Goal: Information Seeking & Learning: Learn about a topic

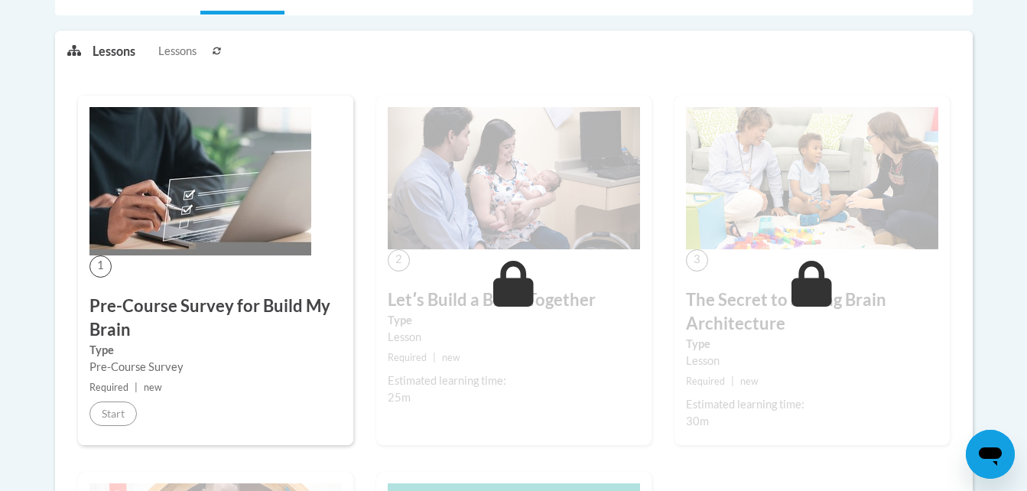
scroll to position [429, 0]
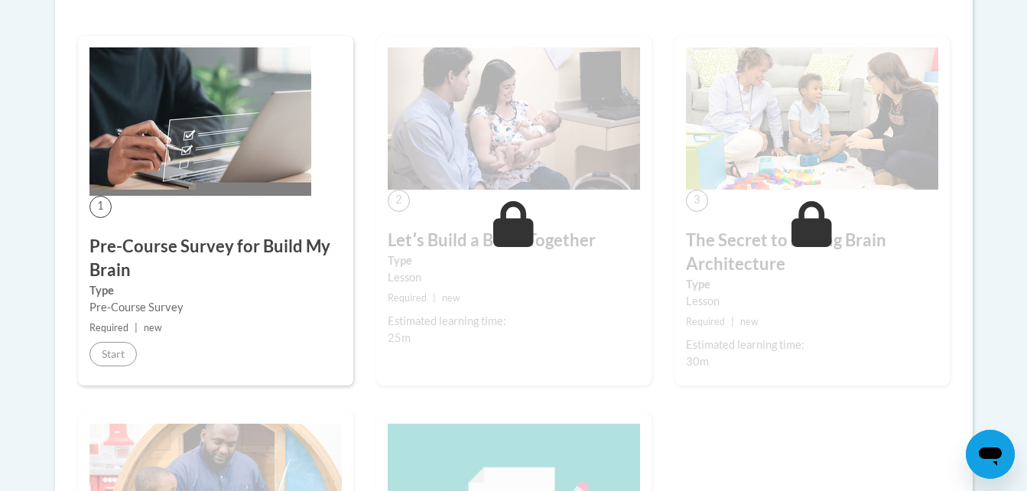
click at [255, 222] on div "1 Pre-Course Survey for Build My Brain Type Pre-Course Survey Required | new St…" at bounding box center [215, 210] width 275 height 349
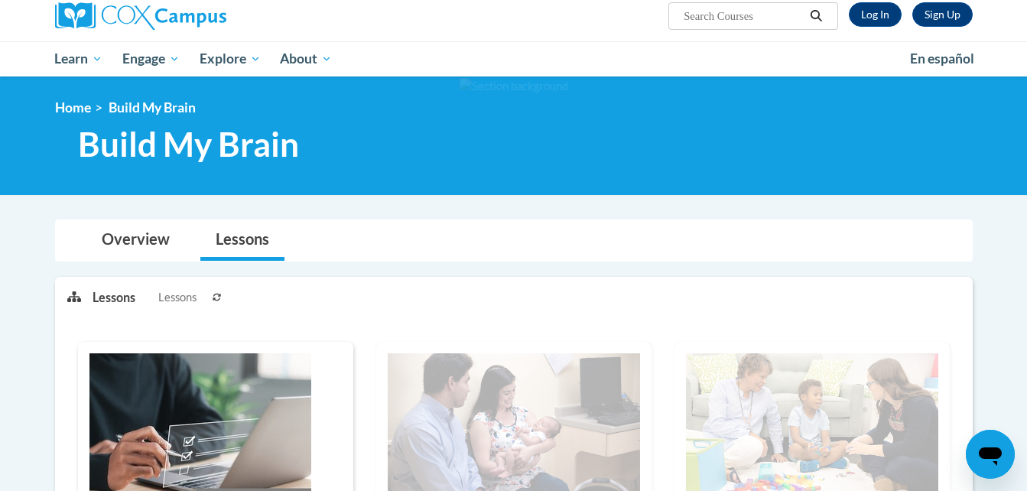
scroll to position [92, 0]
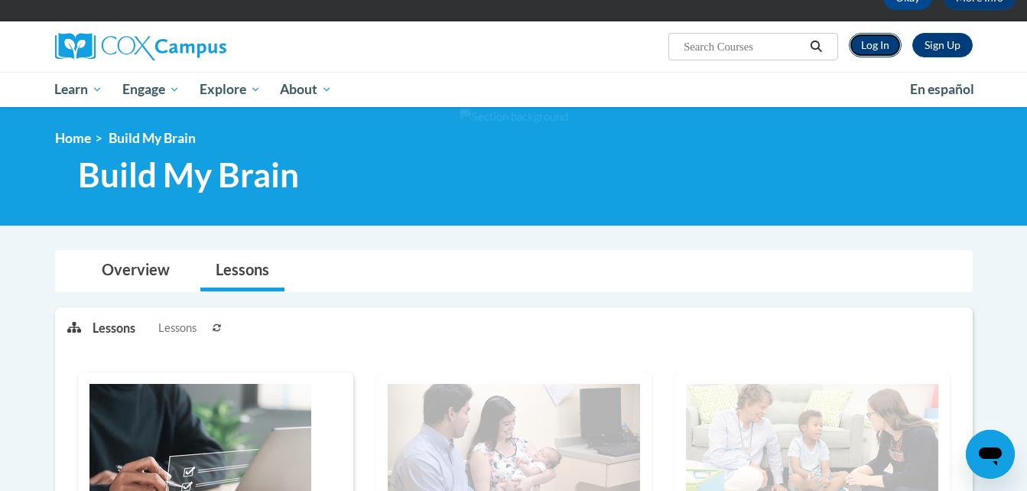
click at [881, 49] on link "Log In" at bounding box center [874, 45] width 53 height 24
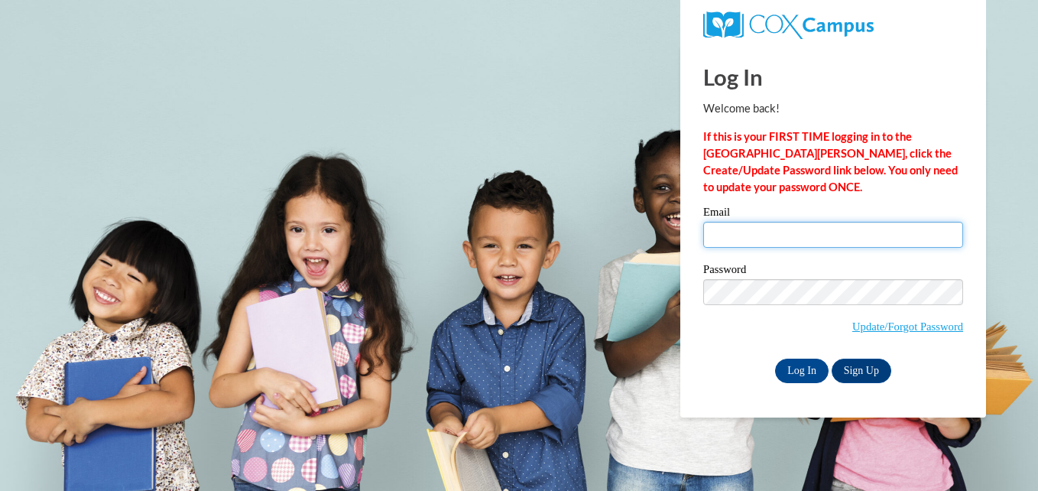
type input "[EMAIL_ADDRESS][DOMAIN_NAME]"
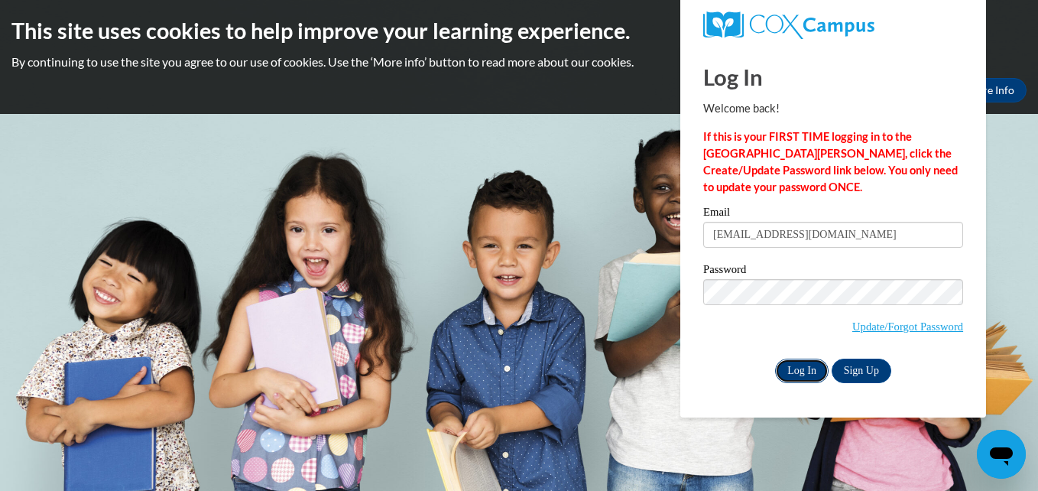
click at [806, 358] on input "Log In" at bounding box center [802, 370] width 54 height 24
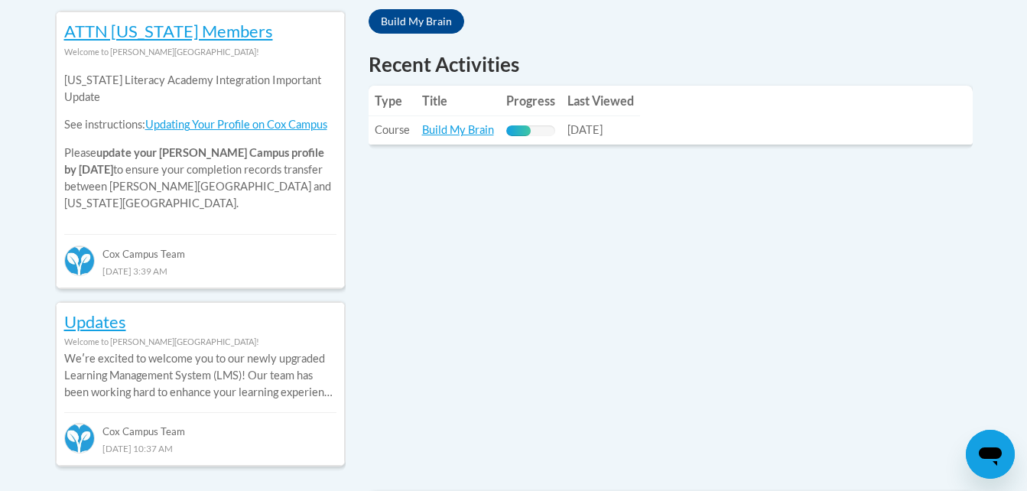
scroll to position [703, 0]
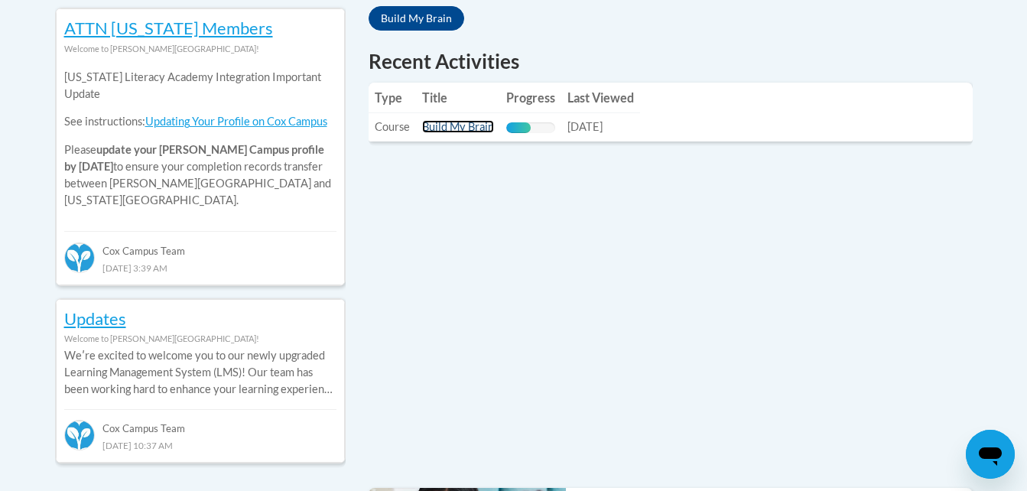
click at [471, 128] on link "Build My Brain" at bounding box center [458, 126] width 72 height 13
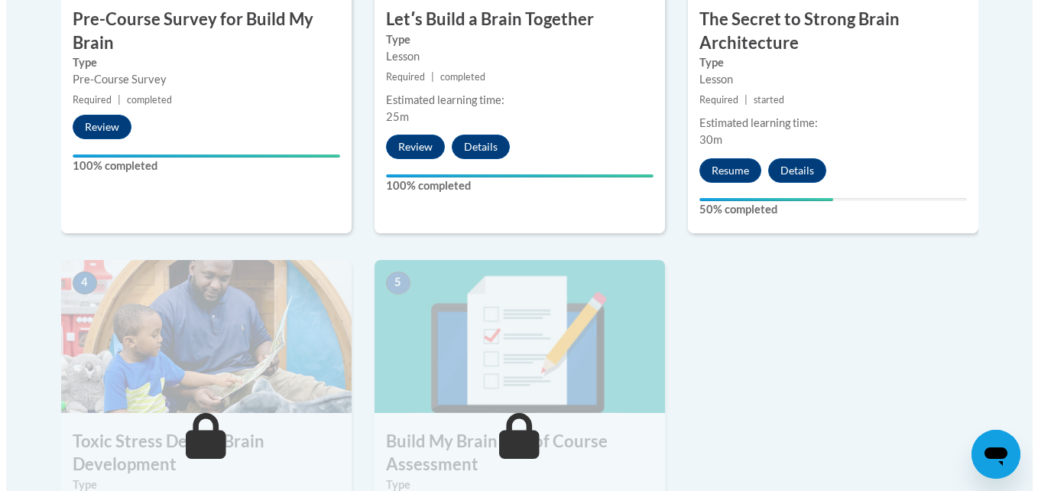
scroll to position [703, 0]
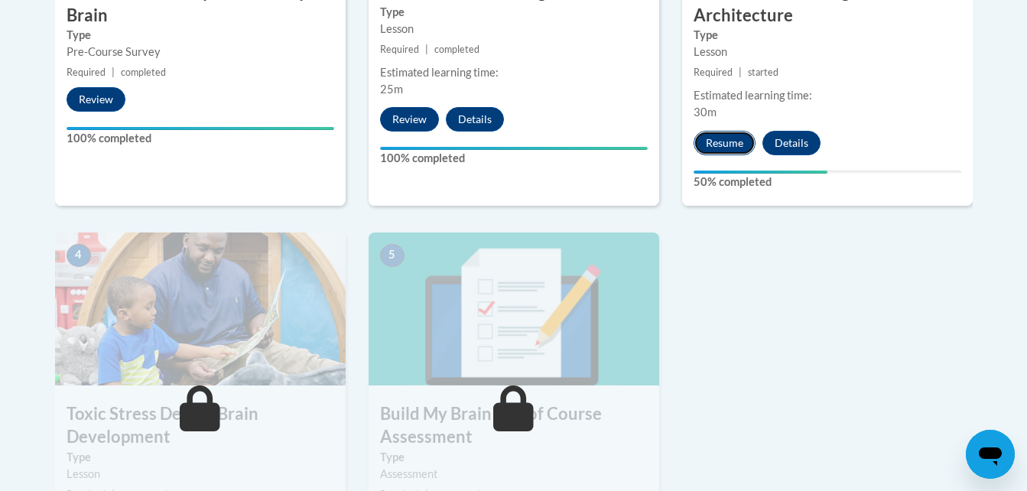
click at [712, 133] on button "Resume" at bounding box center [724, 143] width 62 height 24
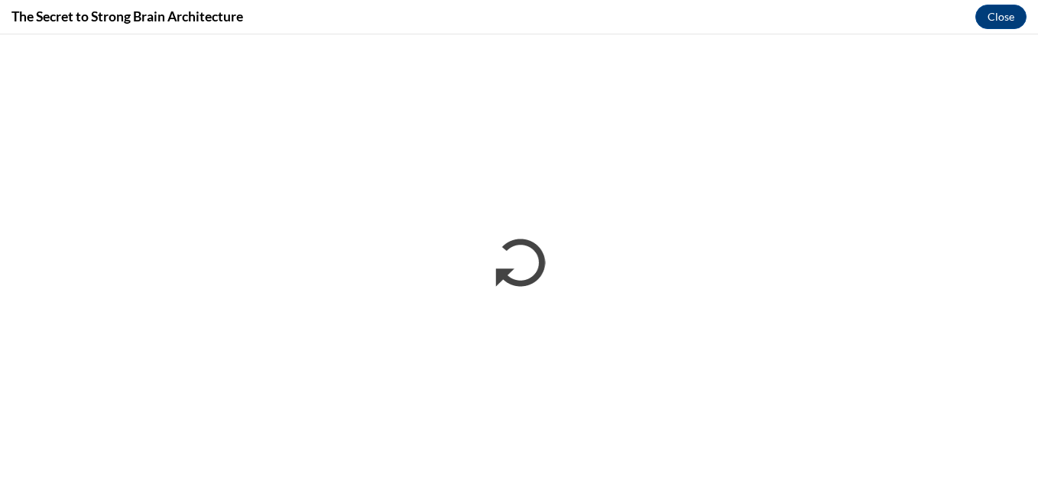
scroll to position [0, 0]
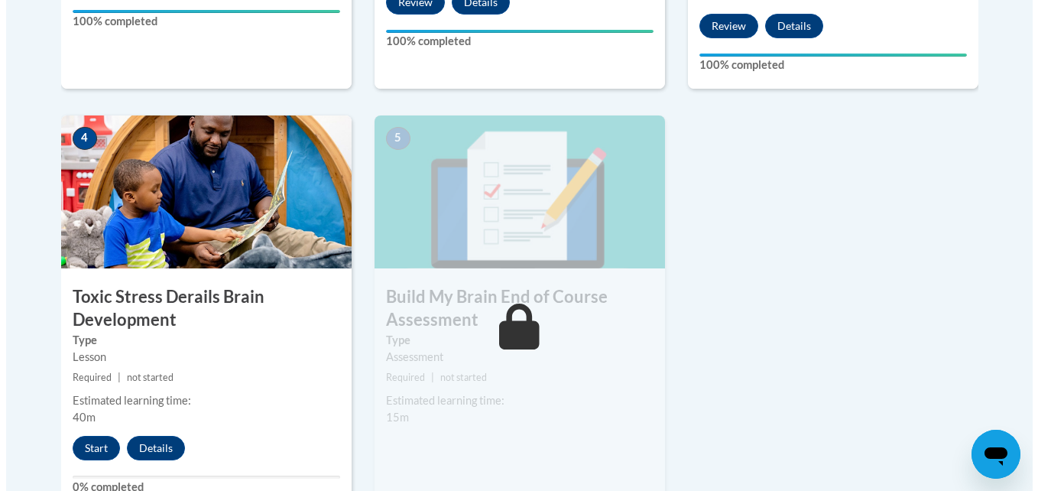
scroll to position [826, 0]
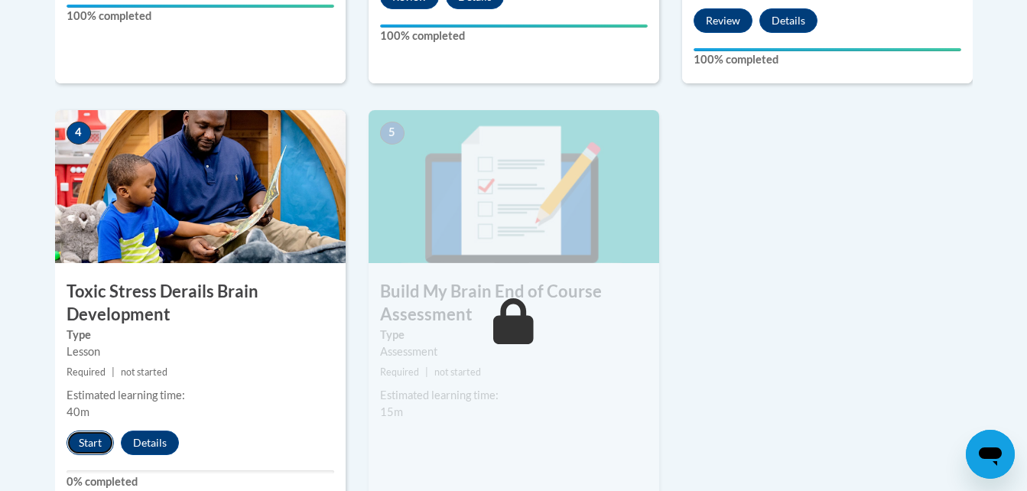
click at [78, 445] on button "Start" at bounding box center [89, 442] width 47 height 24
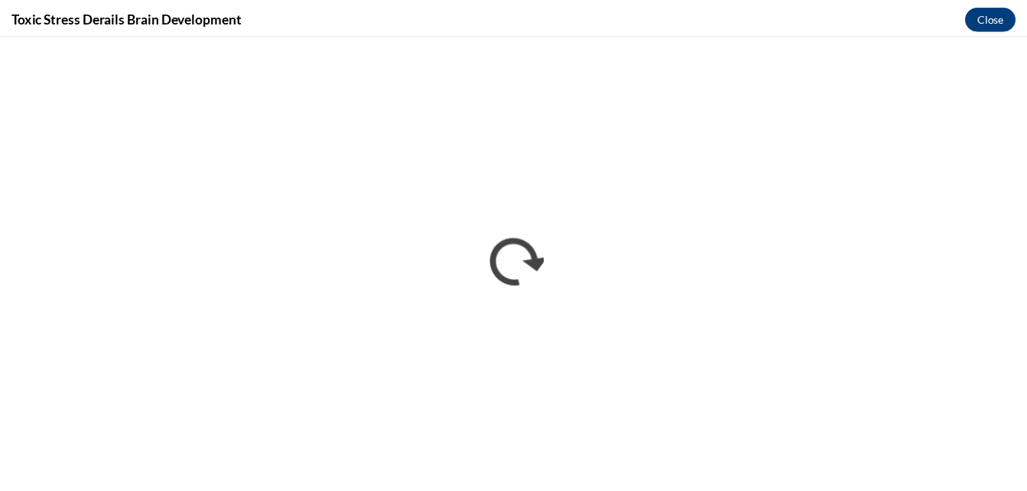
scroll to position [0, 0]
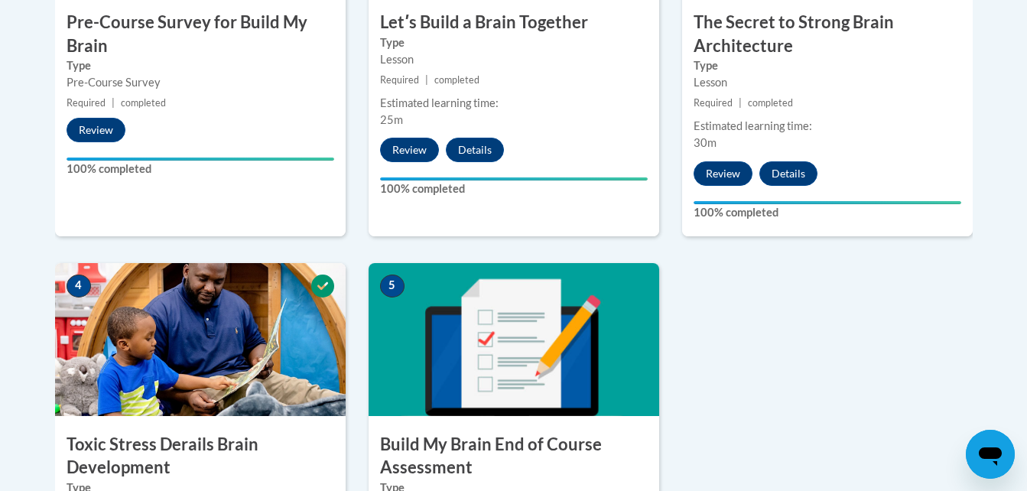
click at [575, 365] on img at bounding box center [513, 339] width 290 height 153
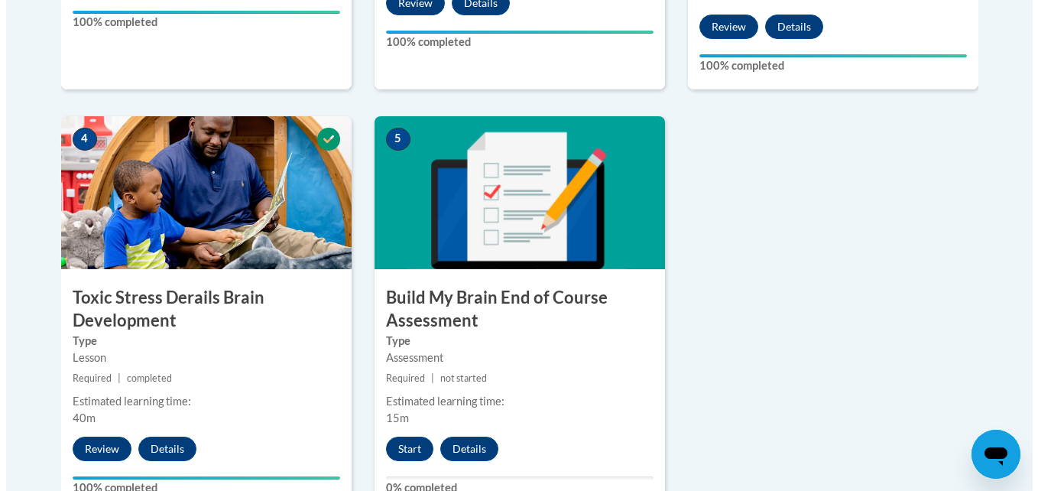
scroll to position [856, 0]
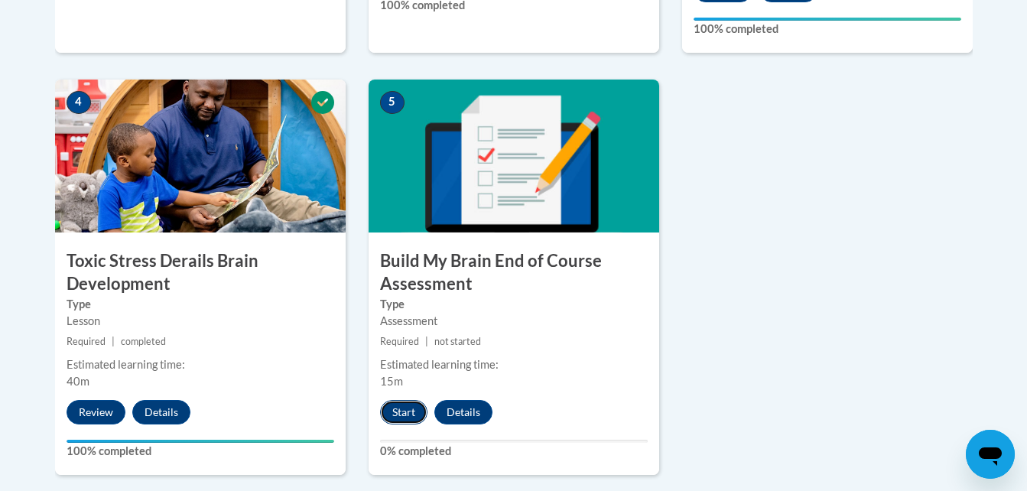
click at [397, 412] on button "Start" at bounding box center [403, 412] width 47 height 24
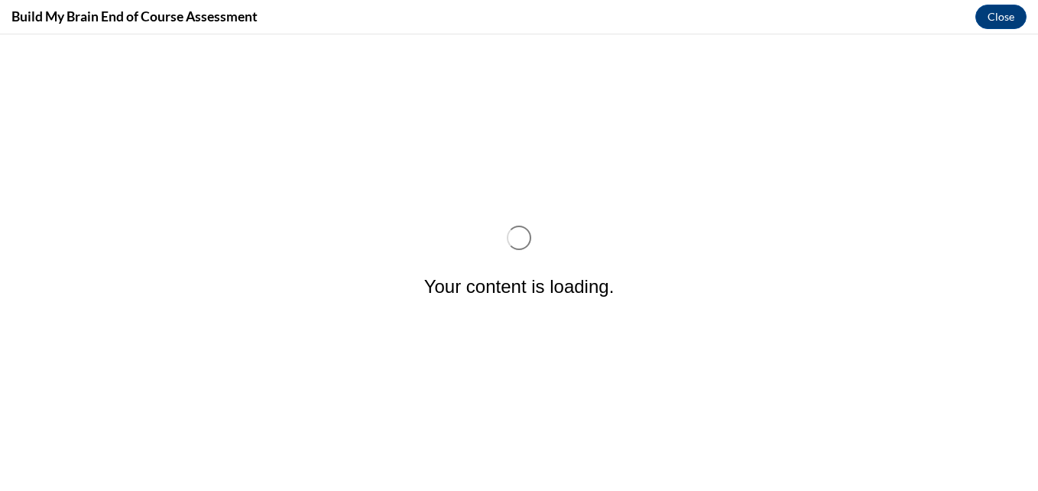
scroll to position [0, 0]
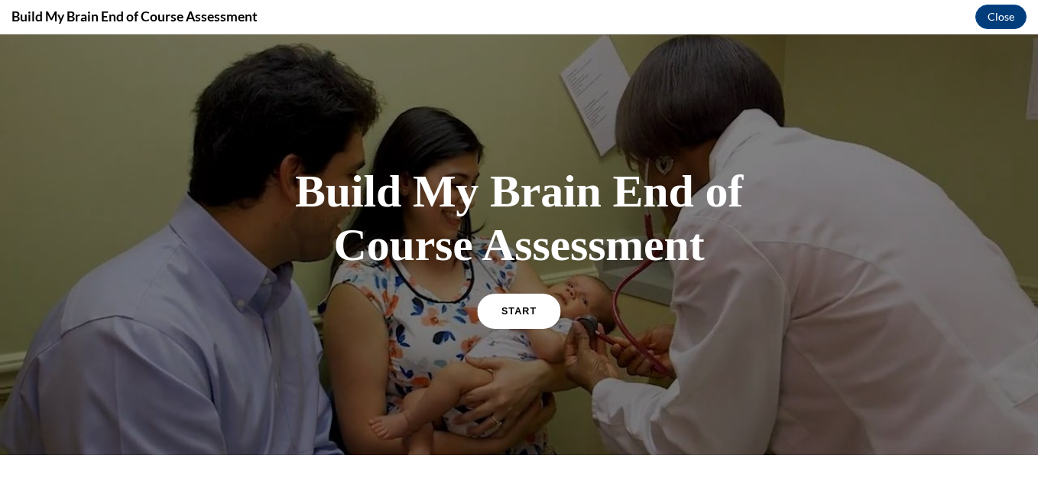
click at [512, 311] on span "START" at bounding box center [518, 310] width 35 height 11
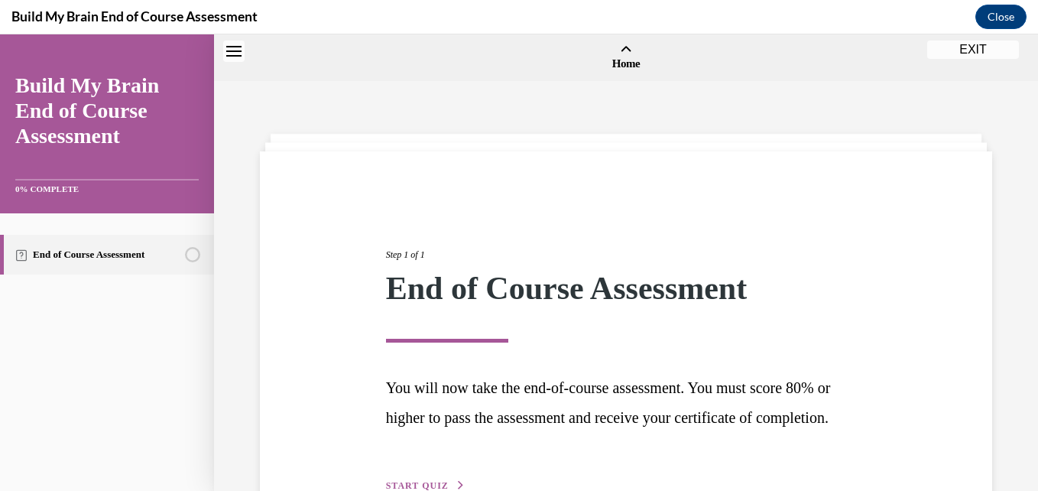
scroll to position [47, 0]
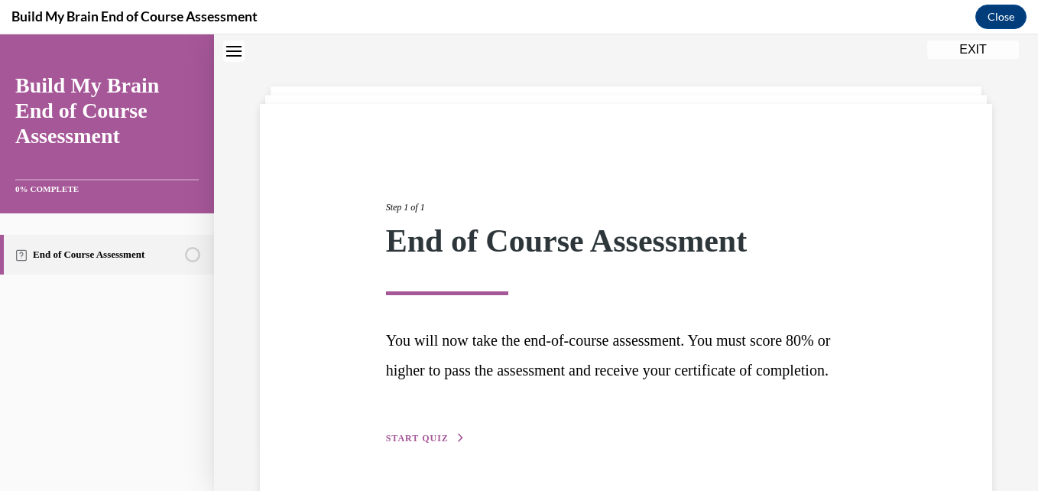
click at [421, 443] on span "START QUIZ" at bounding box center [417, 438] width 63 height 11
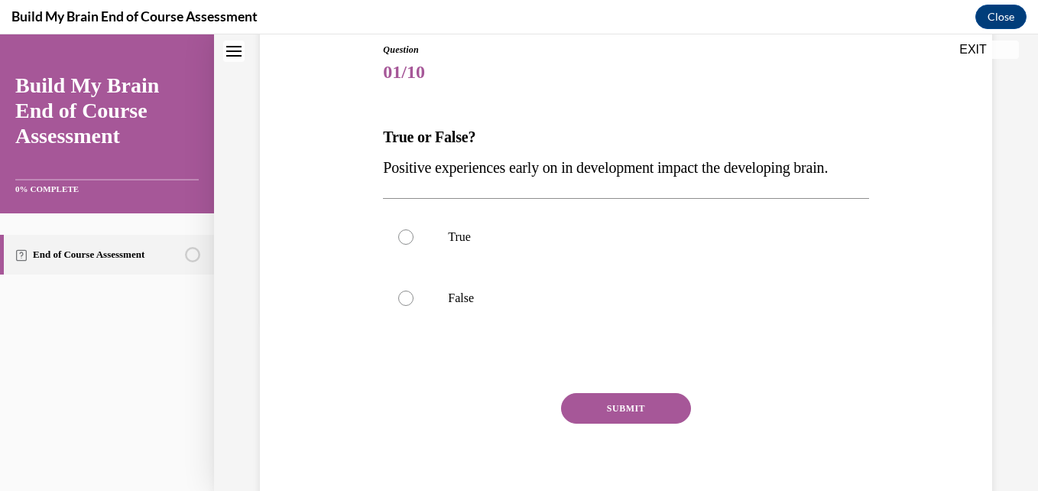
scroll to position [200, 0]
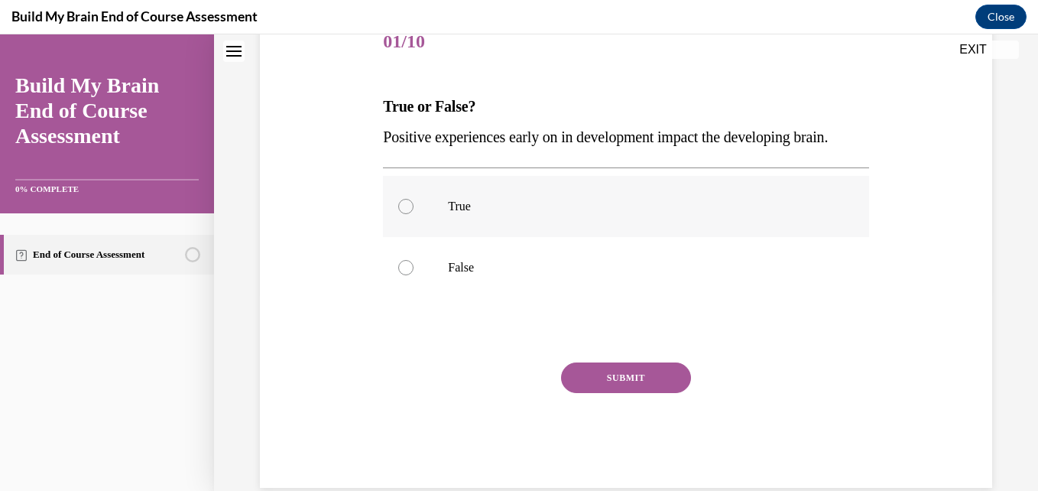
click at [465, 214] on p "True" at bounding box center [639, 206] width 382 height 15
click at [414, 214] on input "True" at bounding box center [405, 206] width 15 height 15
radio input "true"
click at [621, 393] on button "SUBMIT" at bounding box center [626, 377] width 130 height 31
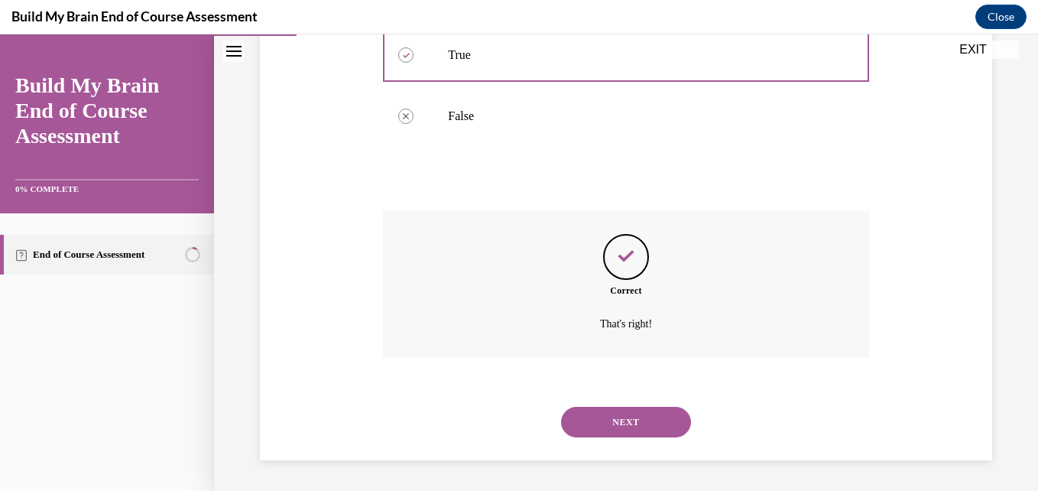
scroll to position [382, 0]
click at [616, 414] on button "NEXT" at bounding box center [626, 422] width 130 height 31
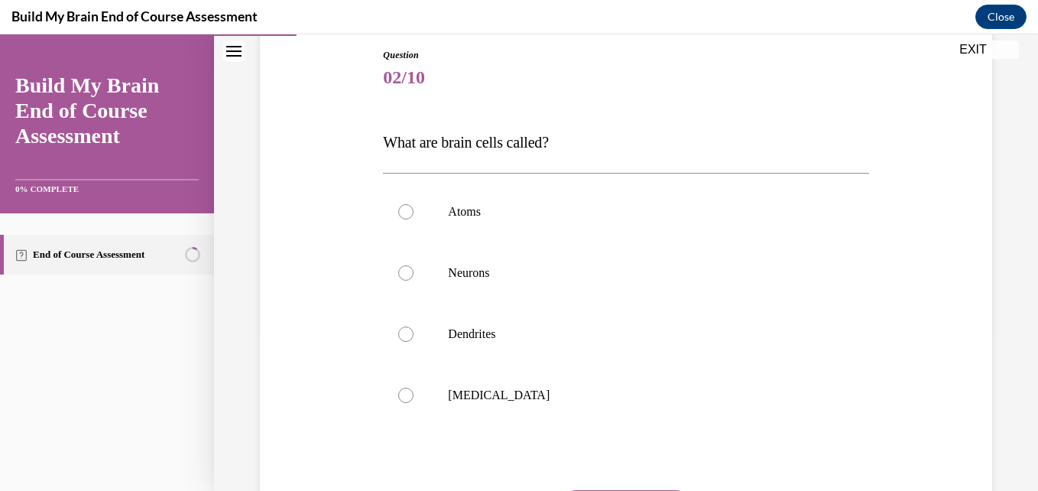
scroll to position [183, 0]
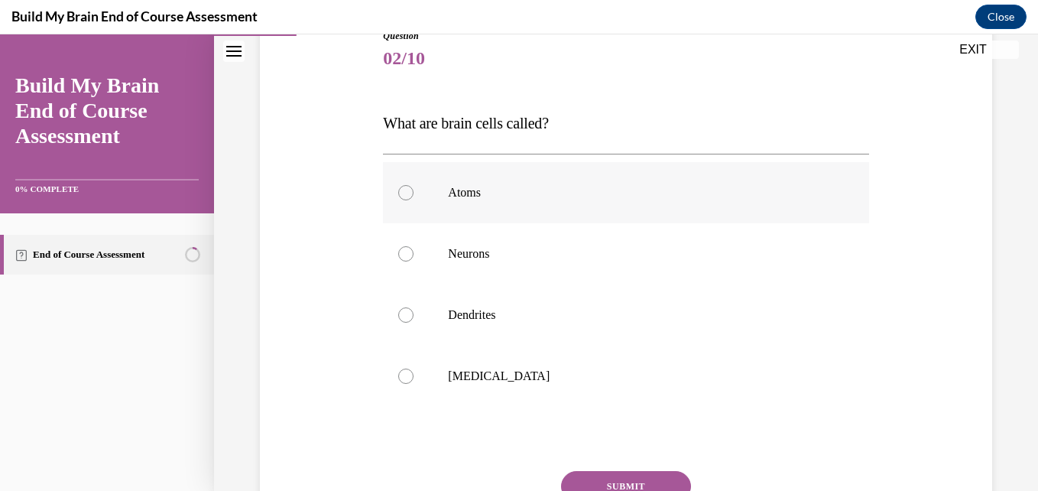
click at [514, 212] on label "Atoms" at bounding box center [625, 192] width 485 height 61
click at [414, 200] on input "Atoms" at bounding box center [405, 192] width 15 height 15
radio input "true"
click at [590, 265] on label "Neurons" at bounding box center [625, 253] width 485 height 61
click at [414, 261] on input "Neurons" at bounding box center [405, 253] width 15 height 15
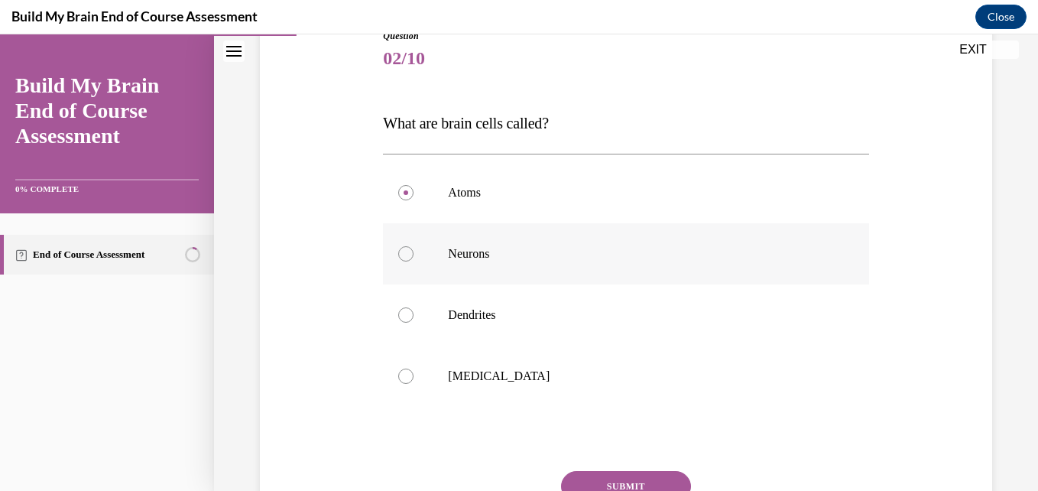
radio input "true"
click at [590, 265] on label "Neurons" at bounding box center [625, 253] width 485 height 61
click at [414, 261] on input "Neurons" at bounding box center [405, 253] width 15 height 15
click at [627, 478] on button "SUBMIT" at bounding box center [626, 486] width 130 height 31
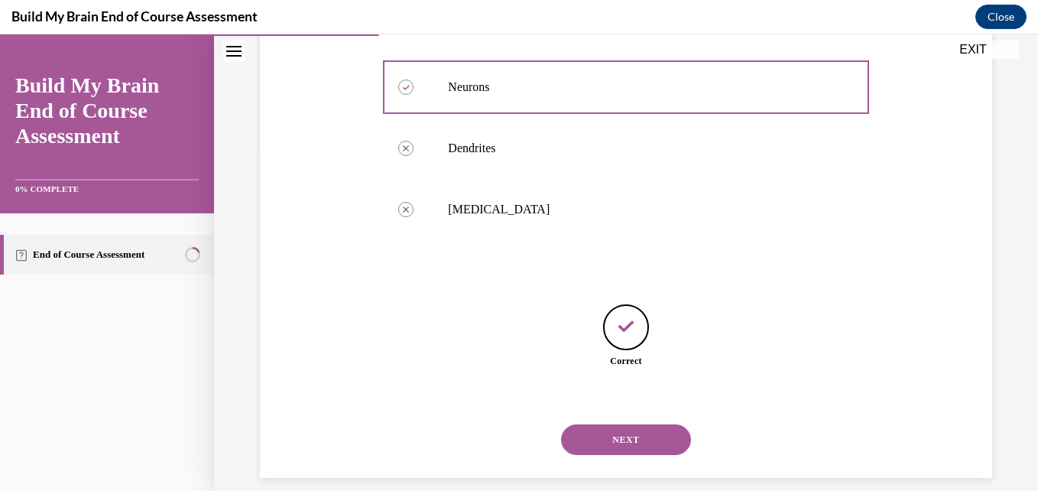
scroll to position [368, 0]
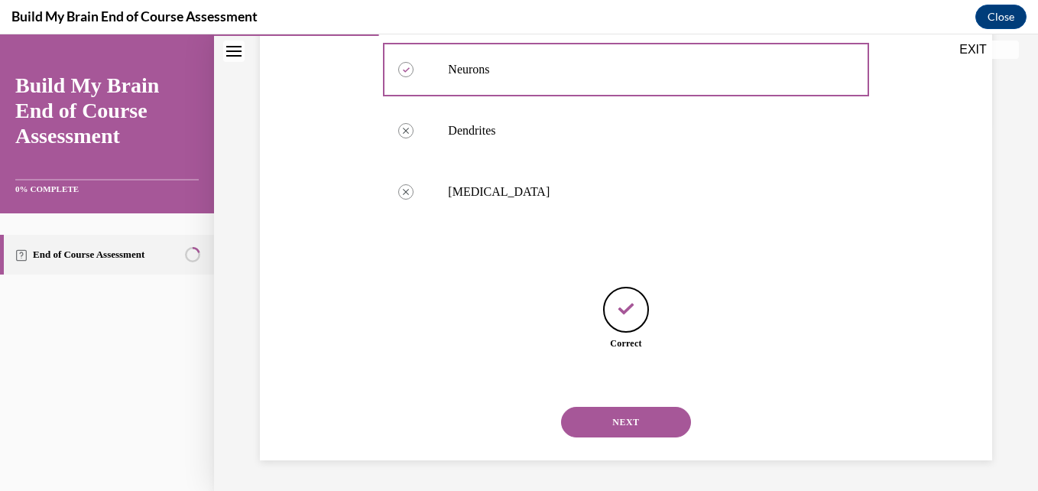
click at [647, 425] on button "NEXT" at bounding box center [626, 422] width 130 height 31
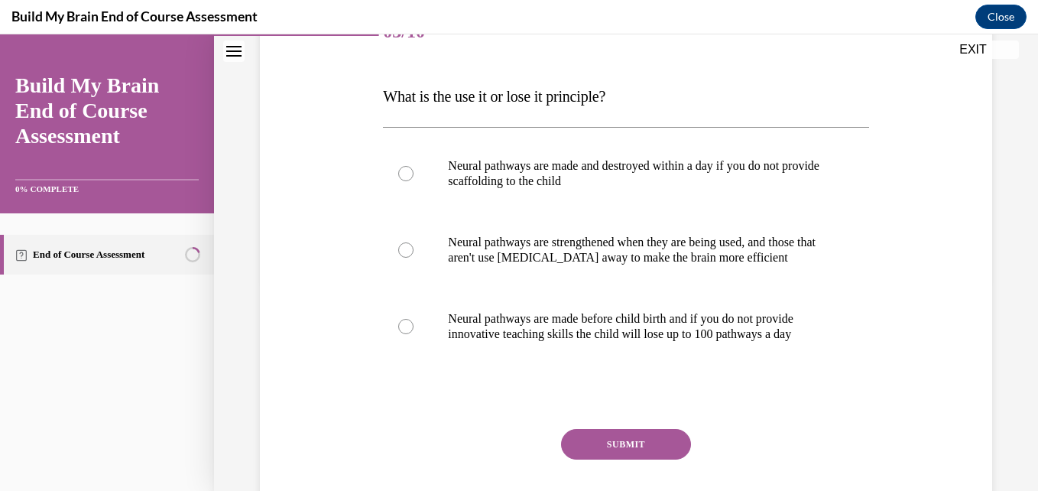
scroll to position [214, 0]
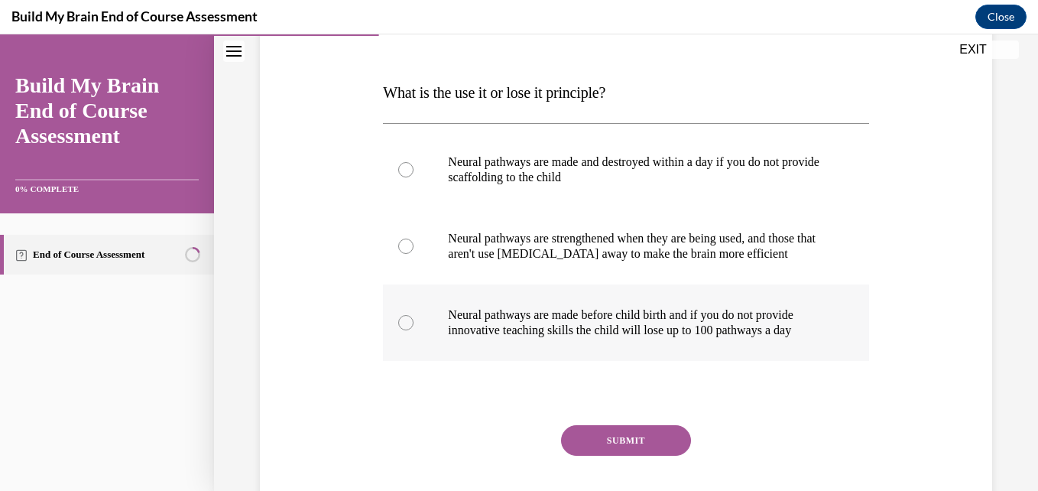
click at [561, 307] on p "Neural pathways are made before child birth and if you do not provide innovativ…" at bounding box center [639, 322] width 382 height 31
click at [414, 315] on input "Neural pathways are made before child birth and if you do not provide innovativ…" at bounding box center [405, 322] width 15 height 15
radio input "true"
click at [616, 451] on button "SUBMIT" at bounding box center [626, 440] width 130 height 31
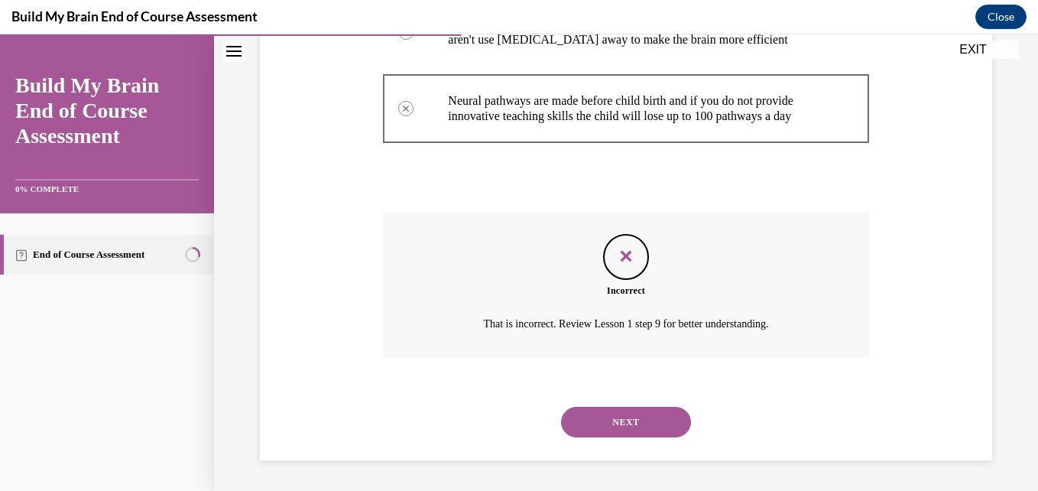
scroll to position [443, 0]
click at [620, 424] on button "NEXT" at bounding box center [626, 422] width 130 height 31
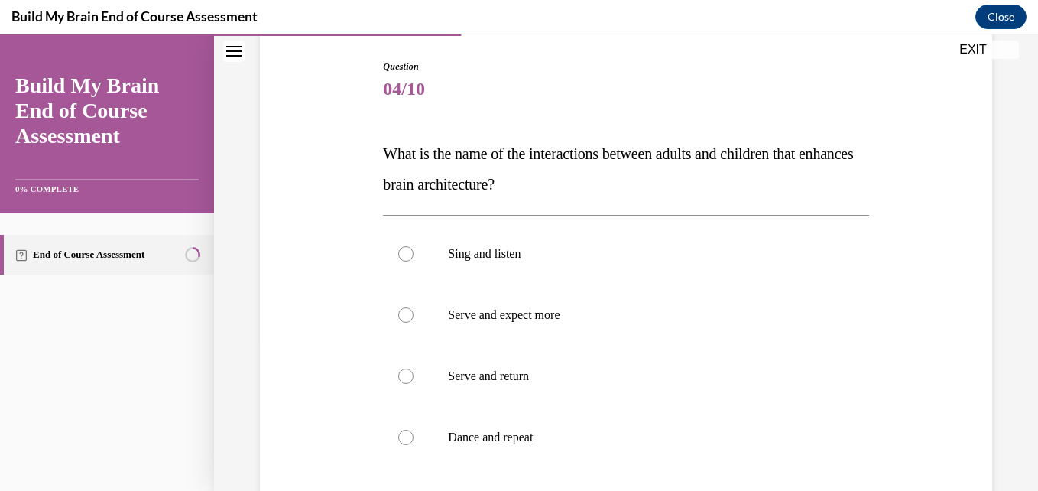
scroll to position [183, 0]
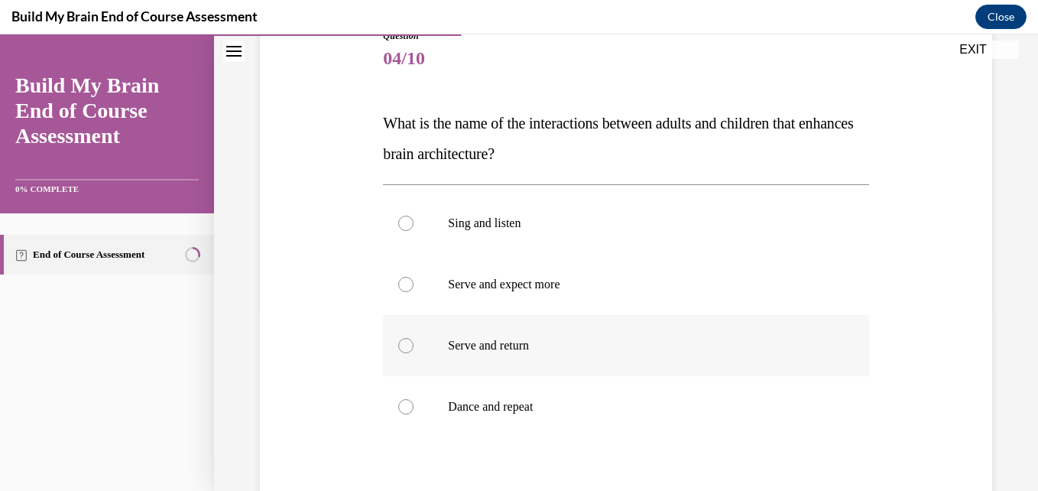
click at [519, 350] on p "Serve and return" at bounding box center [639, 345] width 382 height 15
click at [414, 350] on input "Serve and return" at bounding box center [405, 345] width 15 height 15
radio input "true"
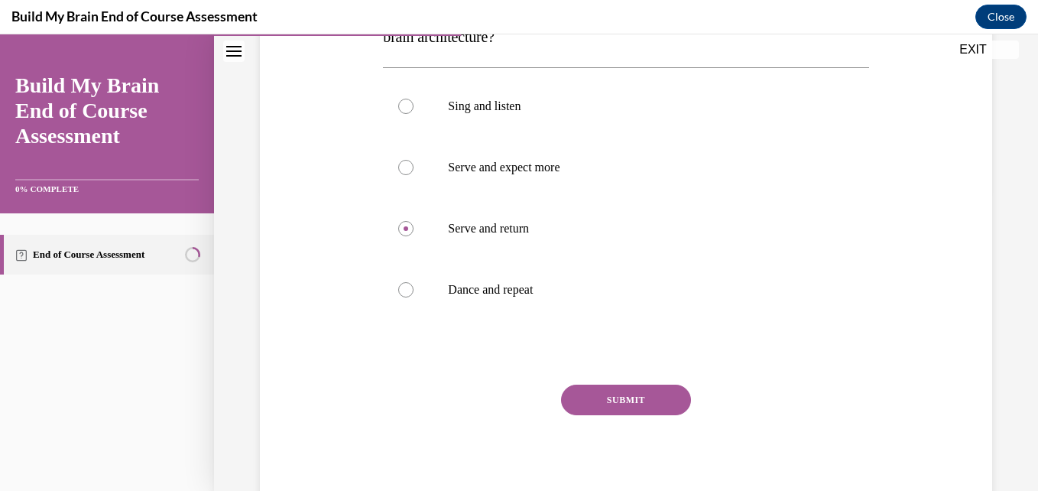
scroll to position [306, 0]
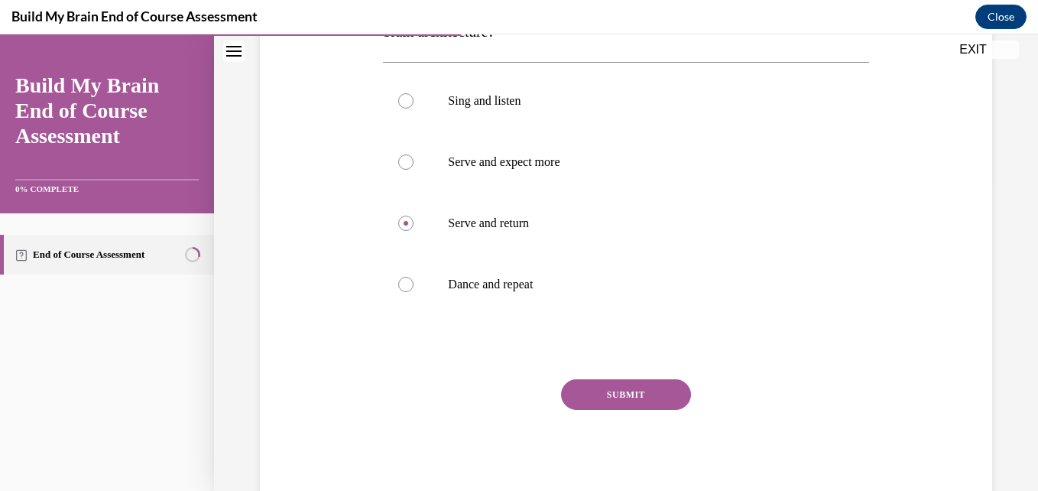
click at [641, 390] on button "SUBMIT" at bounding box center [626, 394] width 130 height 31
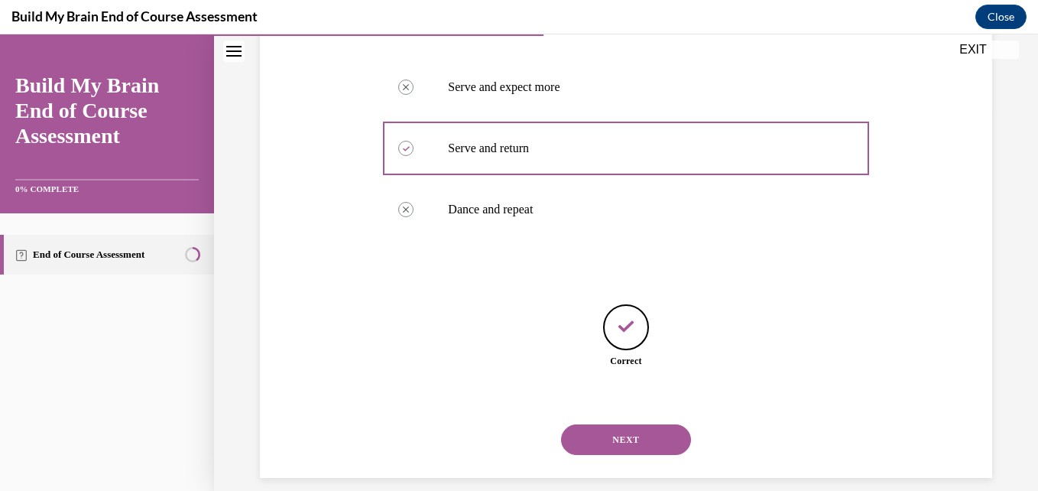
scroll to position [398, 0]
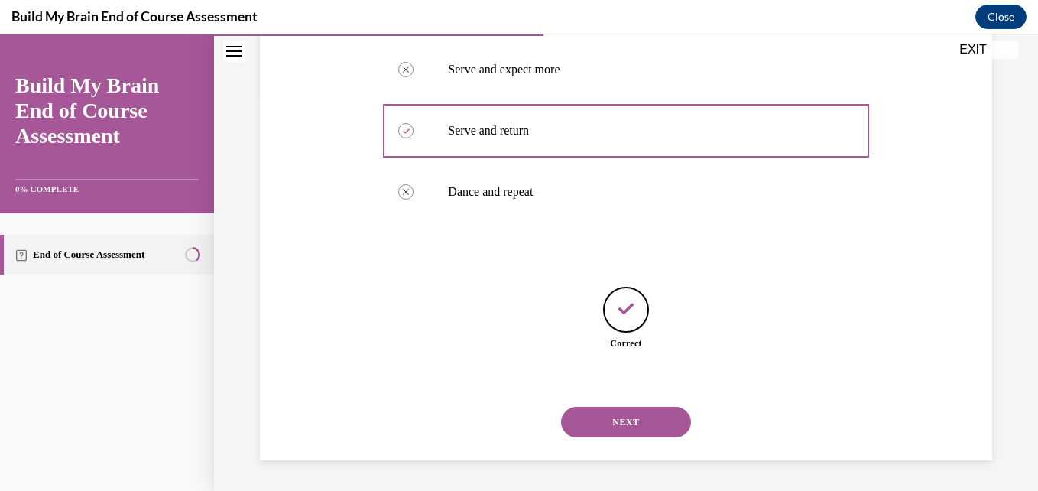
click at [611, 419] on button "NEXT" at bounding box center [626, 422] width 130 height 31
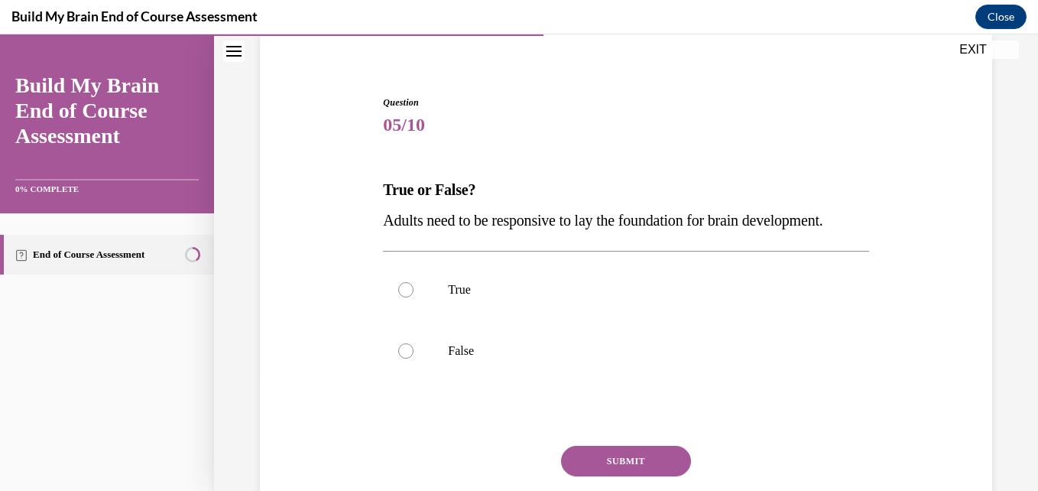
scroll to position [122, 0]
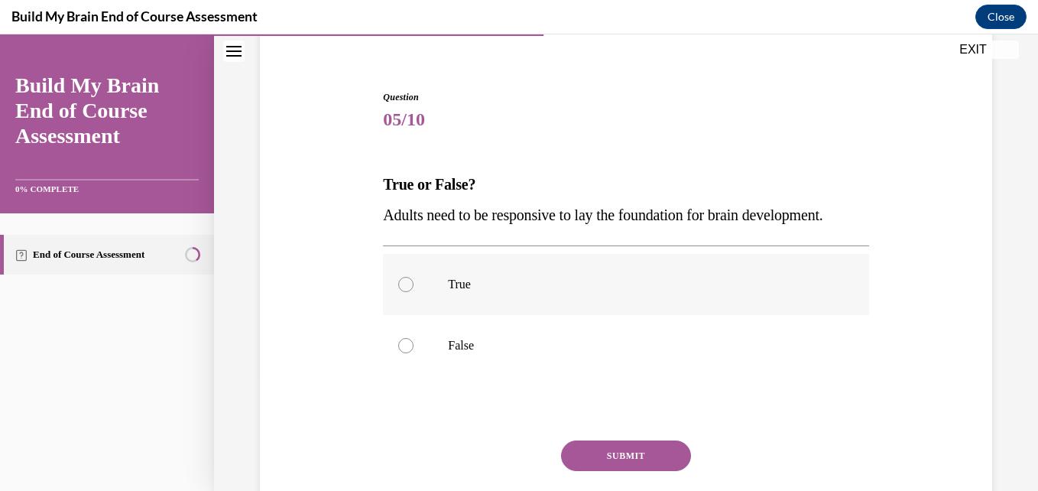
click at [418, 315] on label "True" at bounding box center [625, 284] width 485 height 61
click at [414, 292] on input "True" at bounding box center [405, 284] width 15 height 15
radio input "true"
click at [634, 471] on button "SUBMIT" at bounding box center [626, 455] width 130 height 31
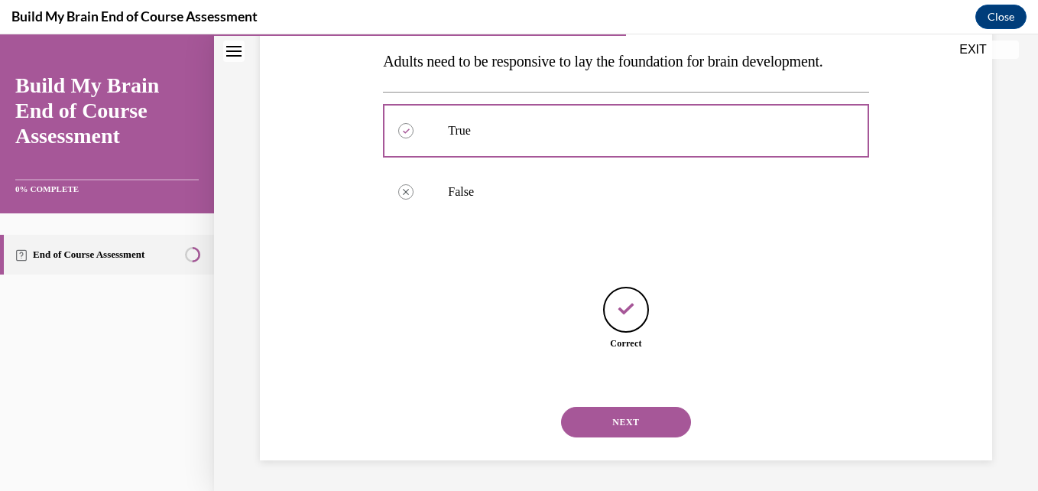
scroll to position [307, 0]
click at [623, 414] on button "NEXT" at bounding box center [626, 422] width 130 height 31
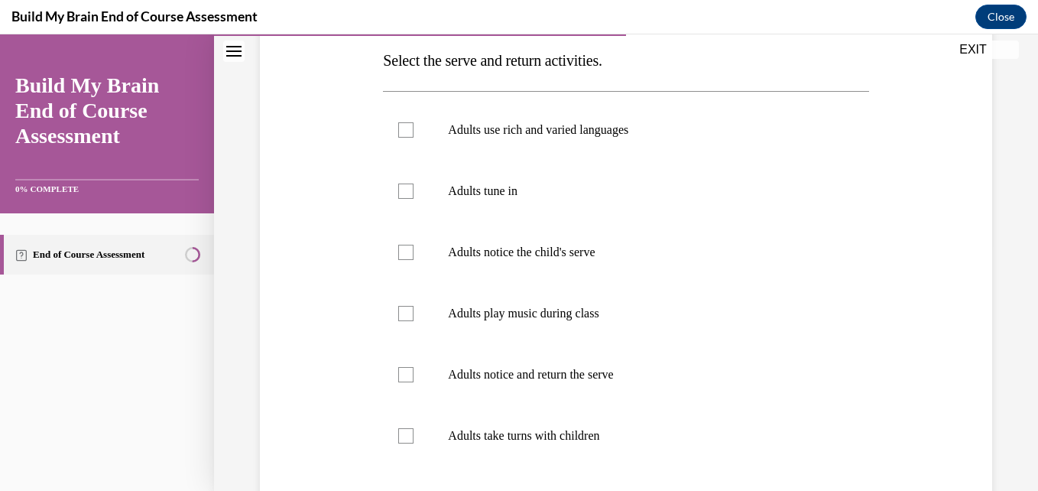
scroll to position [245, 0]
click at [582, 137] on p "Adults use rich and varied languages" at bounding box center [639, 131] width 382 height 15
click at [414, 137] on input "Adults use rich and varied languages" at bounding box center [405, 131] width 15 height 15
click at [582, 137] on p "Adults use rich and varied languages" at bounding box center [639, 131] width 382 height 15
click at [414, 137] on input "Adults use rich and varied languages" at bounding box center [405, 131] width 15 height 15
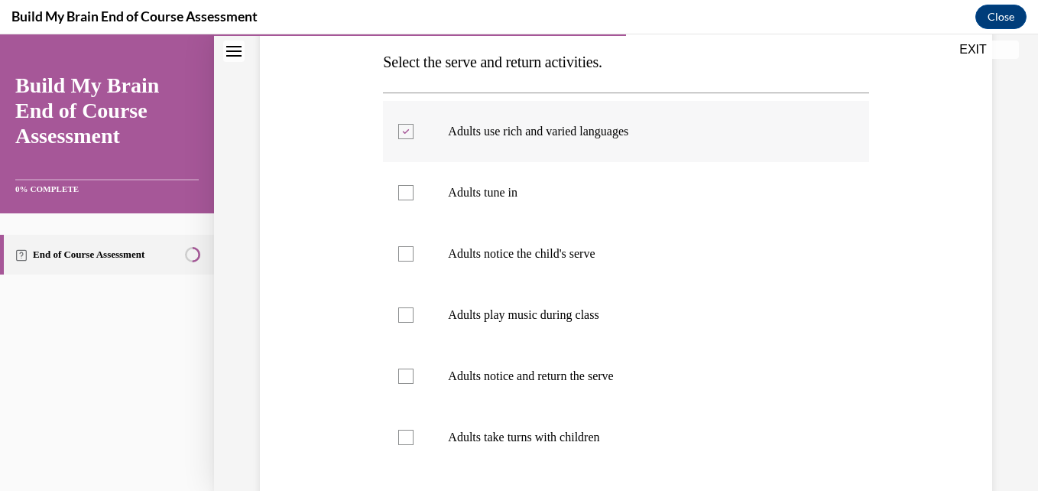
checkbox input "false"
click at [523, 185] on p "Adults tune in" at bounding box center [639, 192] width 382 height 15
click at [414, 185] on input "Adults tune in" at bounding box center [405, 192] width 15 height 15
checkbox input "true"
click at [513, 264] on label "Adults notice the child's serve" at bounding box center [625, 253] width 485 height 61
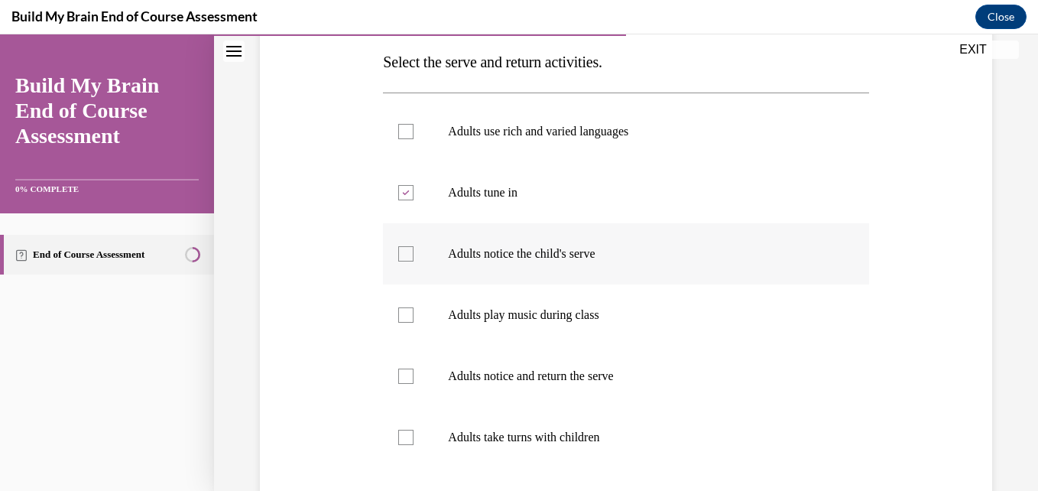
click at [414, 261] on input "Adults notice the child's serve" at bounding box center [405, 253] width 15 height 15
checkbox input "true"
click at [521, 443] on p "Adults take turns with children" at bounding box center [639, 437] width 382 height 15
click at [414, 443] on input "Adults take turns with children" at bounding box center [405, 437] width 15 height 15
checkbox input "true"
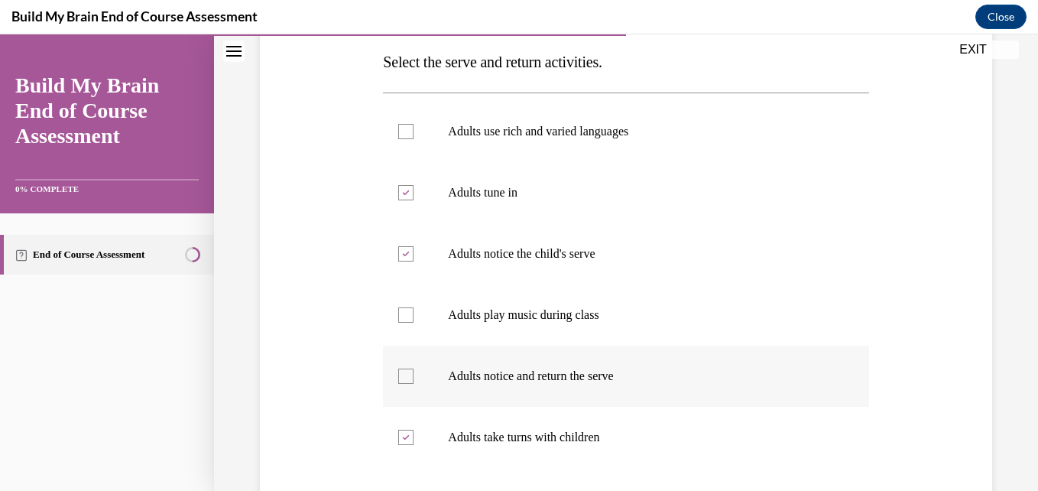
click at [550, 381] on p "Adults notice and return the serve" at bounding box center [639, 375] width 382 height 15
click at [414, 381] on input "Adults notice and return the serve" at bounding box center [405, 375] width 15 height 15
checkbox input "true"
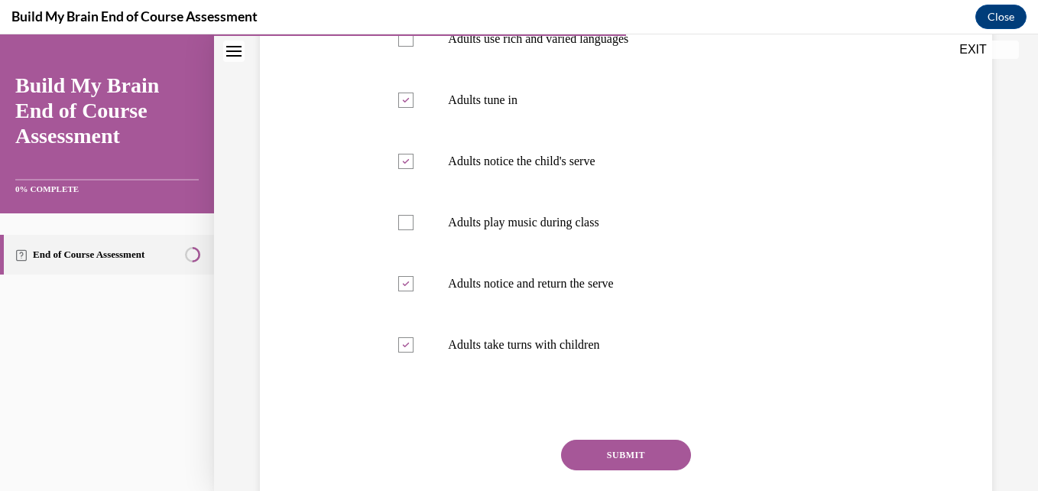
scroll to position [367, 0]
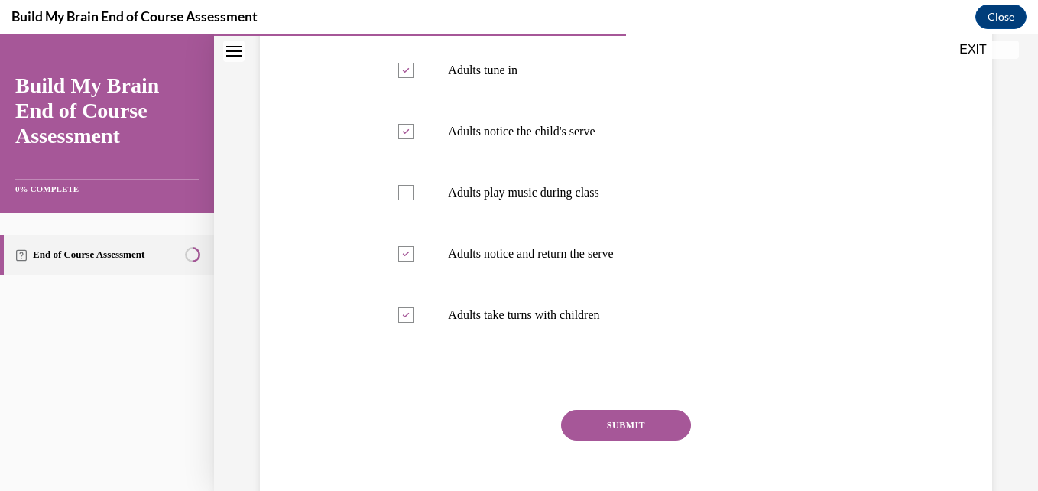
click at [641, 415] on button "SUBMIT" at bounding box center [626, 425] width 130 height 31
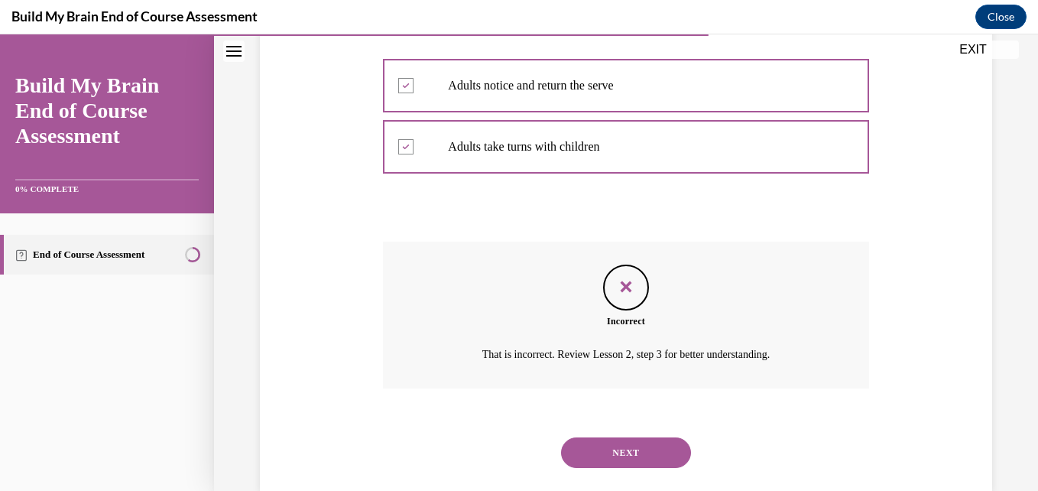
scroll to position [566, 0]
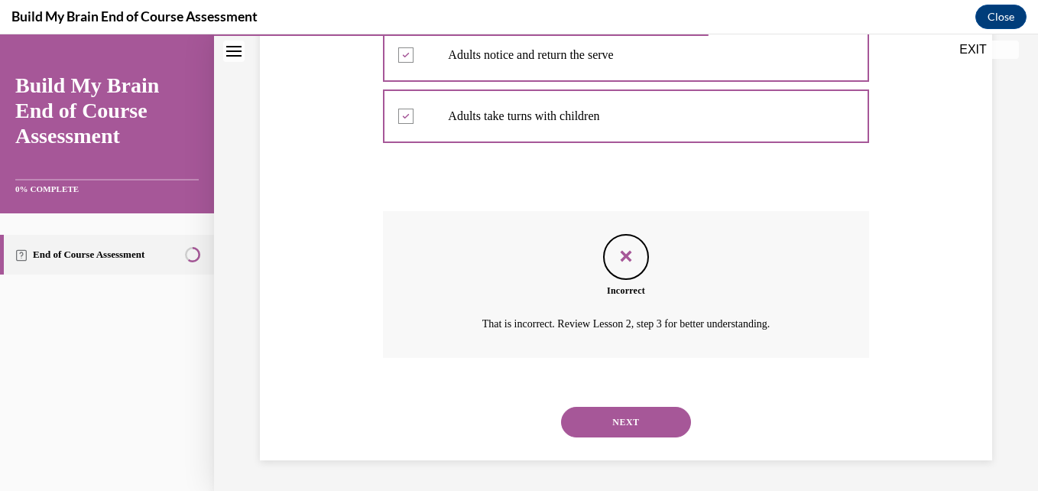
click at [621, 420] on button "NEXT" at bounding box center [626, 422] width 130 height 31
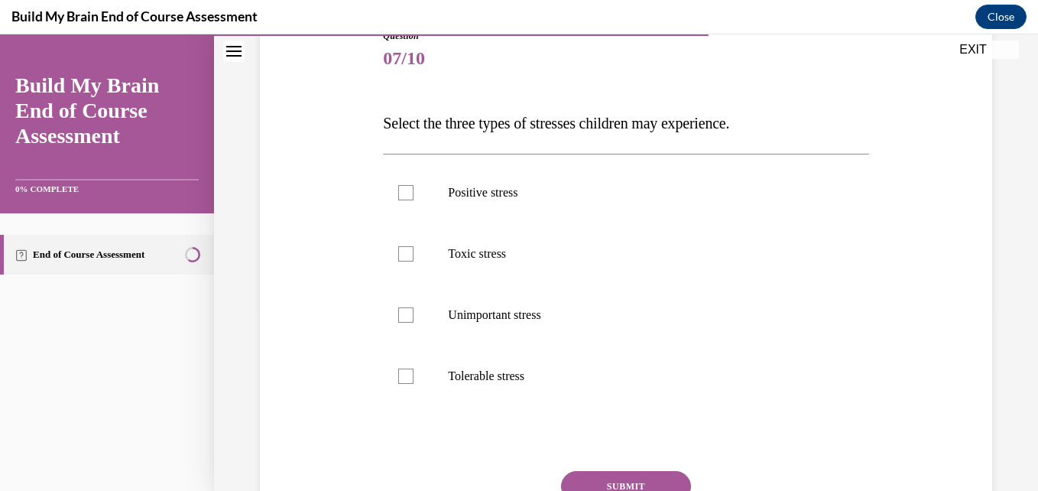
scroll to position [214, 0]
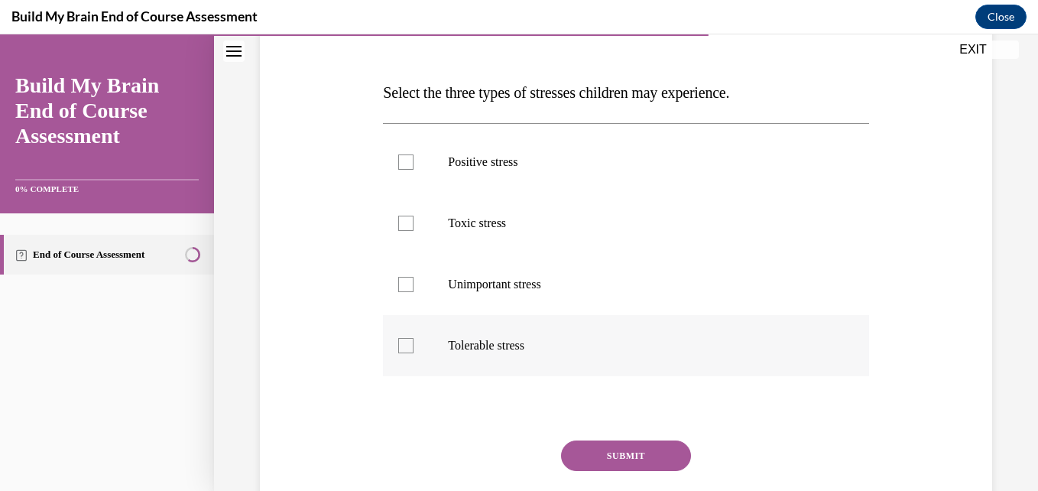
click at [494, 361] on label "Tolerable stress" at bounding box center [625, 345] width 485 height 61
click at [414, 353] on input "Tolerable stress" at bounding box center [405, 345] width 15 height 15
checkbox input "true"
drag, startPoint x: 501, startPoint y: 215, endPoint x: 502, endPoint y: 172, distance: 42.8
click at [502, 172] on ul "Positive stress Toxic stress Unimportant stress Tolerable stress" at bounding box center [625, 253] width 485 height 245
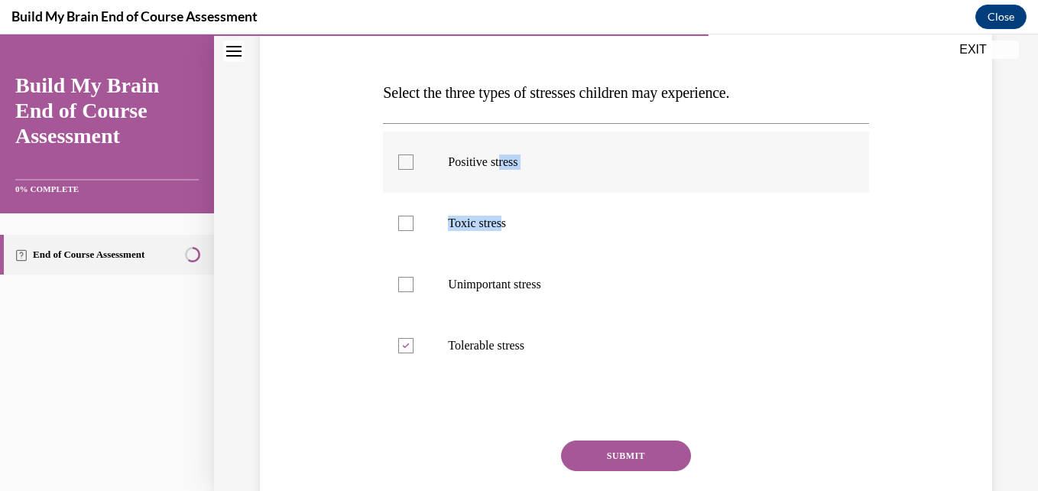
click at [502, 172] on label "Positive stress" at bounding box center [625, 161] width 485 height 61
click at [414, 170] on input "Positive stress" at bounding box center [405, 161] width 15 height 15
checkbox input "true"
click at [504, 227] on p "Toxic stress" at bounding box center [639, 223] width 382 height 15
click at [414, 227] on input "Toxic stress" at bounding box center [405, 223] width 15 height 15
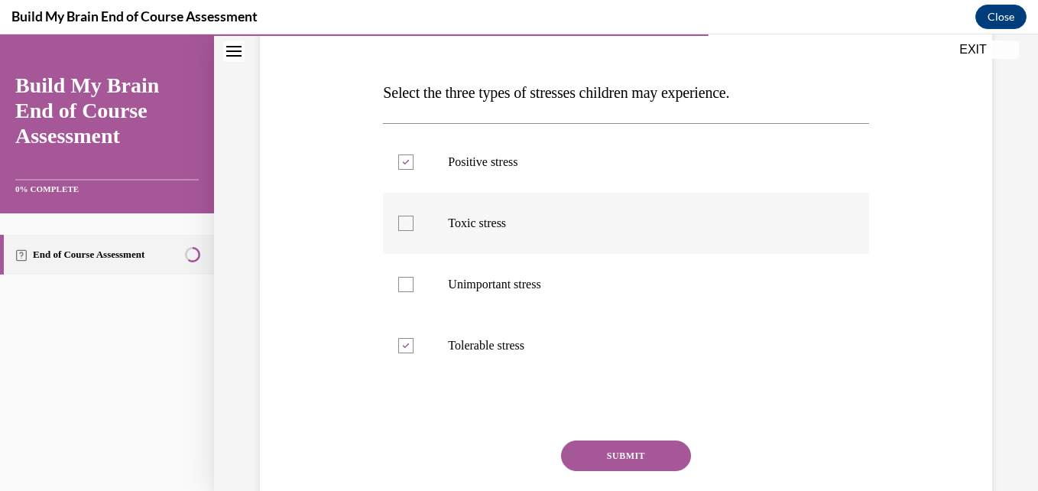
checkbox input "true"
click at [634, 451] on button "SUBMIT" at bounding box center [626, 455] width 130 height 31
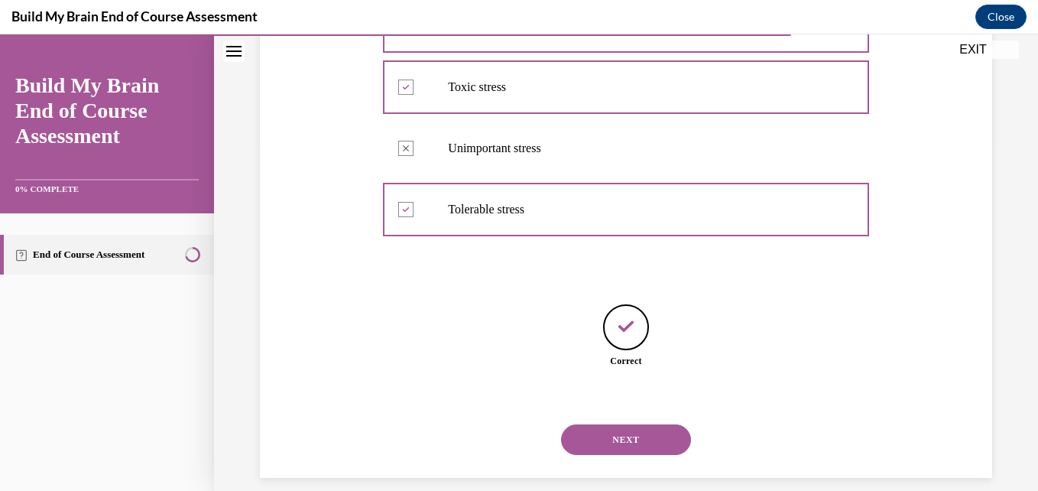
scroll to position [368, 0]
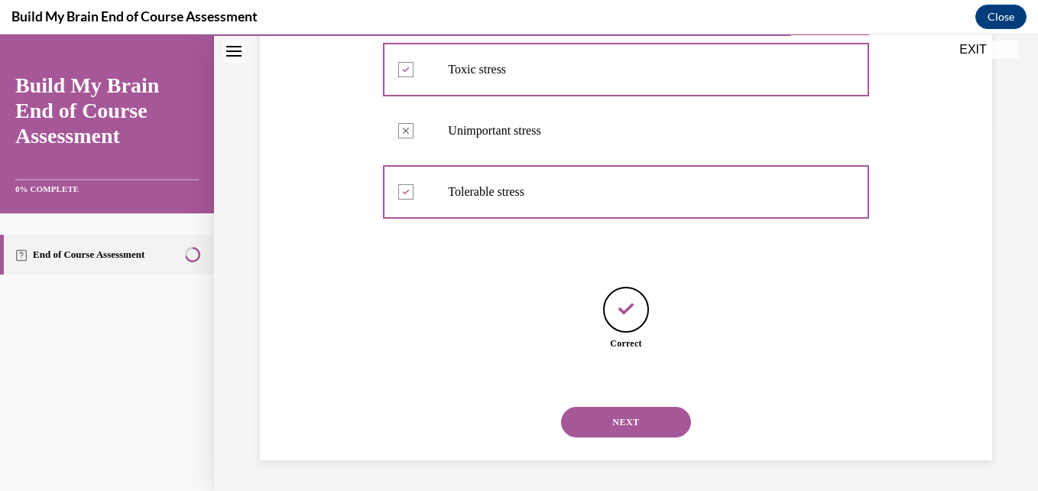
click at [637, 419] on button "NEXT" at bounding box center [626, 422] width 130 height 31
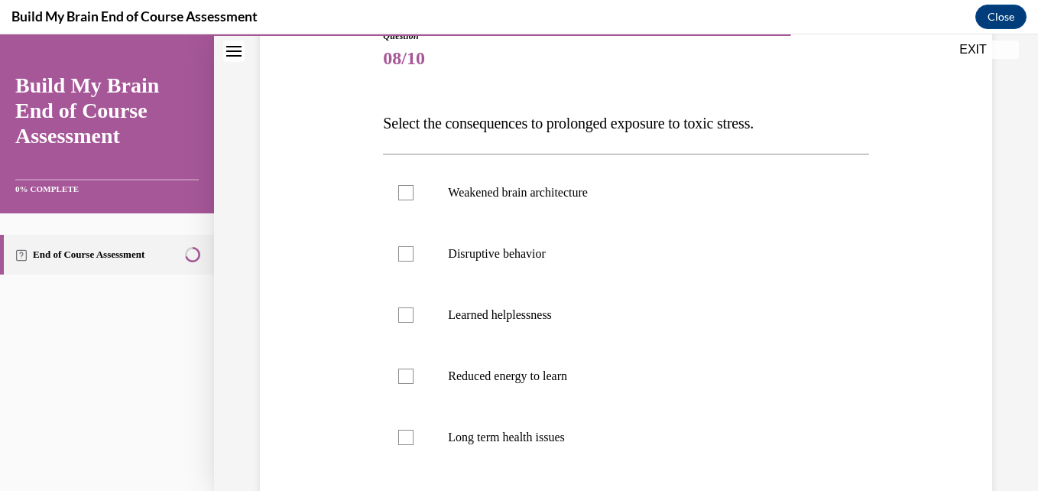
scroll to position [214, 0]
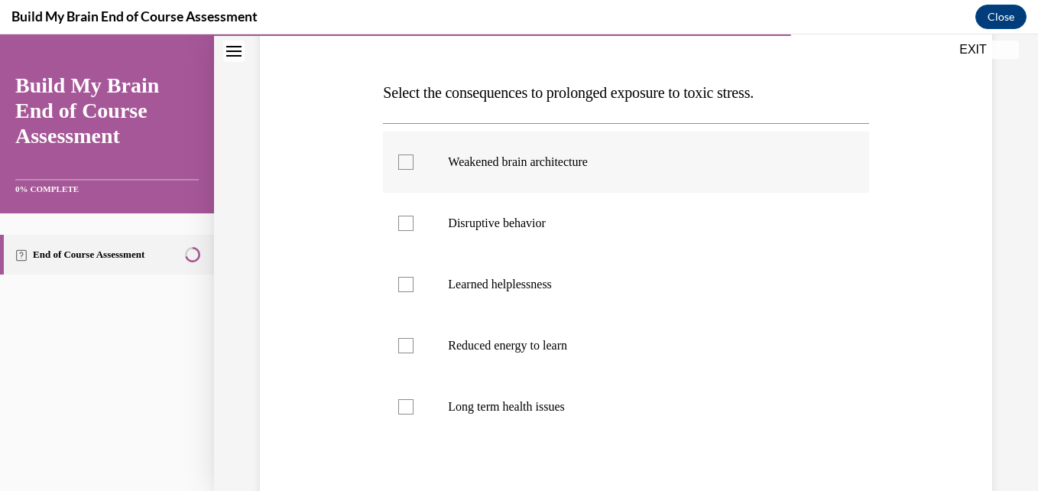
click at [605, 162] on p "Weakened brain architecture" at bounding box center [639, 161] width 382 height 15
click at [414, 162] on input "Weakened brain architecture" at bounding box center [405, 161] width 15 height 15
checkbox input "true"
click at [560, 228] on p "Disruptive behavior" at bounding box center [639, 223] width 382 height 15
click at [414, 228] on input "Disruptive behavior" at bounding box center [405, 223] width 15 height 15
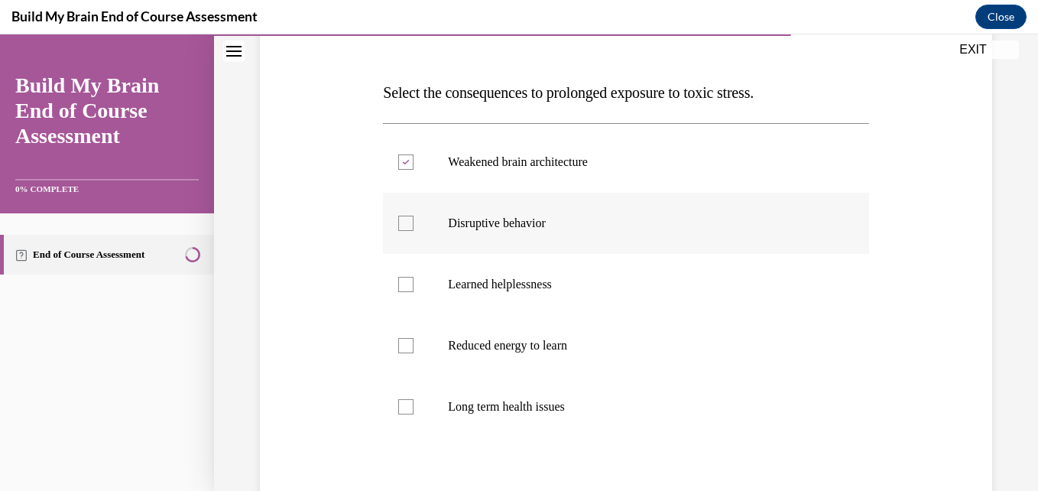
checkbox input "true"
click at [575, 346] on p "Reduced energy to learn" at bounding box center [639, 345] width 382 height 15
click at [414, 346] on input "Reduced energy to learn" at bounding box center [405, 345] width 15 height 15
checkbox input "true"
click at [545, 407] on p "Long term health issues" at bounding box center [639, 406] width 382 height 15
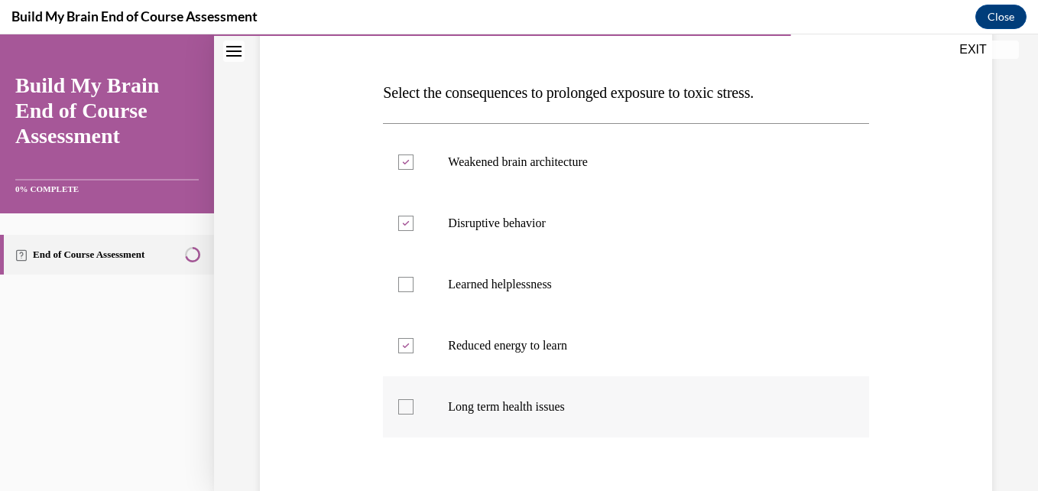
click at [414, 407] on input "Long term health issues" at bounding box center [405, 406] width 15 height 15
checkbox input "true"
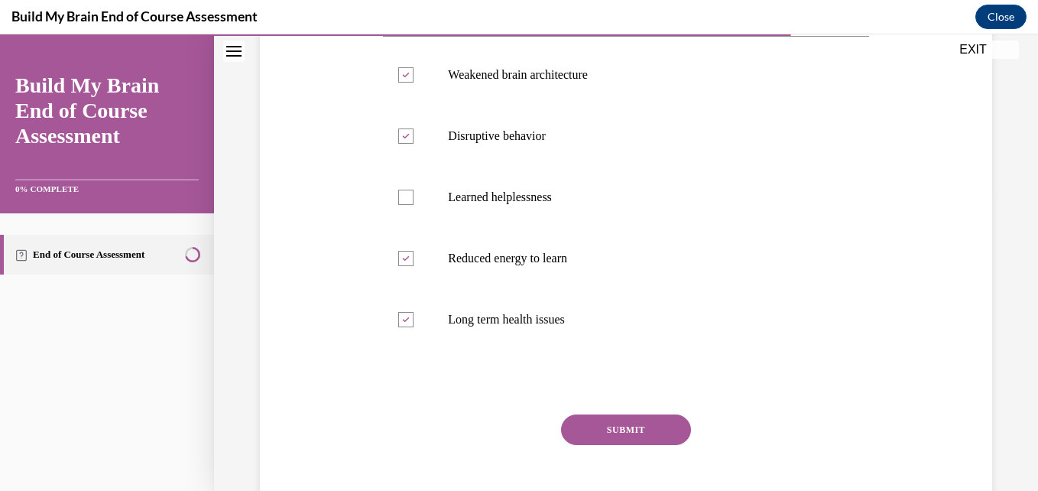
scroll to position [306, 0]
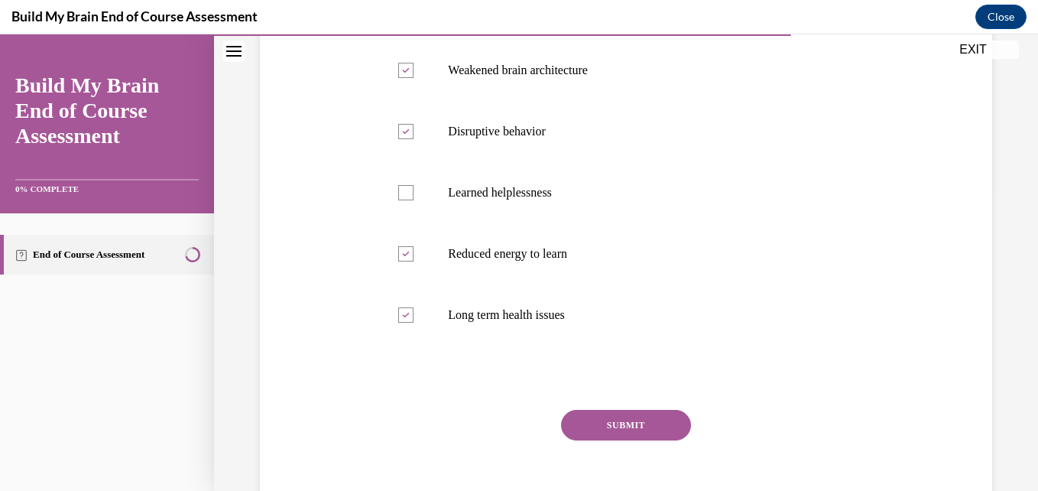
click at [628, 426] on button "SUBMIT" at bounding box center [626, 425] width 130 height 31
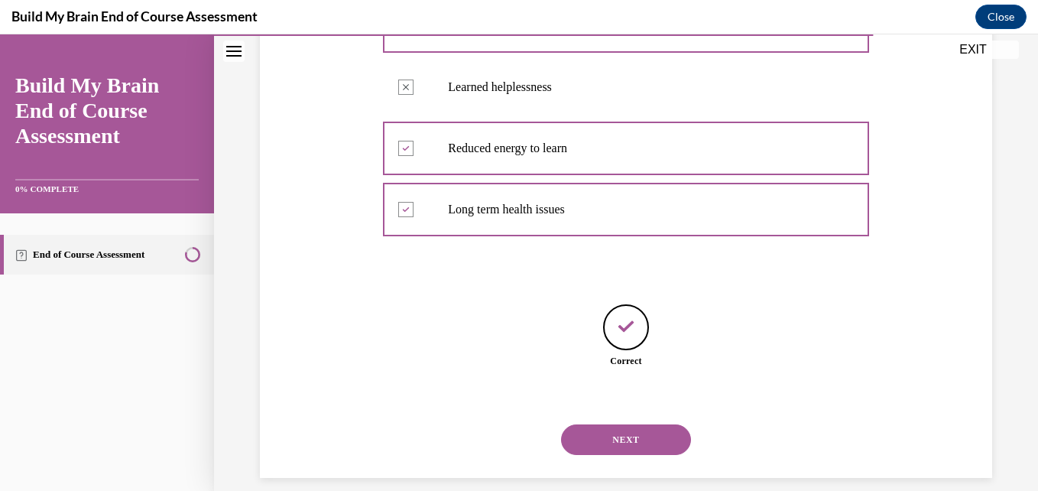
scroll to position [429, 0]
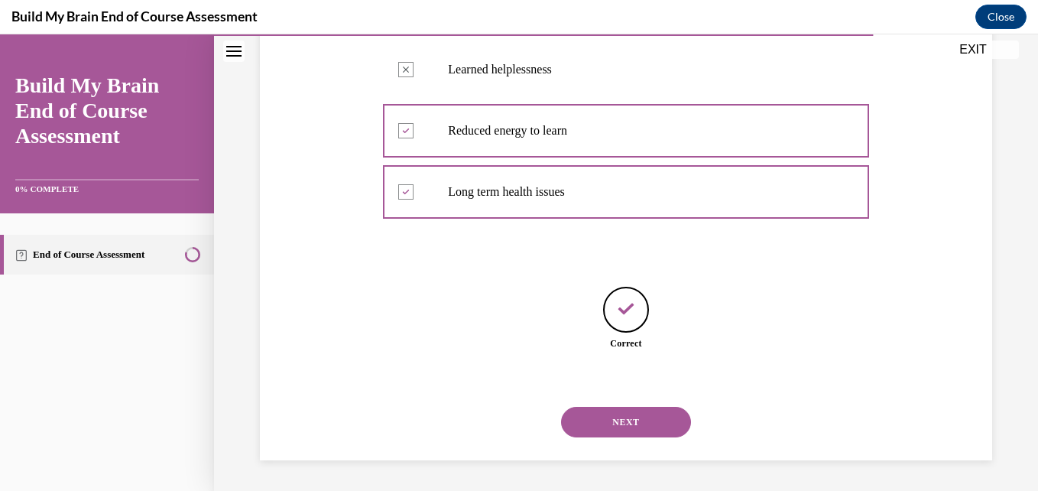
click at [628, 426] on button "NEXT" at bounding box center [626, 422] width 130 height 31
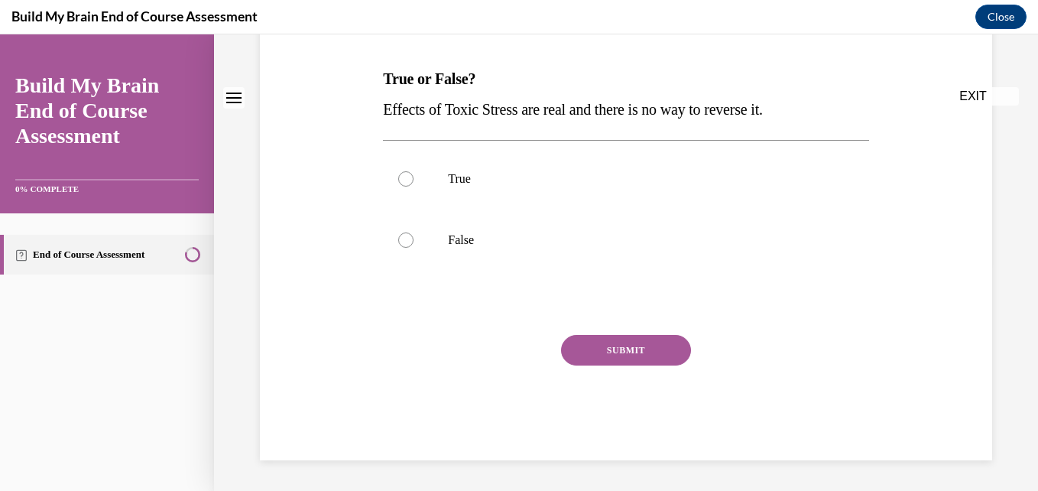
scroll to position [0, 0]
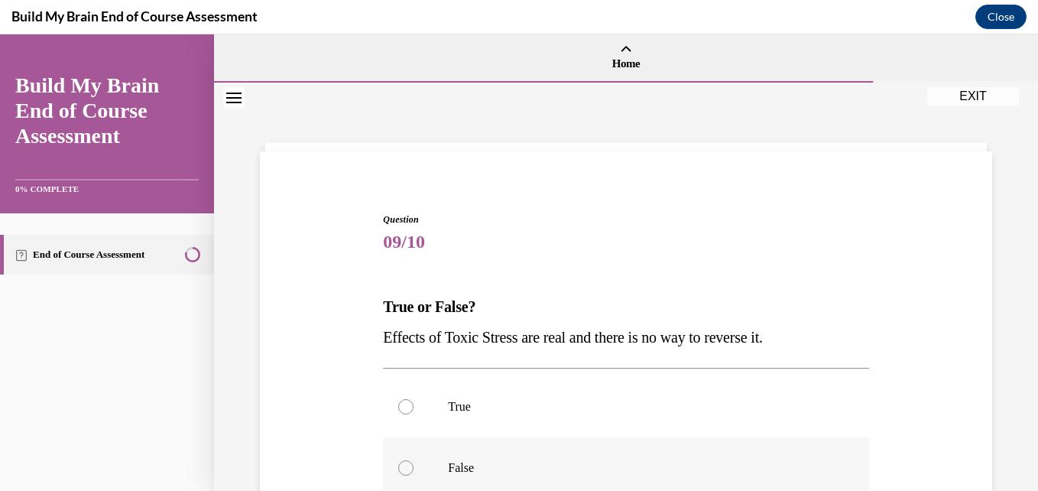
click at [483, 466] on p "False" at bounding box center [639, 467] width 382 height 15
click at [414, 466] on input "False" at bounding box center [405, 467] width 15 height 15
radio input "true"
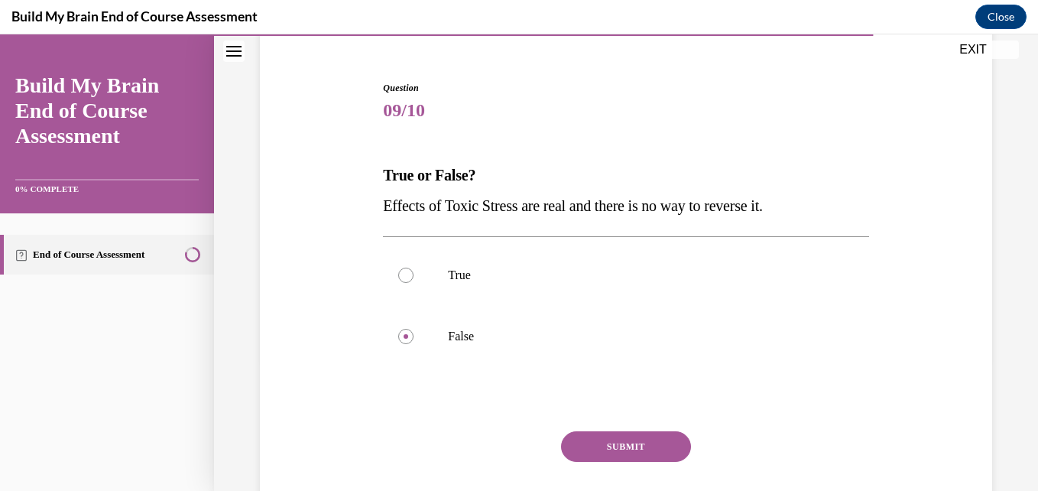
scroll to position [153, 0]
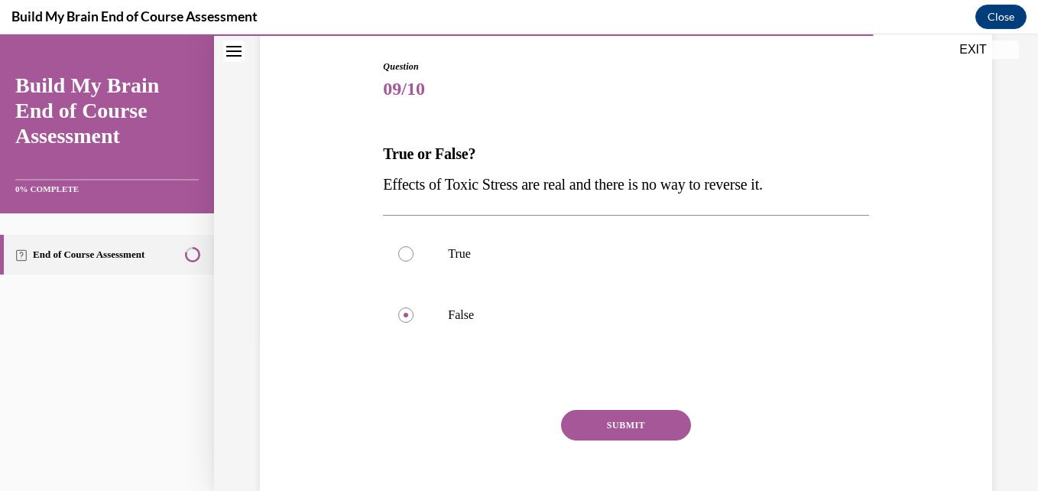
click at [616, 430] on button "SUBMIT" at bounding box center [626, 425] width 130 height 31
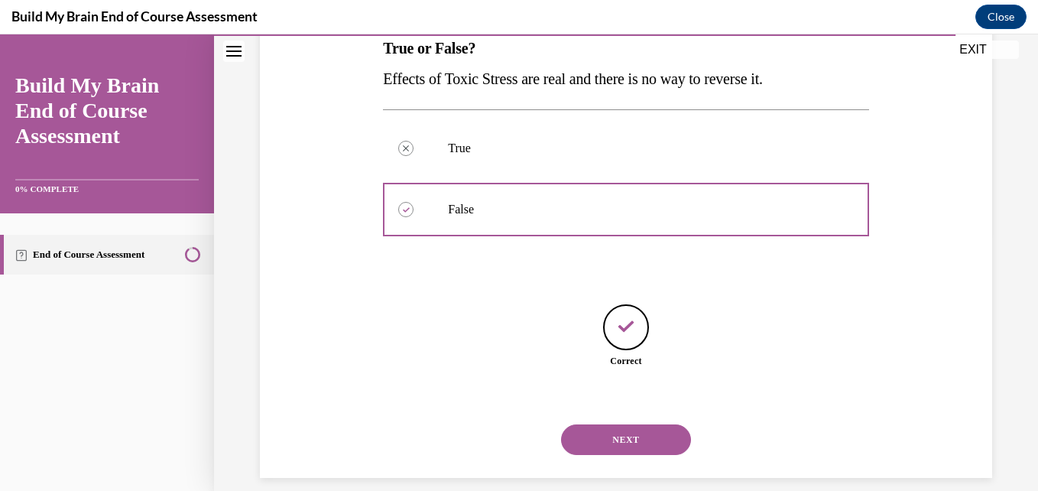
scroll to position [276, 0]
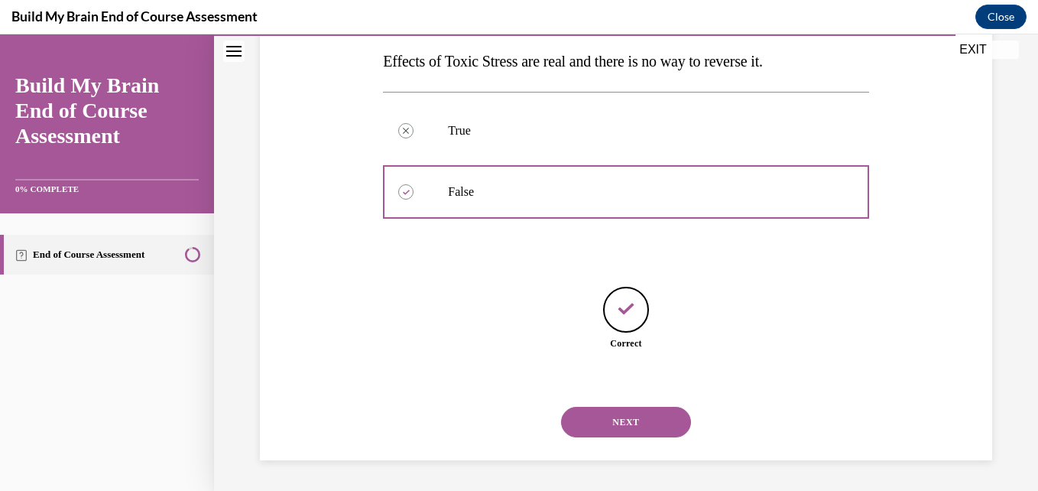
click at [624, 428] on button "NEXT" at bounding box center [626, 422] width 130 height 31
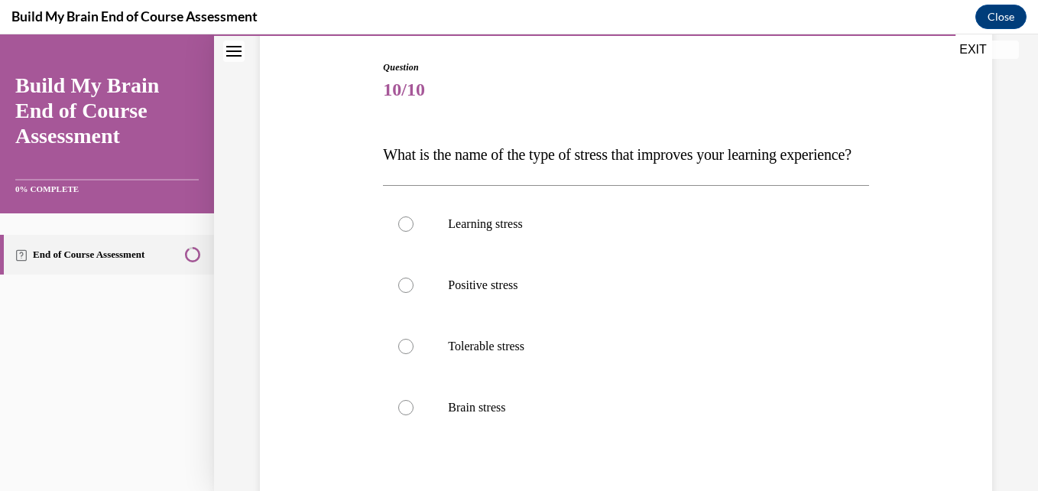
scroll to position [153, 0]
click at [592, 315] on label "Positive stress" at bounding box center [625, 284] width 485 height 61
click at [414, 292] on input "Positive stress" at bounding box center [405, 284] width 15 height 15
radio input "true"
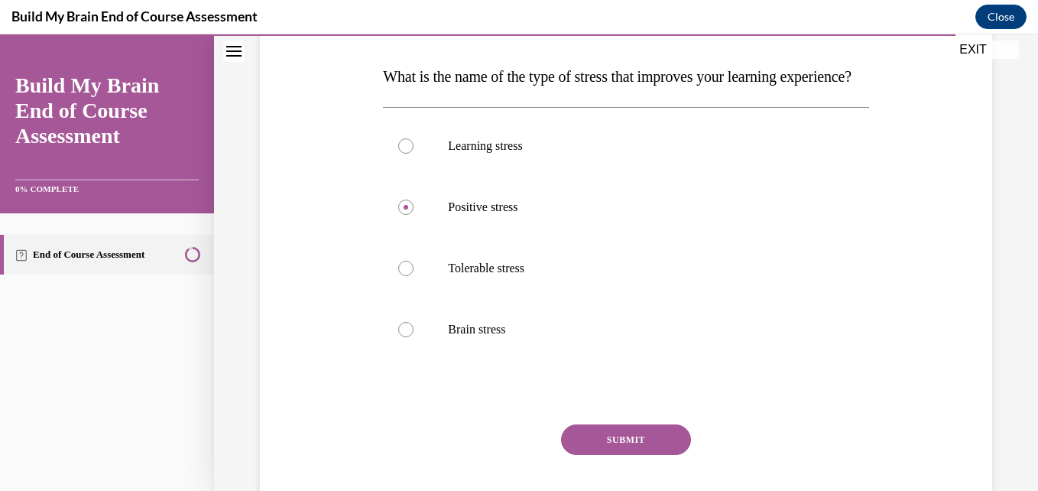
scroll to position [245, 0]
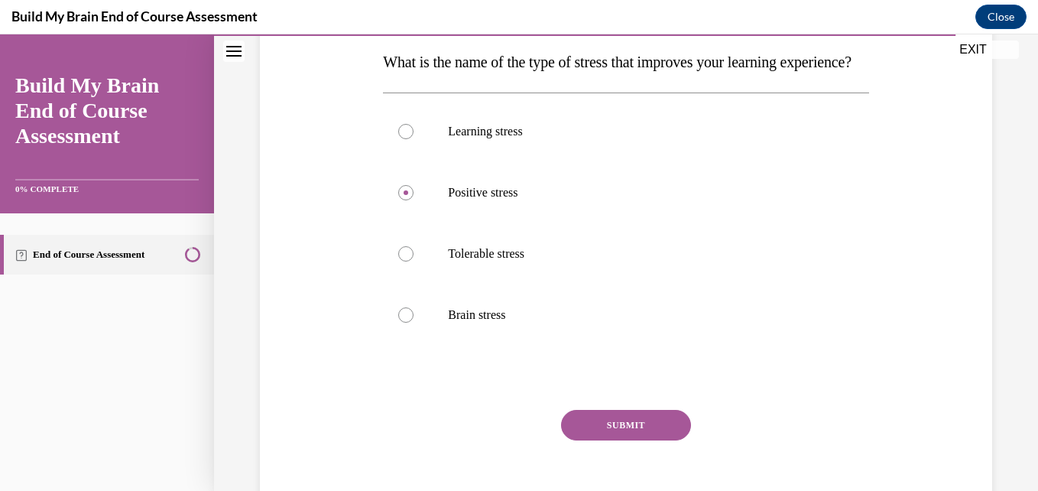
click at [672, 440] on button "SUBMIT" at bounding box center [626, 425] width 130 height 31
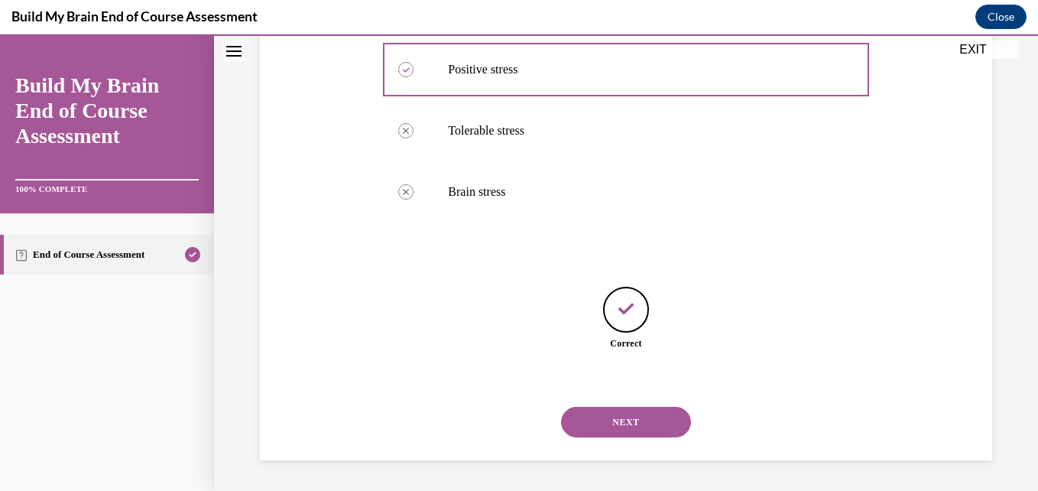
scroll to position [398, 0]
click at [650, 430] on button "NEXT" at bounding box center [626, 422] width 130 height 31
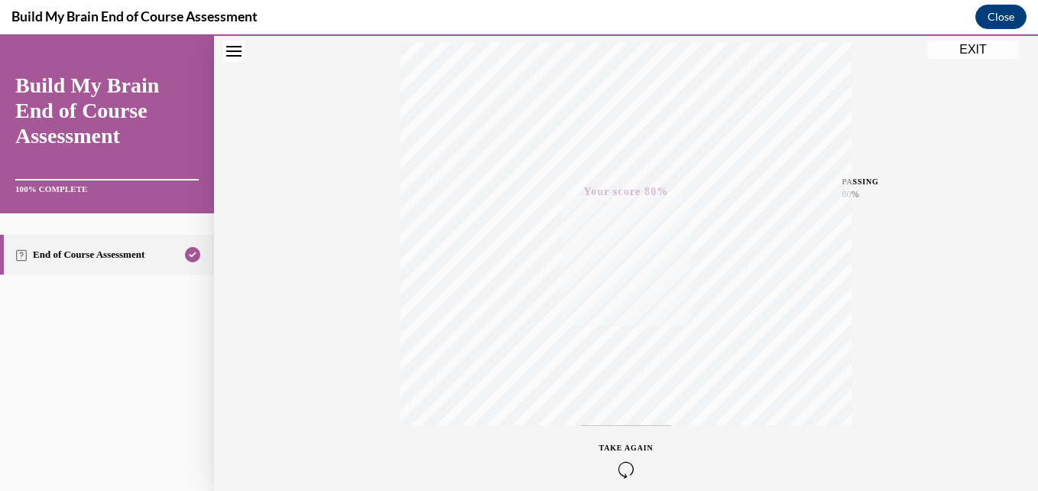
scroll to position [327, 0]
click at [617, 388] on div "TAKE AGAIN" at bounding box center [626, 388] width 54 height 36
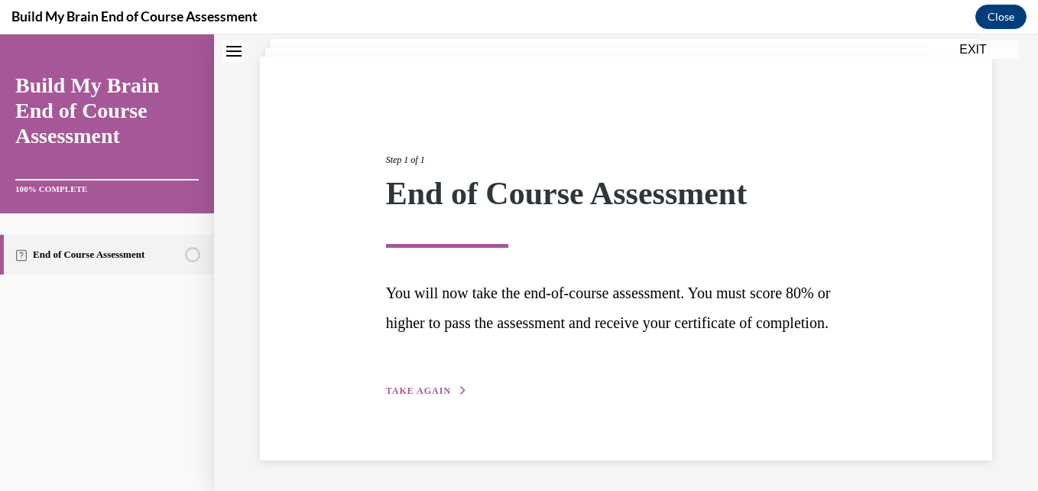
scroll to position [124, 0]
click at [413, 391] on span "TAKE AGAIN" at bounding box center [418, 390] width 65 height 11
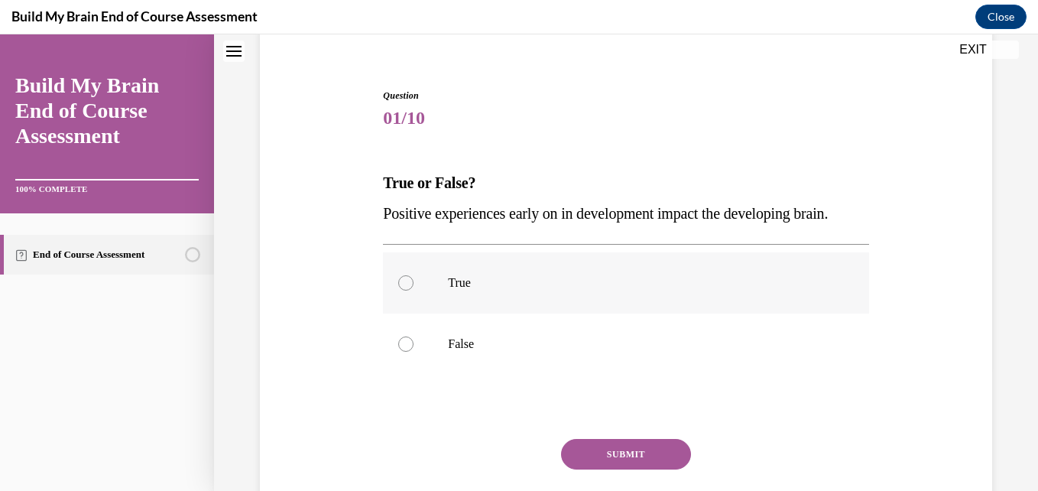
click at [463, 313] on label "True" at bounding box center [625, 282] width 485 height 61
click at [414, 290] on input "True" at bounding box center [405, 282] width 15 height 15
radio input "true"
click at [635, 469] on button "SUBMIT" at bounding box center [626, 454] width 130 height 31
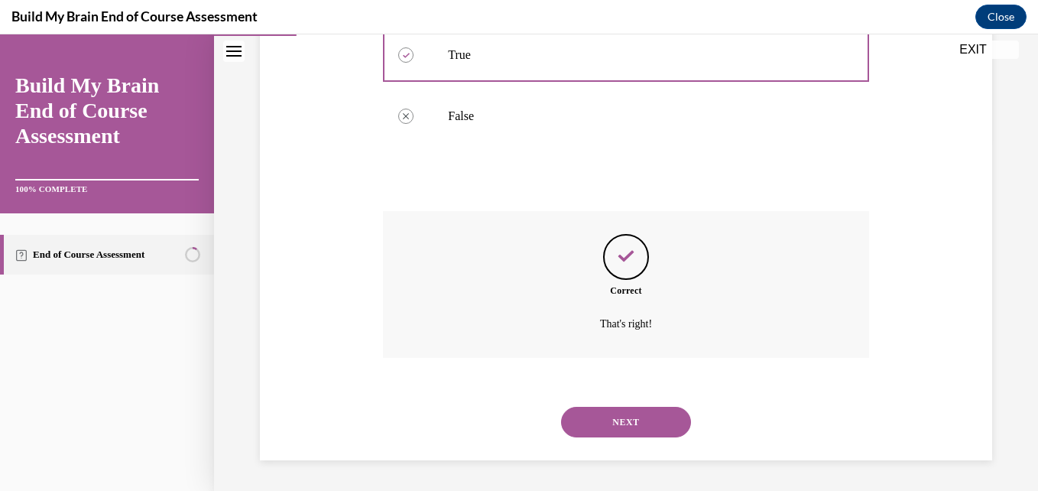
scroll to position [382, 0]
click at [621, 412] on button "NEXT" at bounding box center [626, 422] width 130 height 31
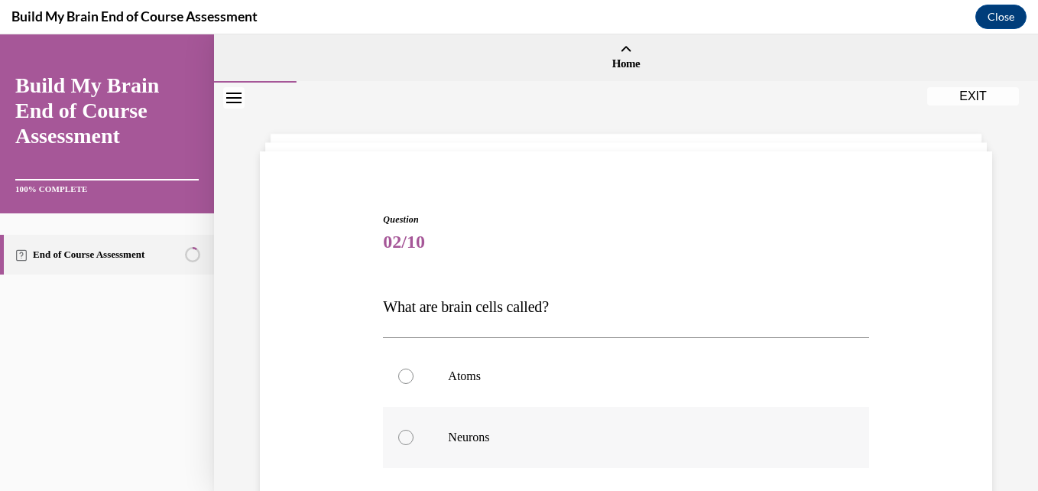
click at [489, 446] on label "Neurons" at bounding box center [625, 437] width 485 height 61
click at [414, 445] on input "Neurons" at bounding box center [405, 437] width 15 height 15
radio input "true"
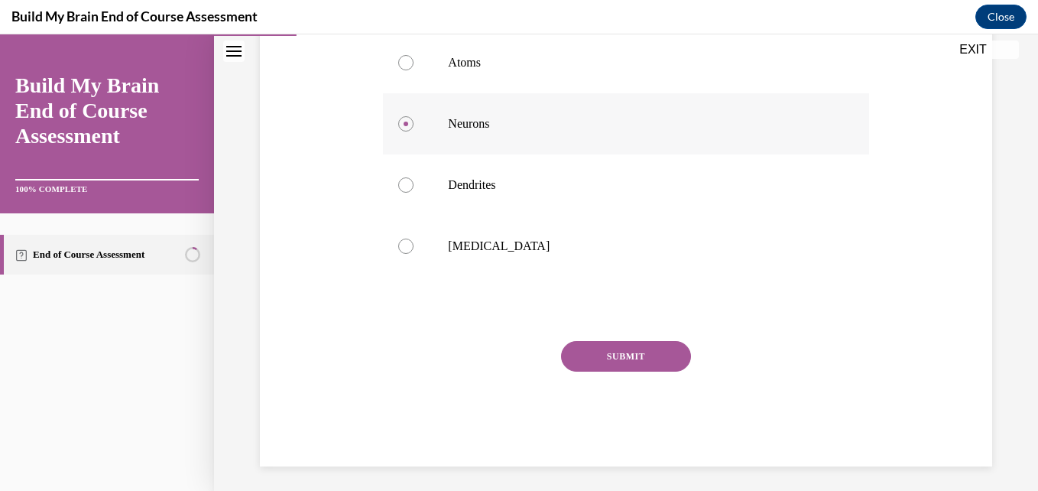
scroll to position [320, 0]
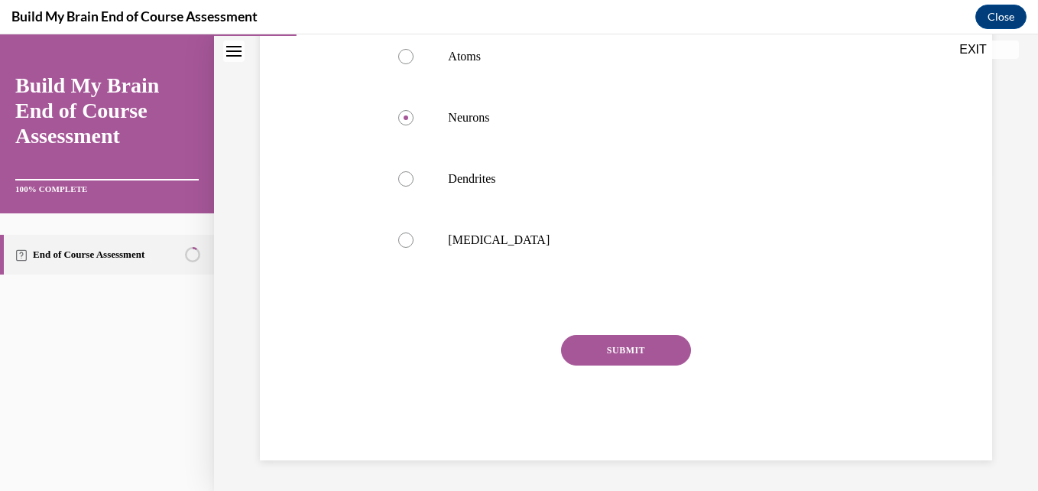
click at [602, 358] on button "SUBMIT" at bounding box center [626, 350] width 130 height 31
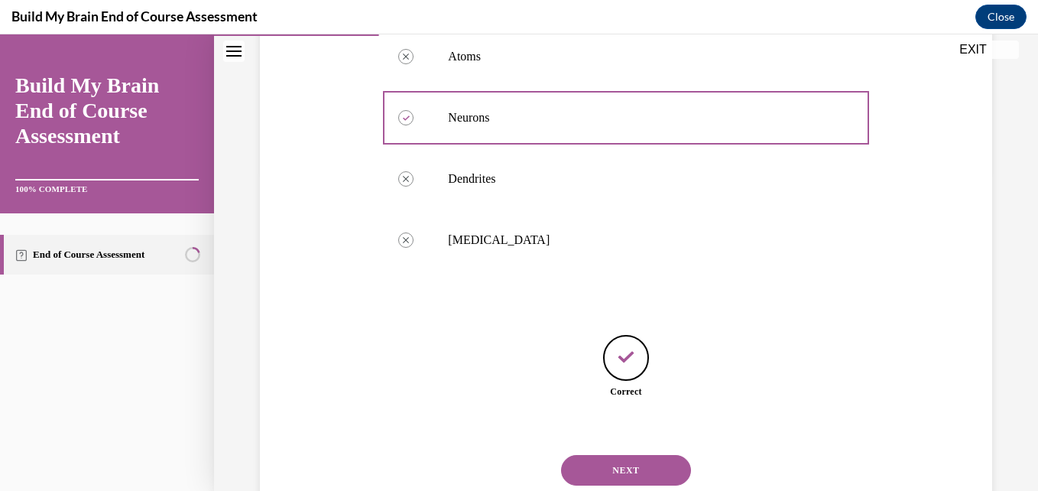
scroll to position [368, 0]
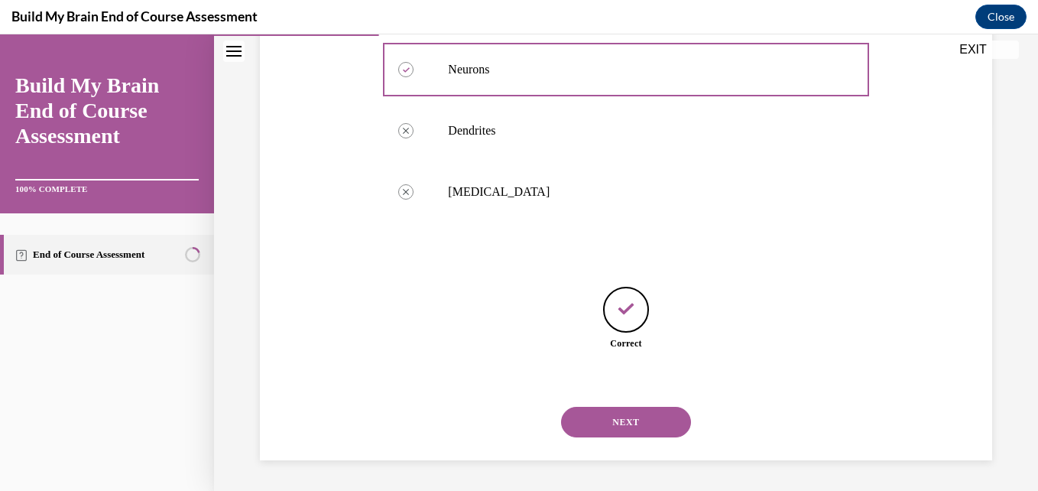
click at [624, 416] on button "NEXT" at bounding box center [626, 422] width 130 height 31
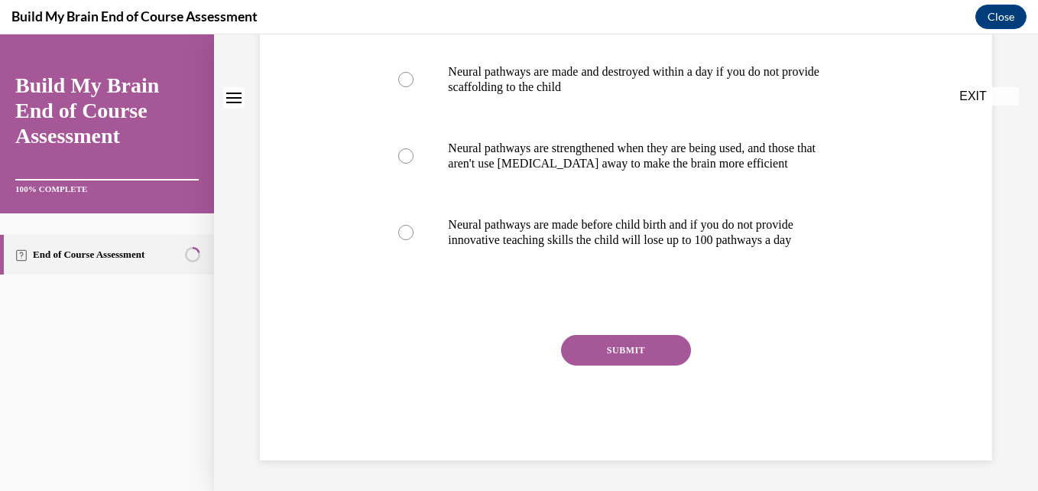
scroll to position [0, 0]
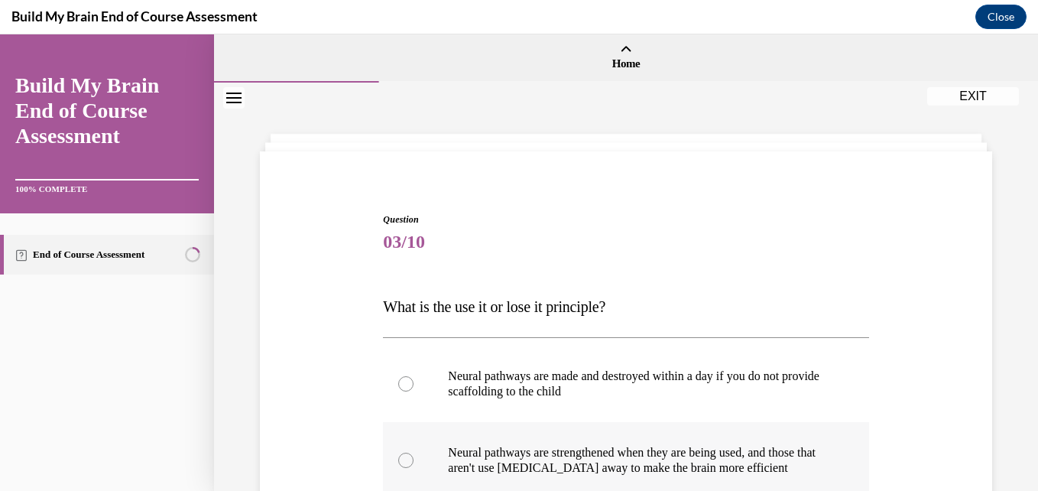
click at [461, 463] on p "Neural pathways are strengthened when they are being used, and those that aren'…" at bounding box center [639, 460] width 382 height 31
click at [414, 463] on input "Neural pathways are strengthened when they are being used, and those that aren'…" at bounding box center [405, 460] width 15 height 15
radio input "true"
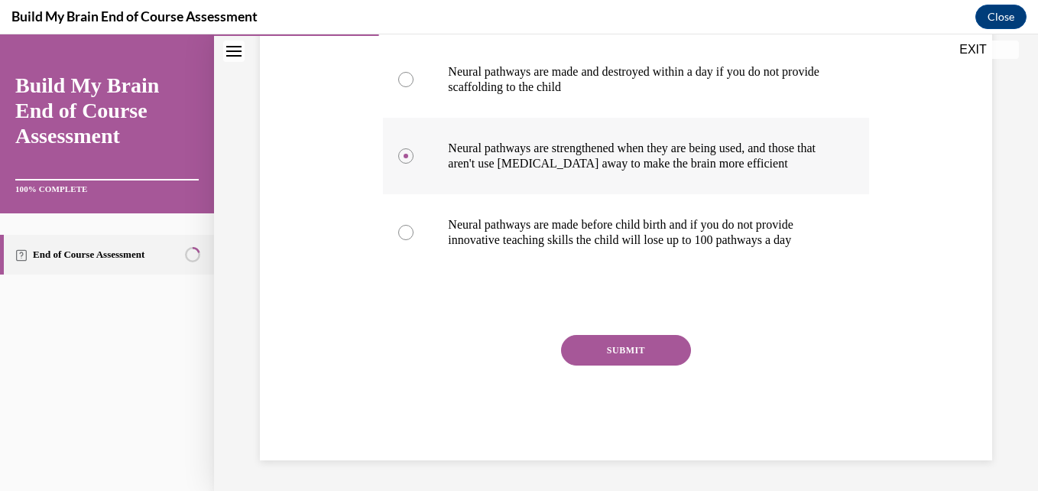
scroll to position [320, 0]
click at [622, 347] on button "SUBMIT" at bounding box center [626, 350] width 130 height 31
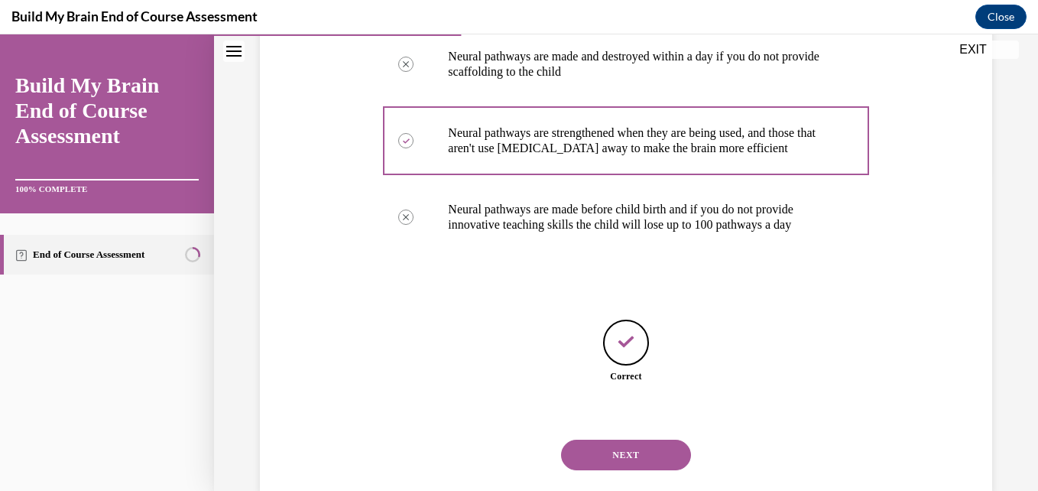
scroll to position [368, 0]
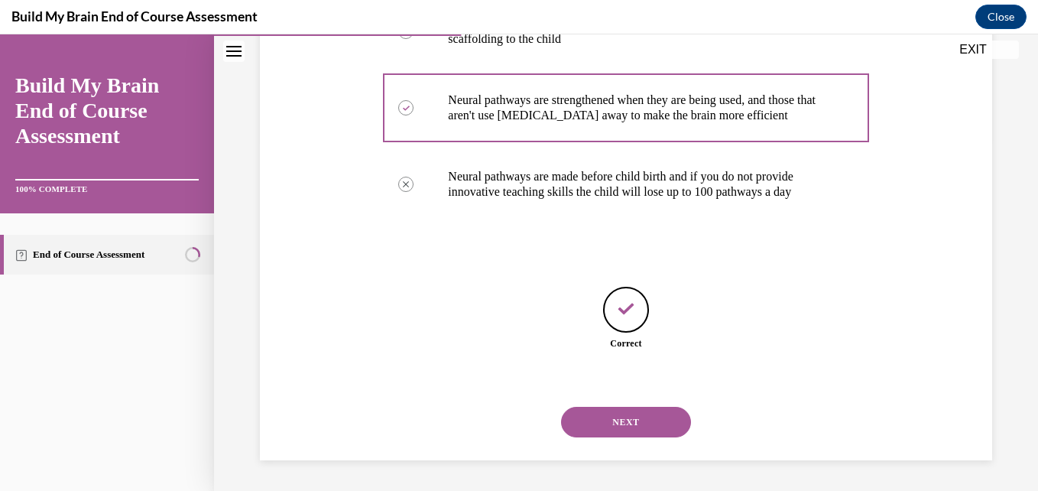
click at [619, 422] on button "NEXT" at bounding box center [626, 422] width 130 height 31
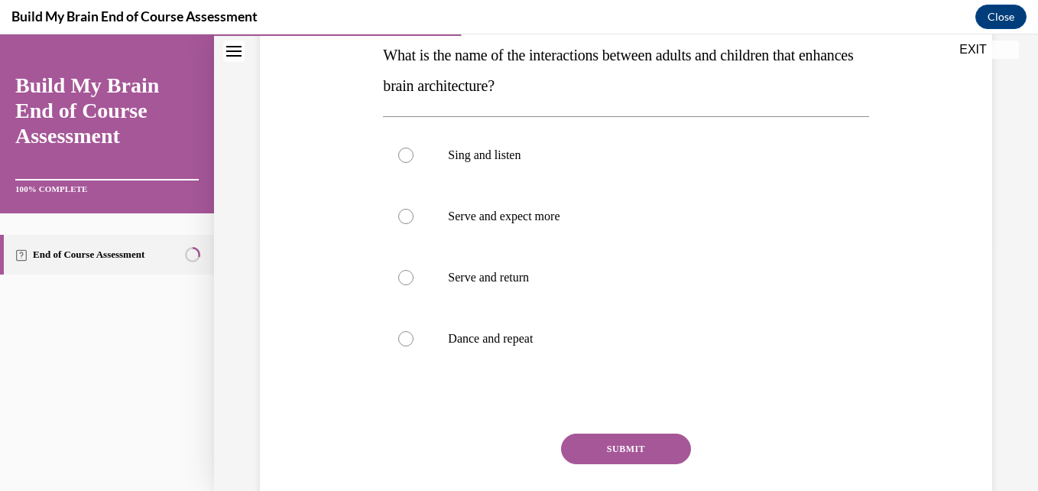
scroll to position [350, 0]
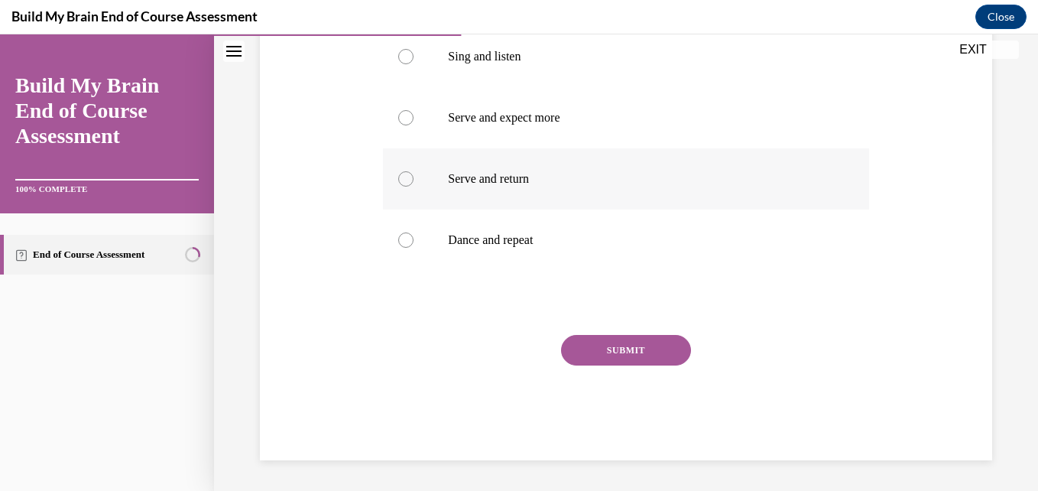
click at [423, 183] on label "Serve and return" at bounding box center [625, 178] width 485 height 61
click at [414, 183] on input "Serve and return" at bounding box center [405, 178] width 15 height 15
radio input "true"
click at [612, 341] on button "SUBMIT" at bounding box center [626, 350] width 130 height 31
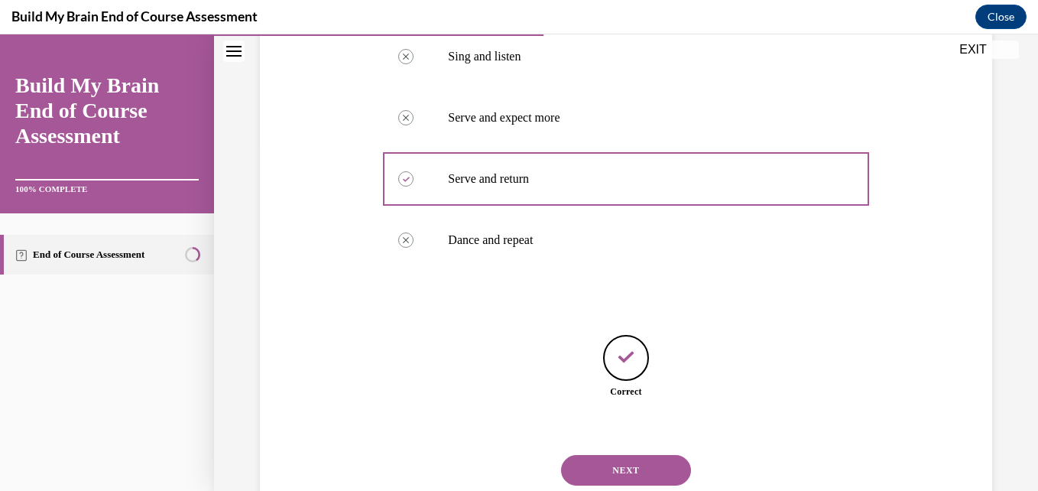
scroll to position [398, 0]
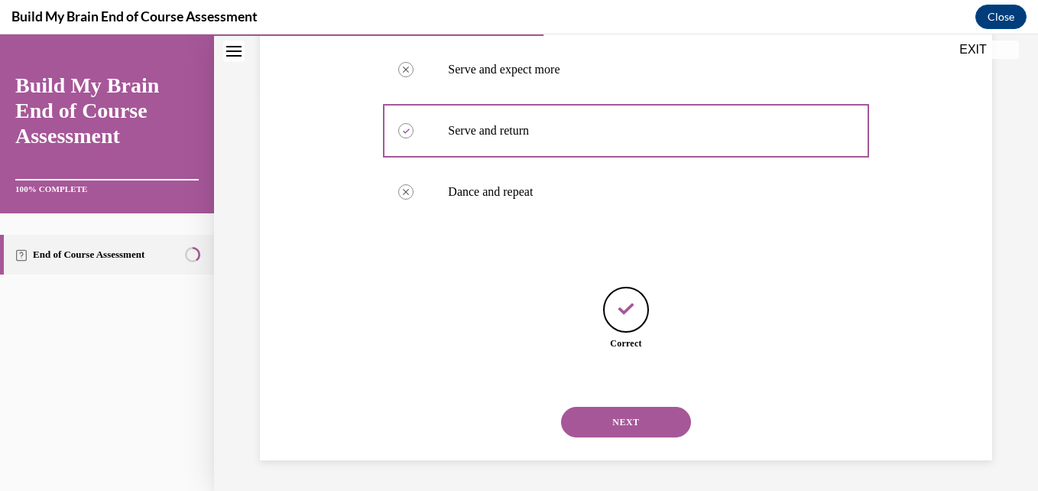
click at [631, 430] on button "NEXT" at bounding box center [626, 422] width 130 height 31
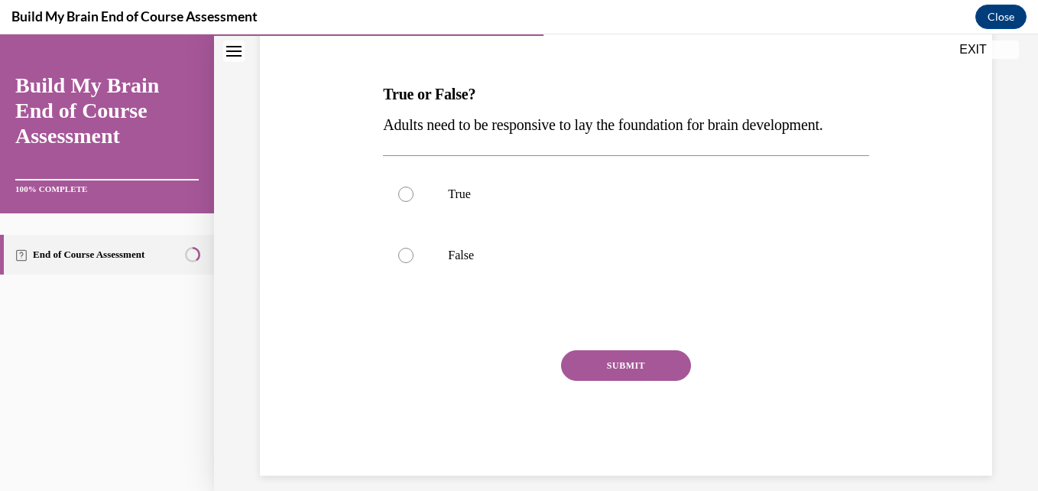
scroll to position [214, 0]
click at [436, 223] on label "True" at bounding box center [625, 192] width 485 height 61
click at [414, 200] on input "True" at bounding box center [405, 192] width 15 height 15
radio input "true"
click at [611, 379] on button "SUBMIT" at bounding box center [626, 364] width 130 height 31
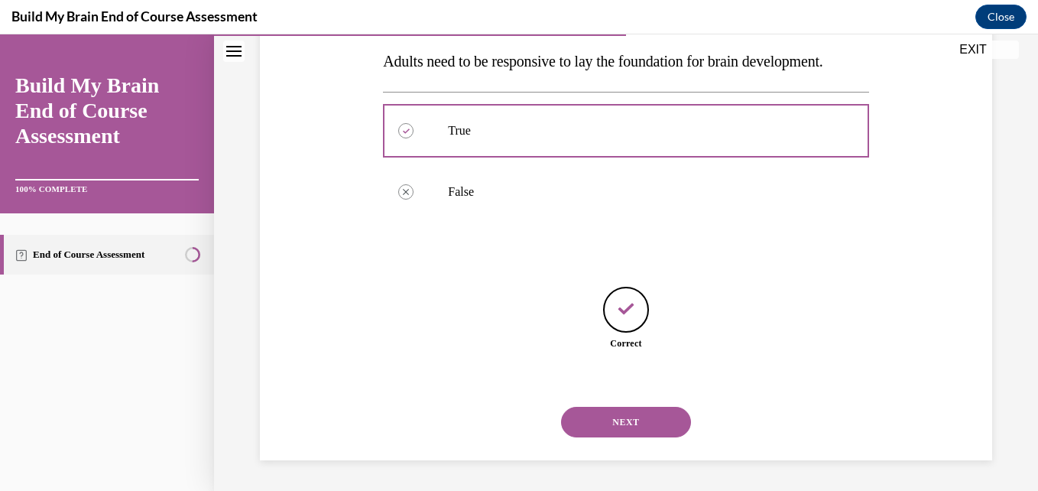
scroll to position [307, 0]
click at [620, 417] on button "NEXT" at bounding box center [626, 422] width 130 height 31
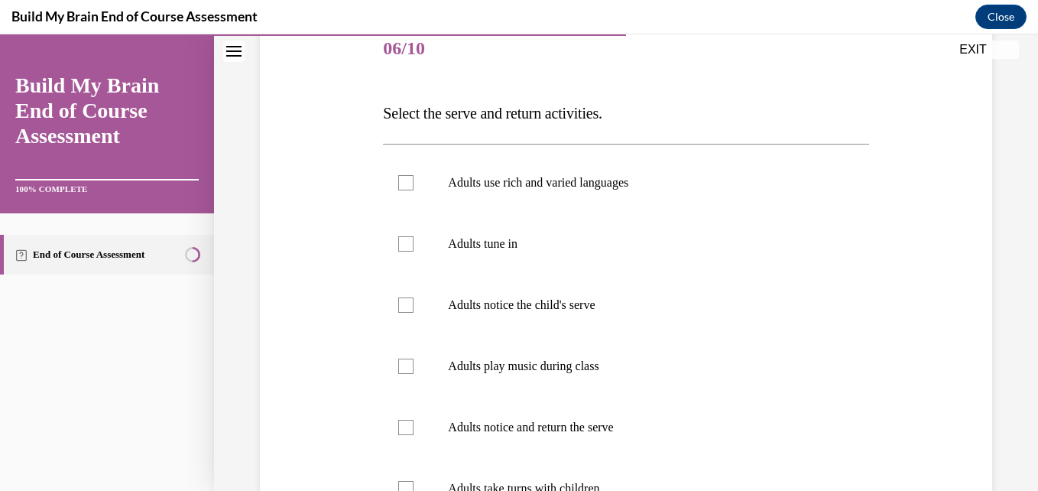
scroll to position [245, 0]
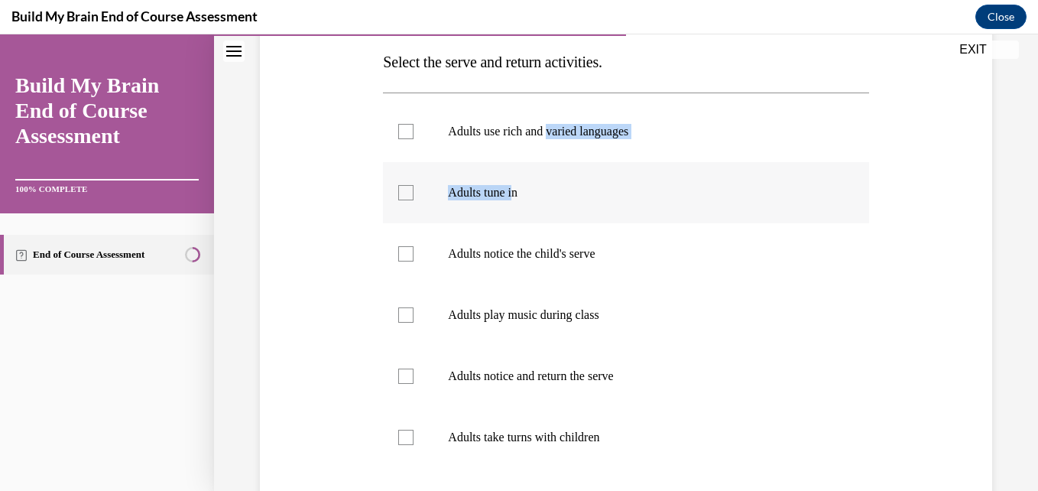
drag, startPoint x: 552, startPoint y: 128, endPoint x: 517, endPoint y: 188, distance: 69.2
click at [517, 188] on ul "Adults use rich and varied languages Adults tune in Adults notice the child's s…" at bounding box center [625, 284] width 485 height 367
click at [517, 188] on p "Adults tune in" at bounding box center [639, 192] width 382 height 15
click at [414, 188] on input "Adults tune in" at bounding box center [405, 192] width 15 height 15
checkbox input "true"
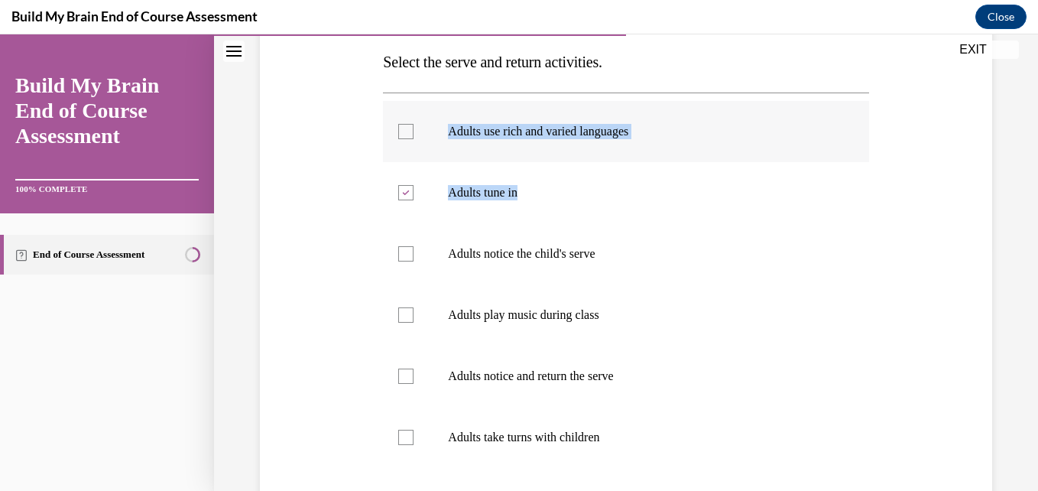
drag, startPoint x: 517, startPoint y: 188, endPoint x: 462, endPoint y: 132, distance: 78.4
click at [462, 132] on ul "Adults use rich and varied languages Adults tune in Adults notice the child's s…" at bounding box center [625, 284] width 485 height 367
click at [462, 132] on p "Adults use rich and varied languages" at bounding box center [639, 131] width 382 height 15
click at [414, 132] on input "Adults use rich and varied languages" at bounding box center [405, 131] width 15 height 15
checkbox input "true"
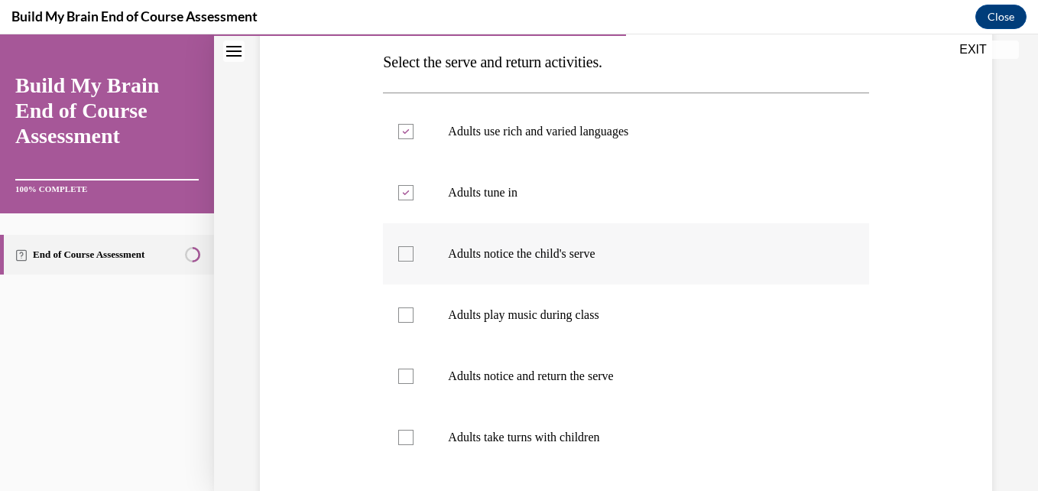
click at [547, 252] on p "Adults notice the child's serve" at bounding box center [639, 253] width 382 height 15
click at [414, 252] on input "Adults notice the child's serve" at bounding box center [405, 253] width 15 height 15
checkbox input "true"
click at [545, 380] on p "Adults notice and return the serve" at bounding box center [639, 375] width 382 height 15
click at [414, 380] on input "Adults notice and return the serve" at bounding box center [405, 375] width 15 height 15
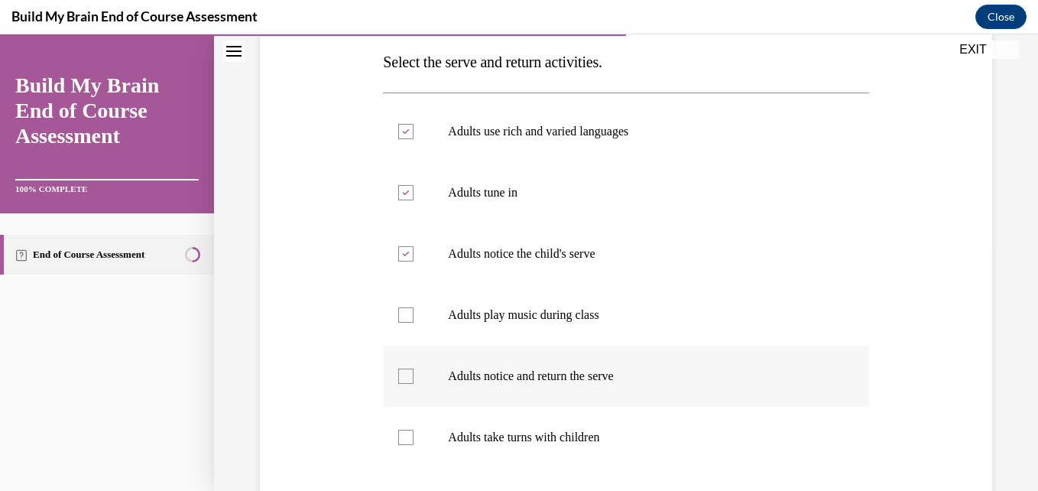
checkbox input "true"
click at [543, 445] on label "Adults take turns with children" at bounding box center [625, 437] width 485 height 61
click at [414, 445] on input "Adults take turns with children" at bounding box center [405, 437] width 15 height 15
checkbox input "true"
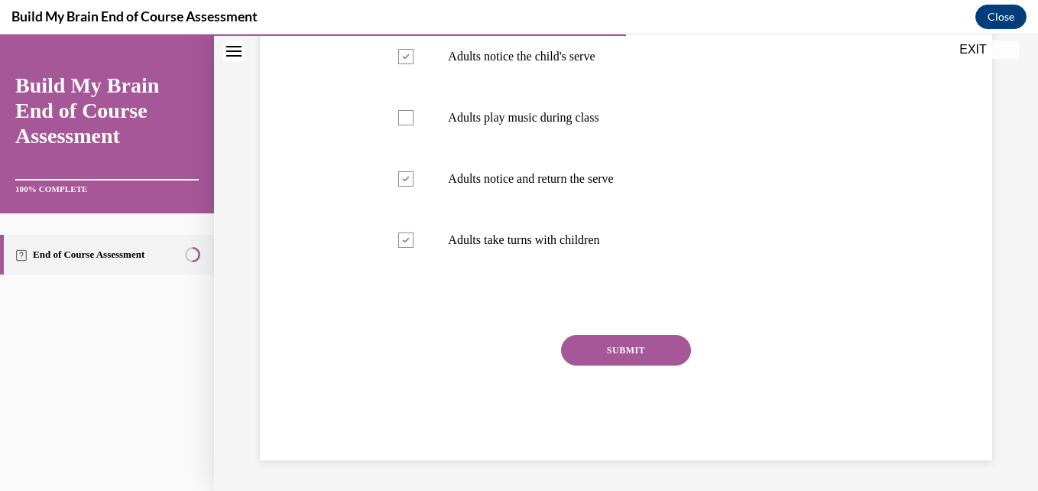
click at [634, 342] on button "SUBMIT" at bounding box center [626, 350] width 130 height 31
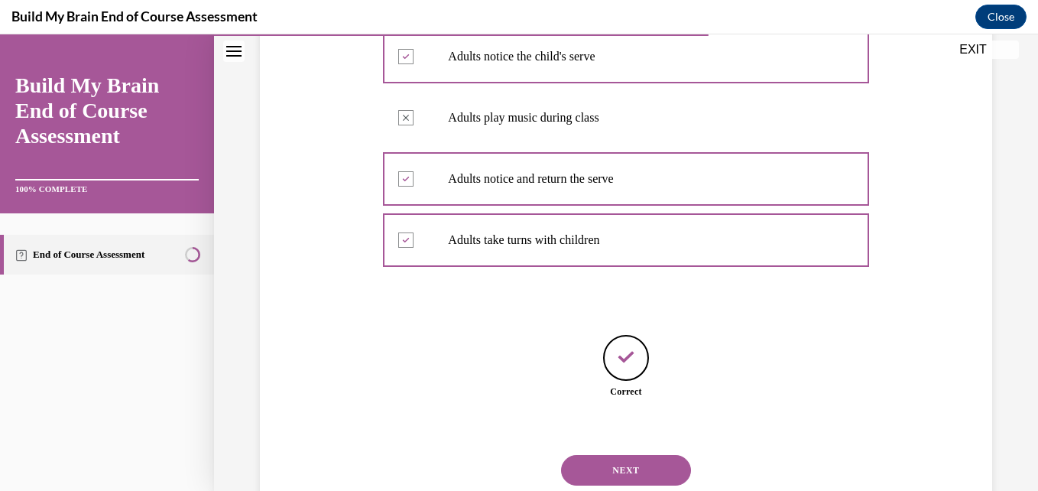
scroll to position [490, 0]
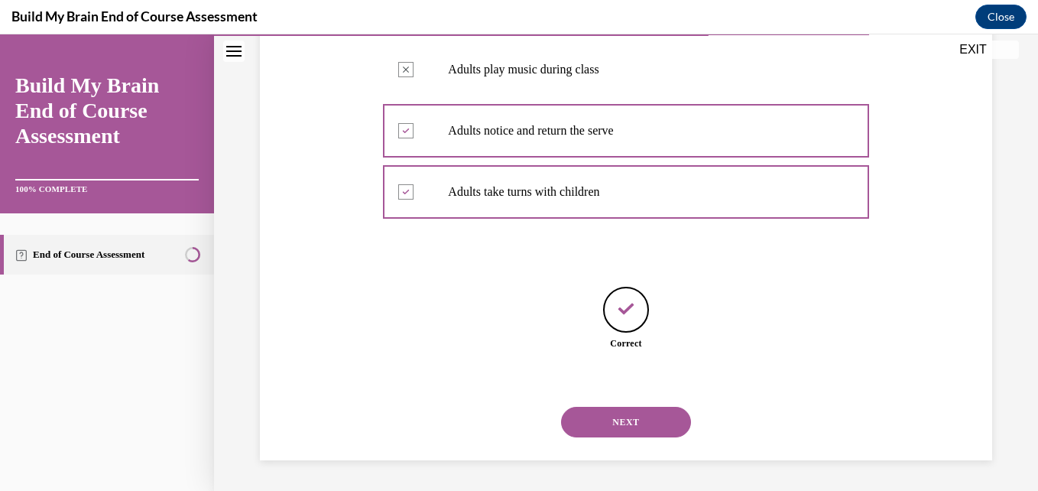
click at [617, 421] on button "NEXT" at bounding box center [626, 422] width 130 height 31
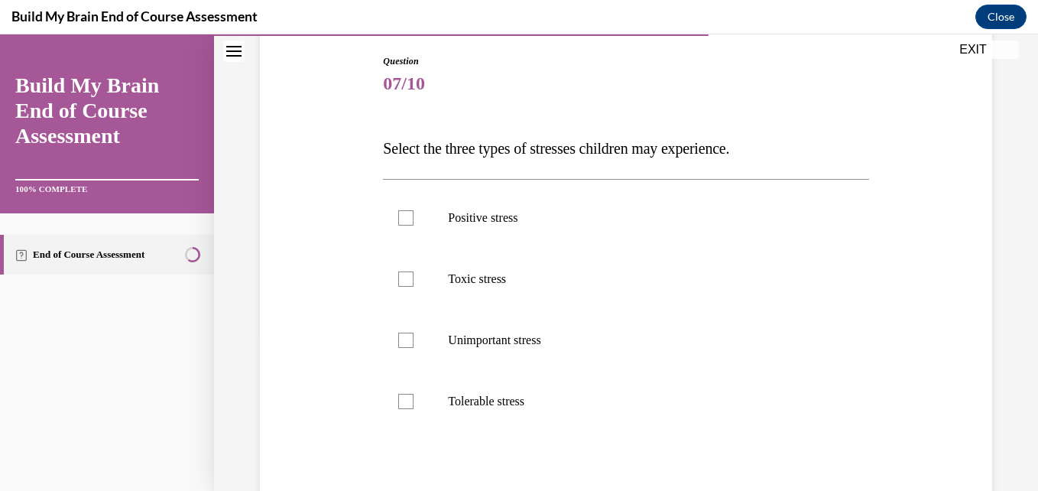
scroll to position [183, 0]
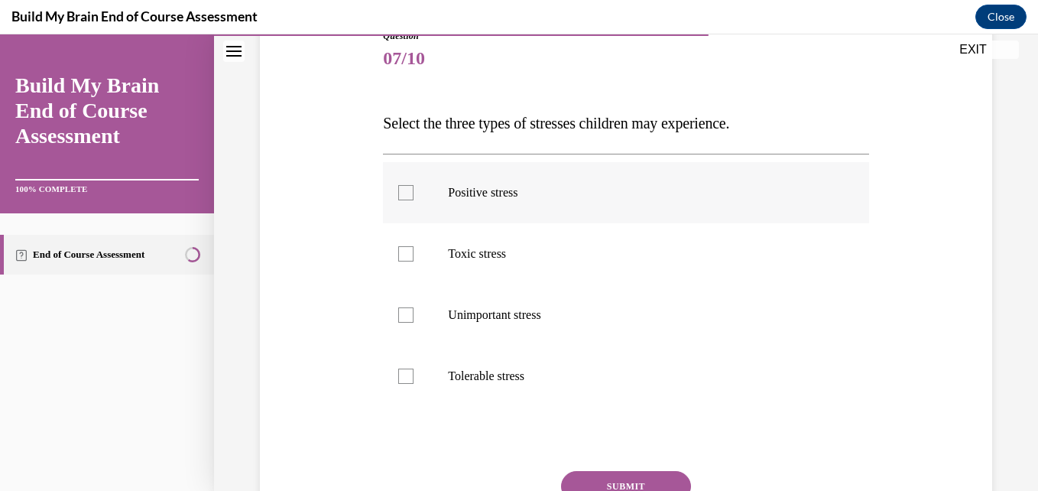
click at [507, 206] on label "Positive stress" at bounding box center [625, 192] width 485 height 61
click at [414, 200] on input "Positive stress" at bounding box center [405, 192] width 15 height 15
checkbox input "true"
click at [501, 257] on p "Toxic stress" at bounding box center [639, 253] width 382 height 15
click at [414, 257] on input "Toxic stress" at bounding box center [405, 253] width 15 height 15
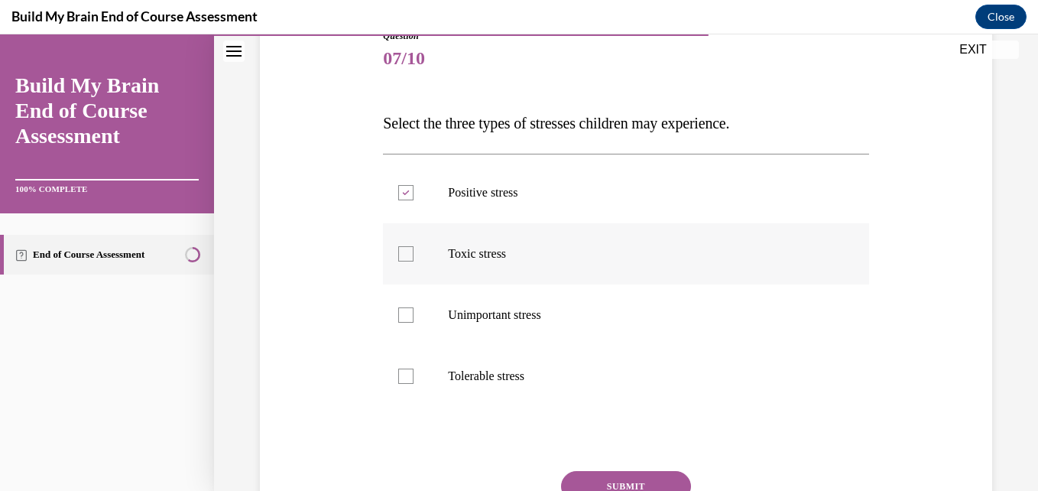
checkbox input "true"
click at [475, 370] on p "Tolerable stress" at bounding box center [639, 375] width 382 height 15
click at [414, 370] on input "Tolerable stress" at bounding box center [405, 375] width 15 height 15
checkbox input "true"
click at [615, 479] on button "SUBMIT" at bounding box center [626, 486] width 130 height 31
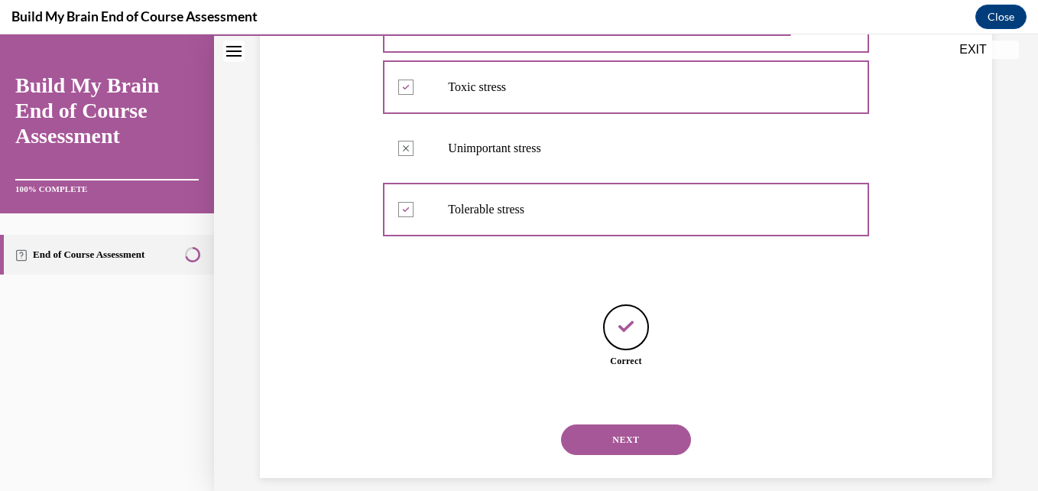
scroll to position [368, 0]
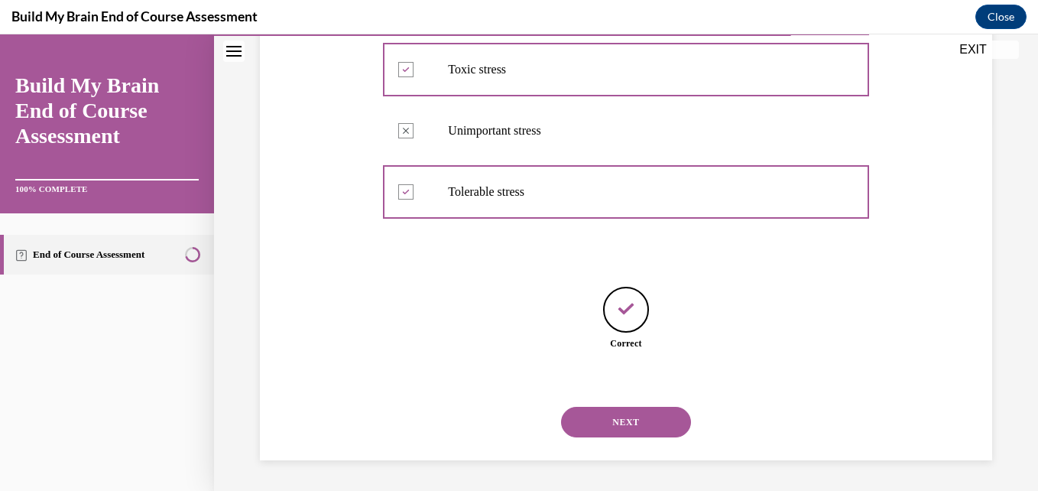
click at [643, 421] on button "NEXT" at bounding box center [626, 422] width 130 height 31
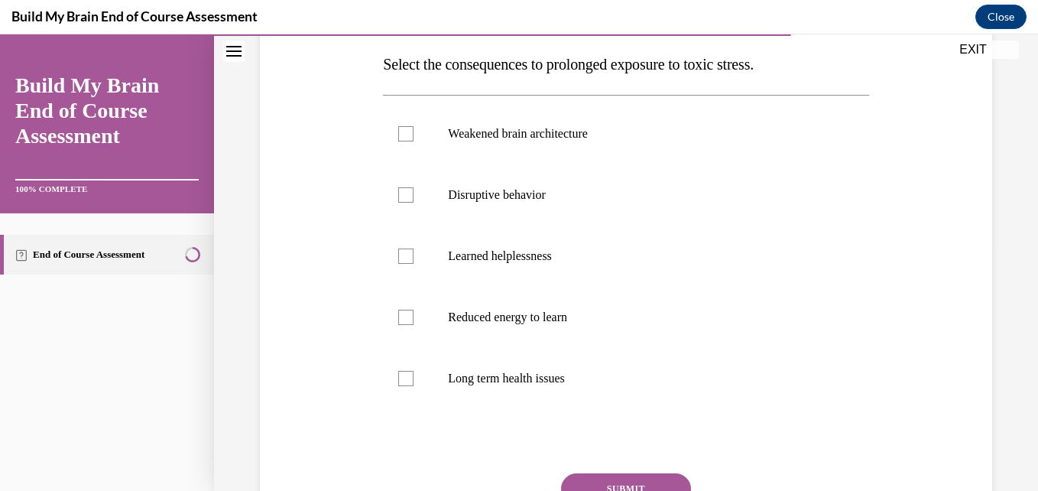
scroll to position [245, 0]
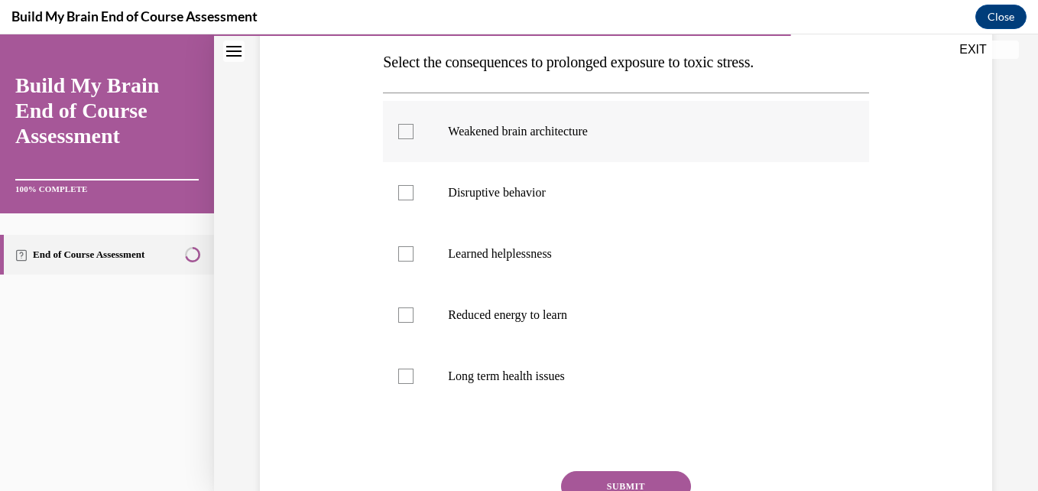
click at [579, 159] on label "Weakened brain architecture" at bounding box center [625, 131] width 485 height 61
click at [414, 139] on input "Weakened brain architecture" at bounding box center [405, 131] width 15 height 15
checkbox input "true"
click at [552, 186] on p "Disruptive behavior" at bounding box center [639, 192] width 382 height 15
click at [414, 186] on input "Disruptive behavior" at bounding box center [405, 192] width 15 height 15
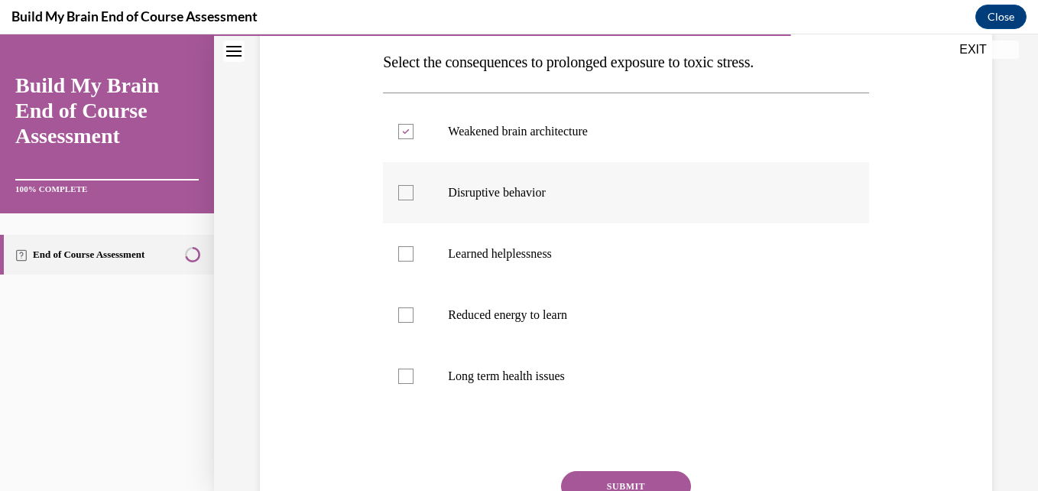
checkbox input "true"
click at [569, 315] on p "Reduced energy to learn" at bounding box center [639, 314] width 382 height 15
click at [414, 315] on input "Reduced energy to learn" at bounding box center [405, 314] width 15 height 15
checkbox input "true"
click at [568, 375] on p "Long term health issues" at bounding box center [639, 375] width 382 height 15
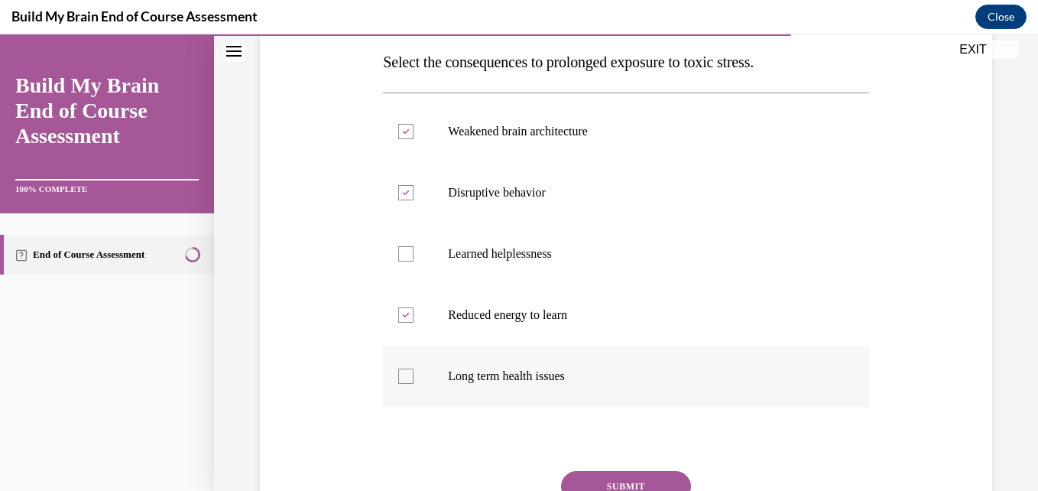
click at [414, 375] on input "Long term health issues" at bounding box center [405, 375] width 15 height 15
checkbox input "true"
click at [602, 477] on button "SUBMIT" at bounding box center [626, 486] width 130 height 31
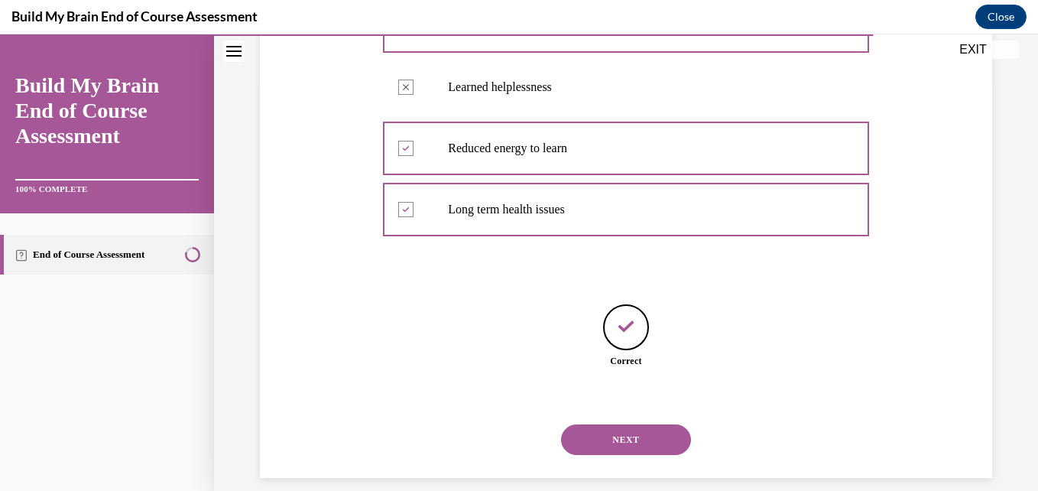
scroll to position [429, 0]
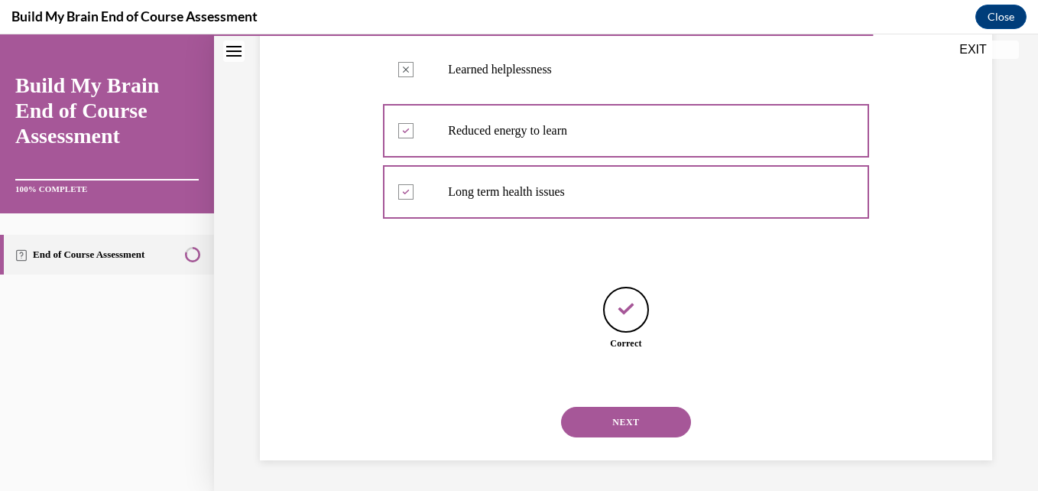
click at [622, 433] on button "NEXT" at bounding box center [626, 422] width 130 height 31
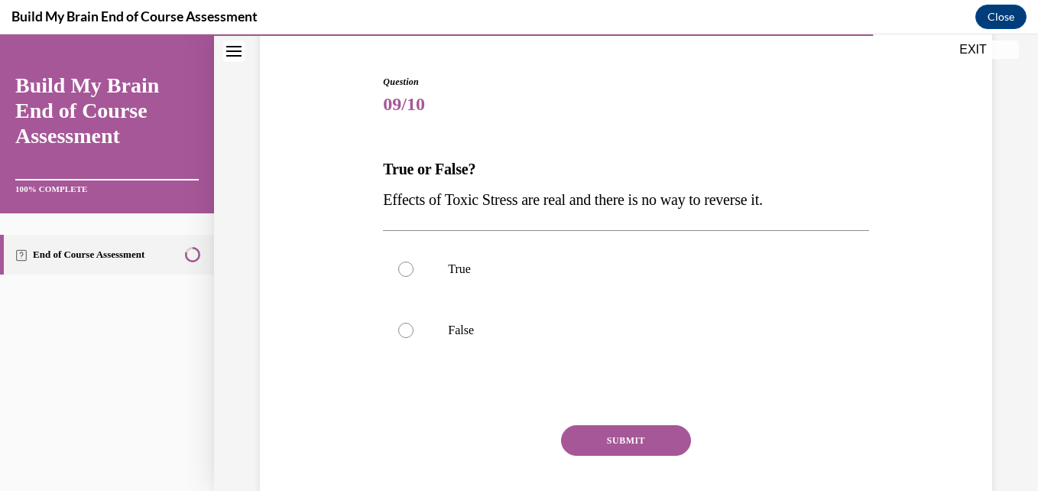
scroll to position [153, 0]
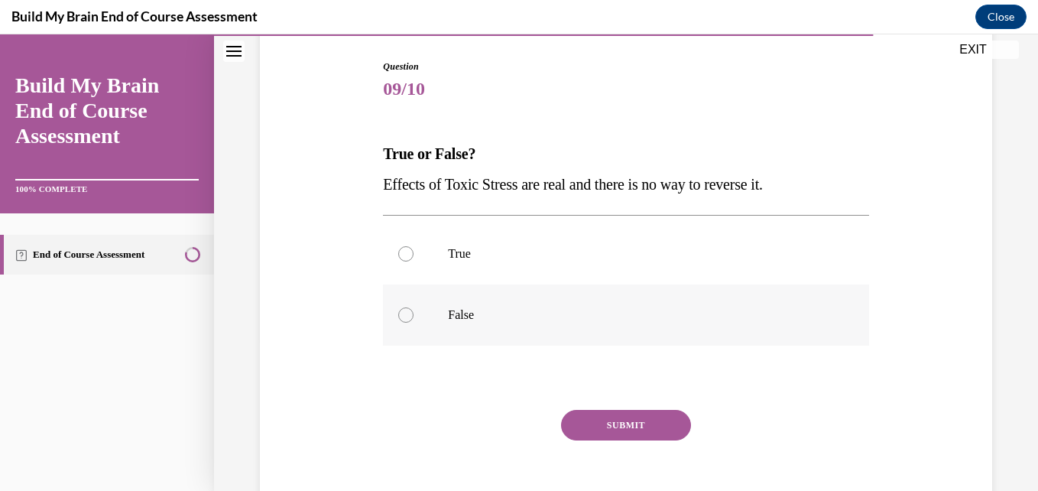
click at [459, 311] on p "False" at bounding box center [639, 314] width 382 height 15
click at [414, 311] on input "False" at bounding box center [405, 314] width 15 height 15
radio input "true"
click at [598, 425] on button "SUBMIT" at bounding box center [626, 425] width 130 height 31
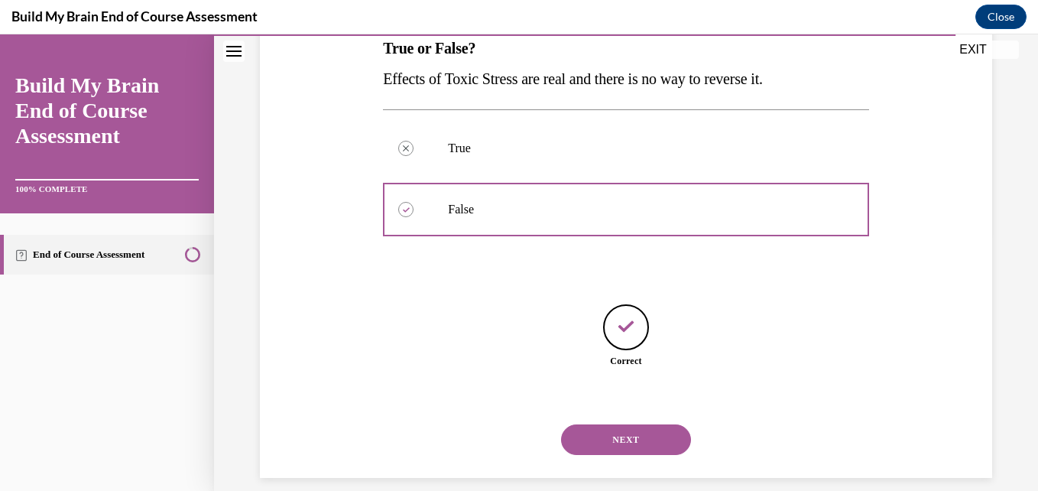
scroll to position [276, 0]
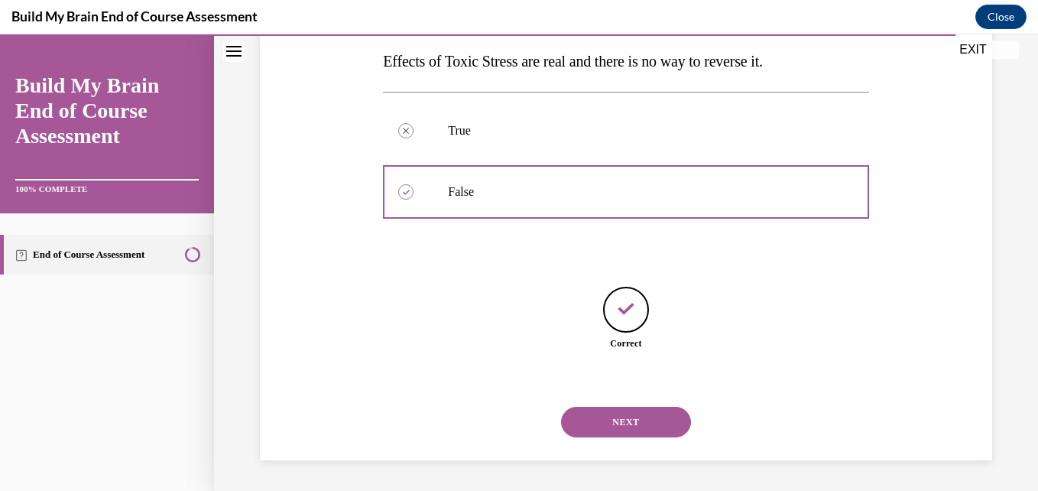
click at [598, 425] on button "NEXT" at bounding box center [626, 422] width 130 height 31
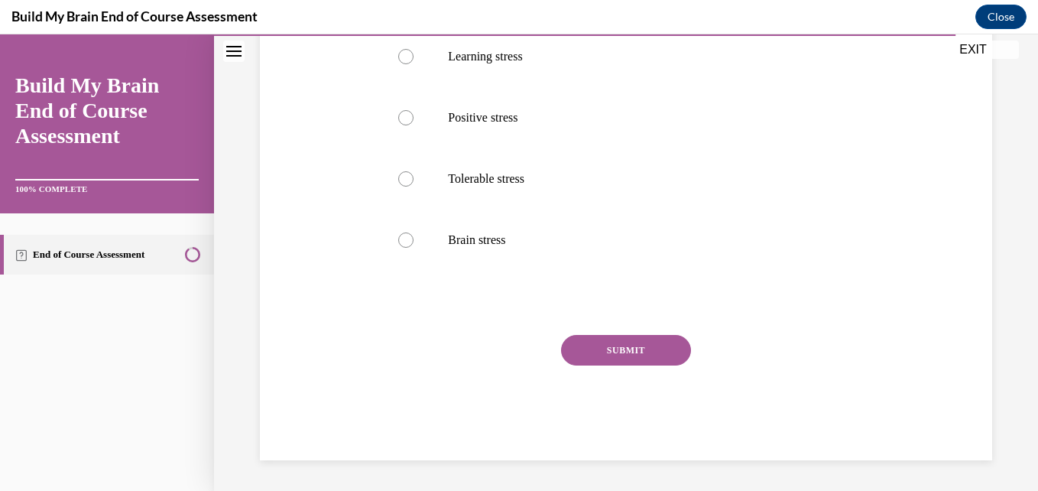
scroll to position [350, 0]
click at [527, 118] on p "Positive stress" at bounding box center [639, 117] width 382 height 15
click at [414, 118] on input "Positive stress" at bounding box center [405, 117] width 15 height 15
radio input "true"
click at [623, 345] on button "SUBMIT" at bounding box center [626, 350] width 130 height 31
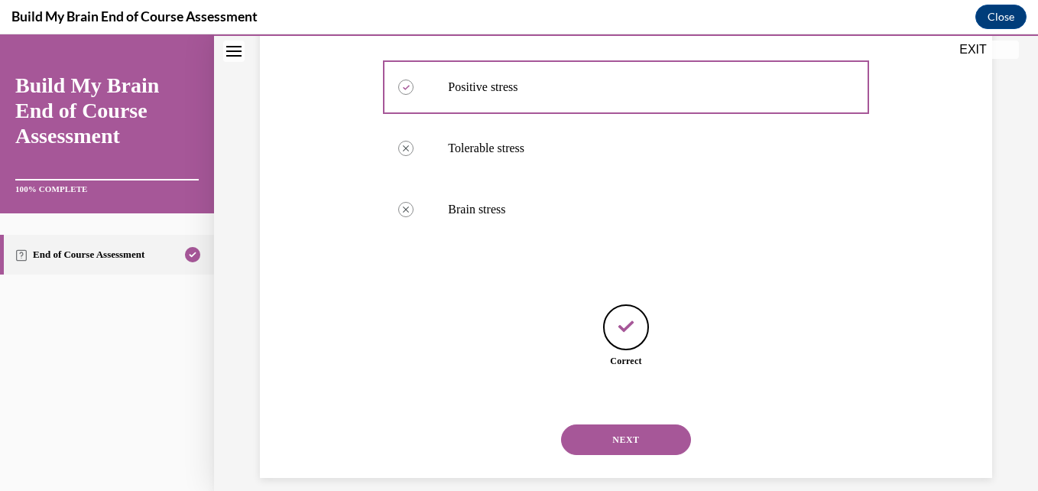
scroll to position [398, 0]
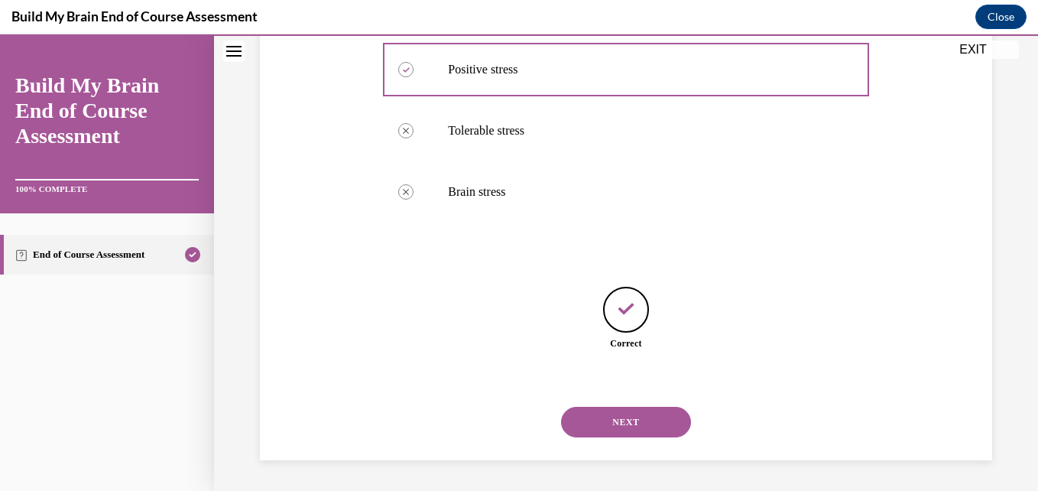
click at [614, 417] on button "NEXT" at bounding box center [626, 422] width 130 height 31
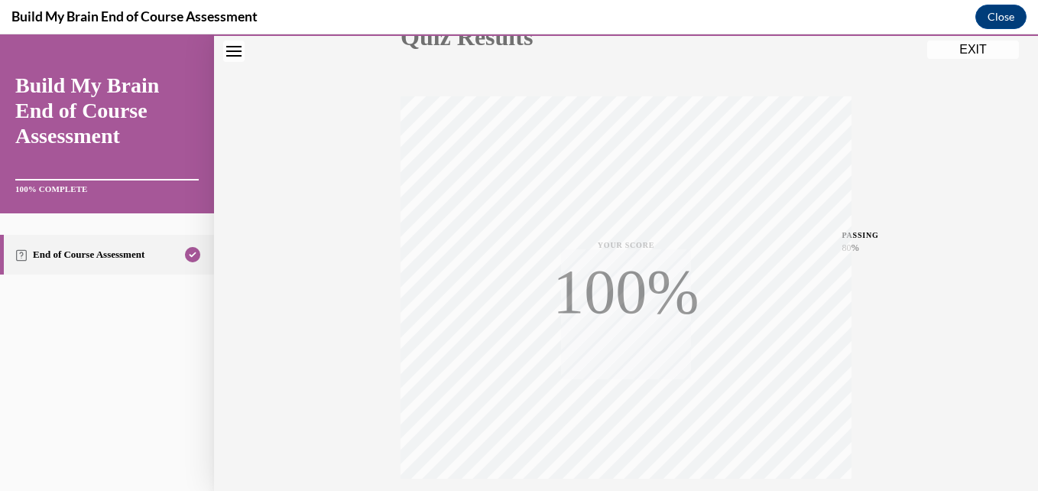
scroll to position [327, 0]
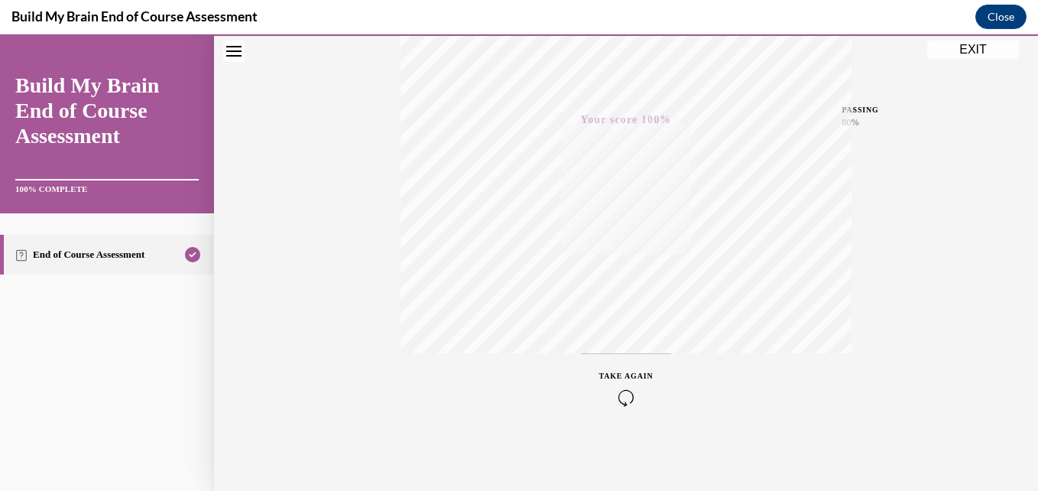
click at [977, 54] on button "EXIT" at bounding box center [973, 50] width 92 height 18
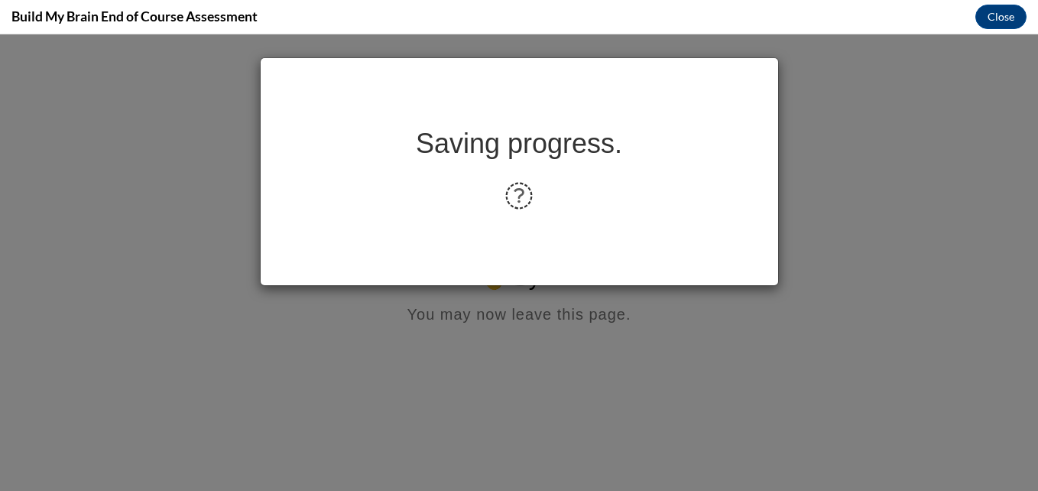
scroll to position [0, 0]
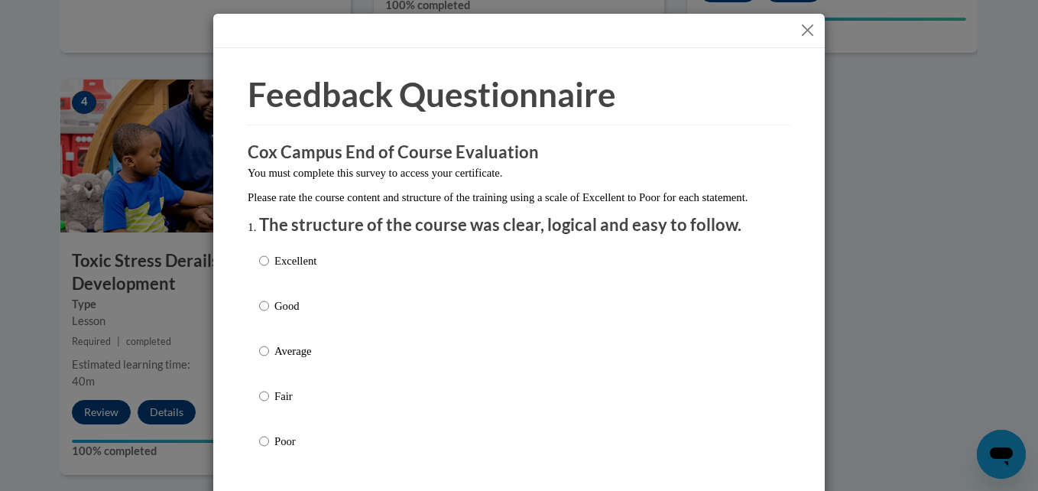
click at [310, 269] on p "Excellent" at bounding box center [295, 260] width 42 height 17
click at [269, 269] on input "Excellent" at bounding box center [264, 260] width 10 height 17
radio input "true"
click at [259, 297] on input "Good" at bounding box center [264, 305] width 10 height 17
radio input "true"
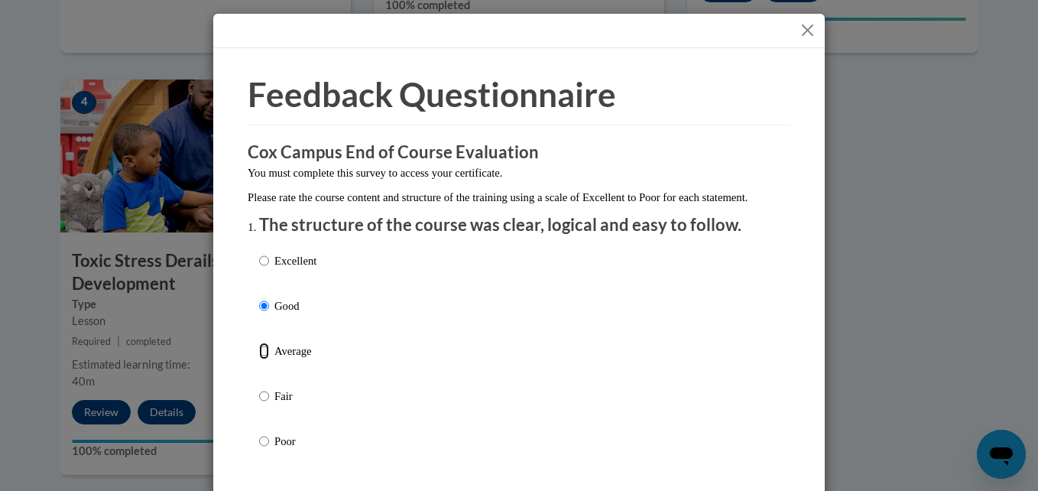
click at [259, 342] on input "Average" at bounding box center [264, 350] width 10 height 17
radio input "true"
click at [259, 388] on input "Fair" at bounding box center [264, 396] width 10 height 17
radio input "true"
click at [259, 433] on input "Poor" at bounding box center [264, 441] width 10 height 17
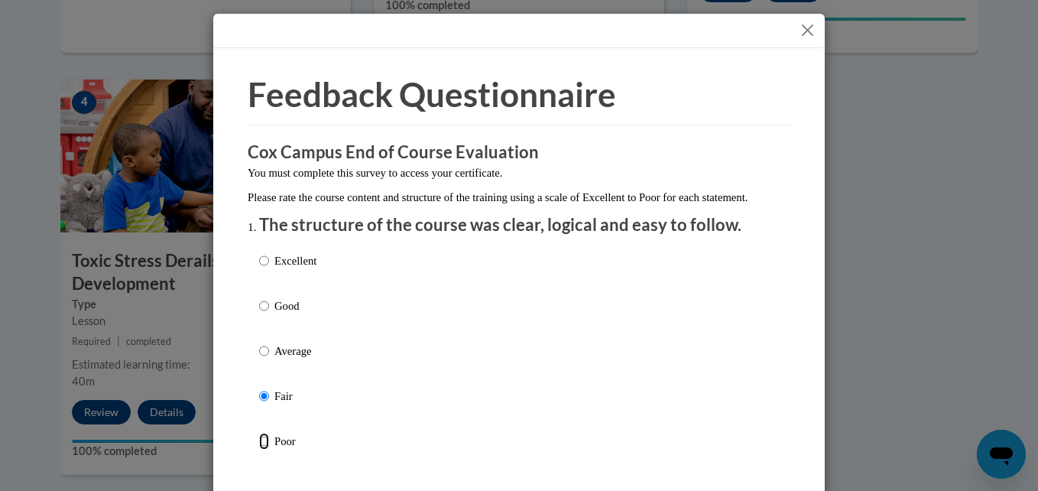
radio input "true"
radio input "false"
click at [259, 388] on input "Fair" at bounding box center [264, 396] width 10 height 17
radio input "true"
click at [259, 342] on input "Average" at bounding box center [264, 350] width 10 height 17
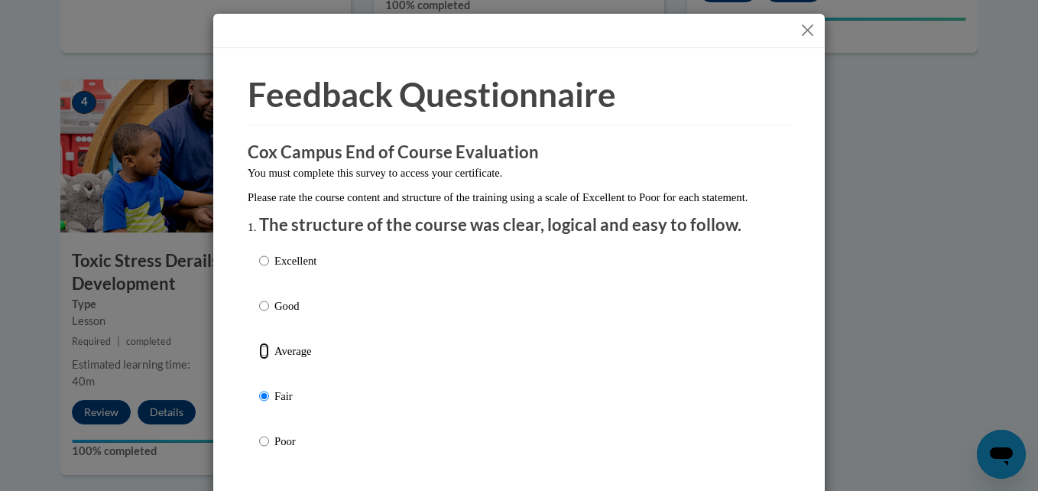
radio input "true"
click at [259, 297] on input "Good" at bounding box center [264, 305] width 10 height 17
radio input "true"
click at [259, 252] on input "Excellent" at bounding box center [264, 260] width 10 height 17
radio input "true"
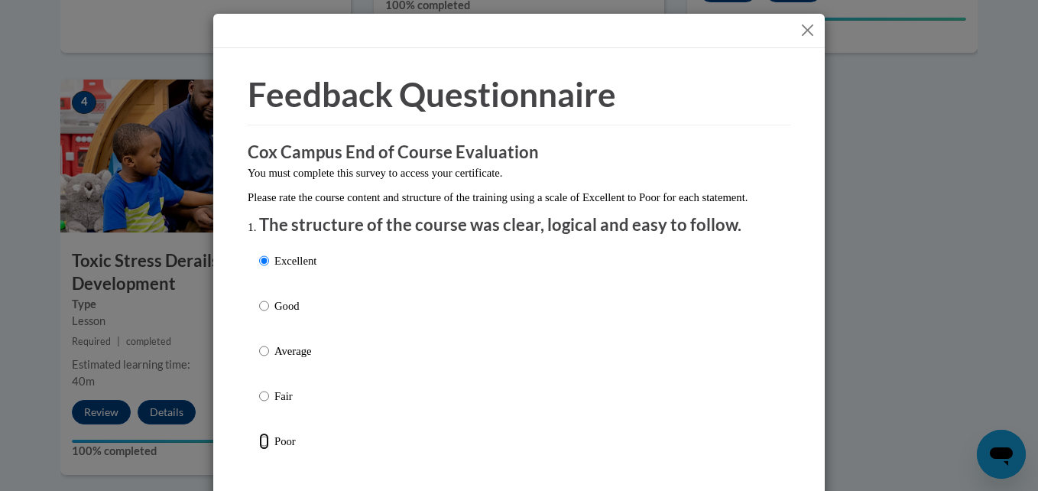
click at [259, 433] on input "Poor" at bounding box center [264, 441] width 10 height 17
radio input "true"
click at [259, 388] on input "Fair" at bounding box center [264, 396] width 10 height 17
radio input "true"
click at [259, 342] on input "Average" at bounding box center [264, 350] width 10 height 17
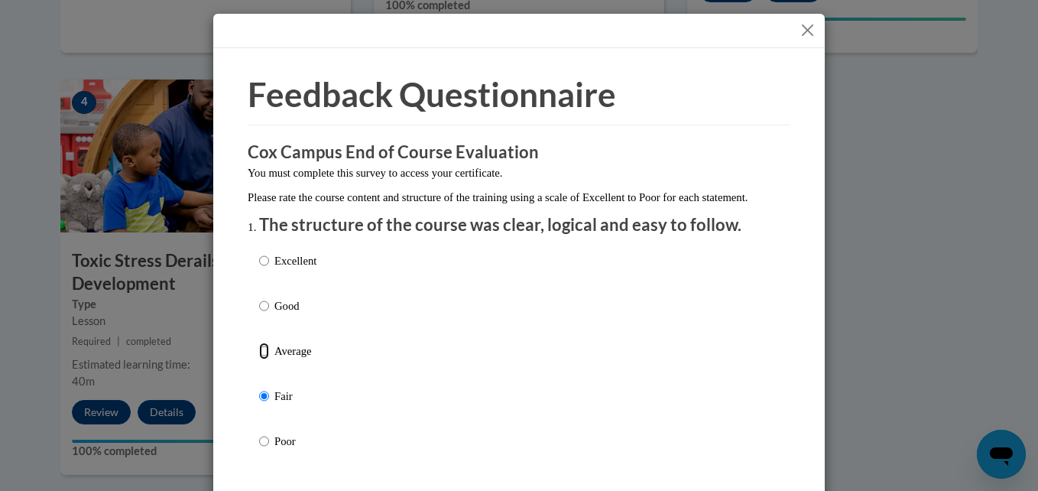
radio input "true"
click at [259, 297] on input "Good" at bounding box center [264, 305] width 10 height 17
radio input "true"
click at [259, 252] on input "Excellent" at bounding box center [264, 260] width 10 height 17
radio input "true"
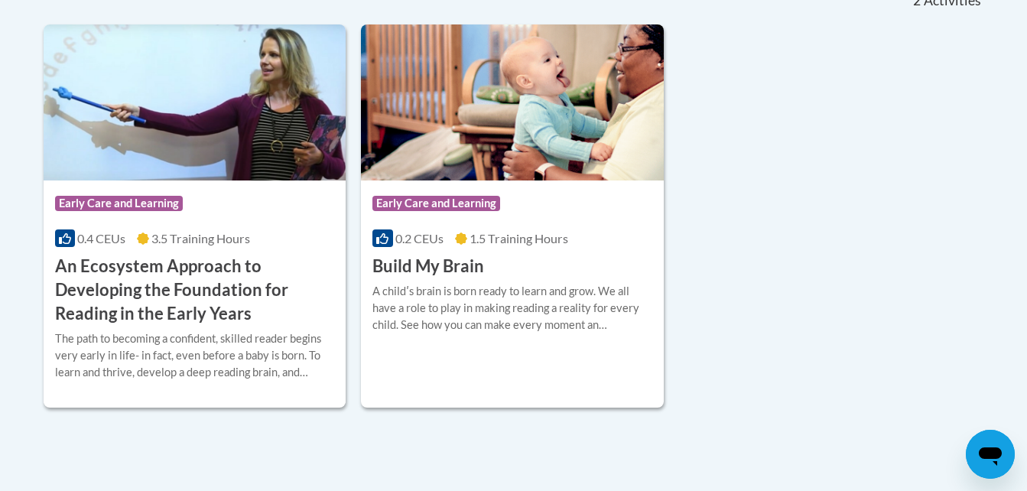
scroll to position [459, 0]
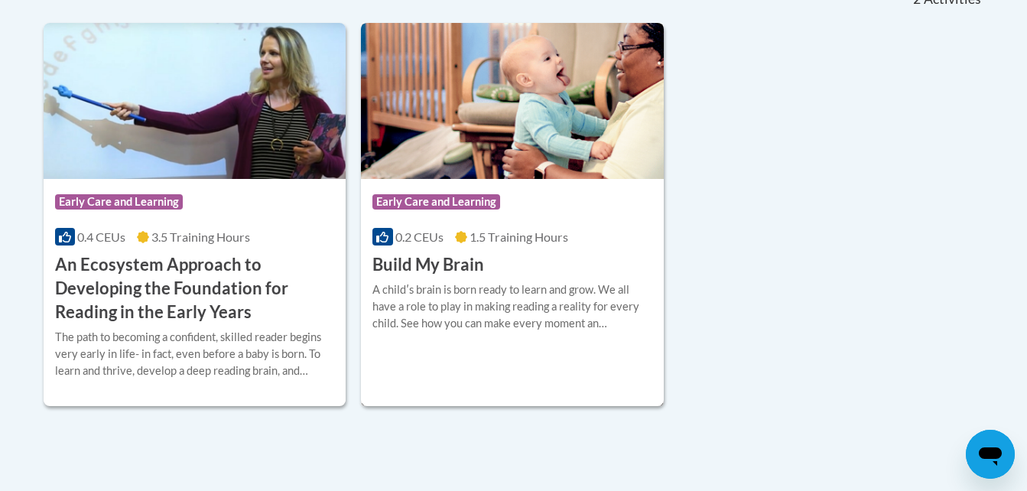
click at [465, 272] on h3 "Build My Brain" at bounding box center [428, 265] width 112 height 24
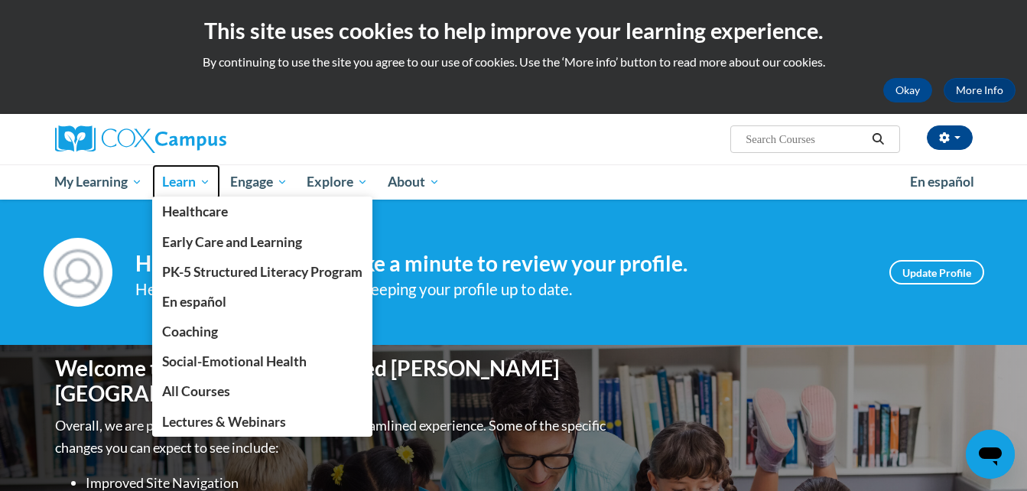
click at [177, 193] on link "Learn" at bounding box center [186, 181] width 68 height 35
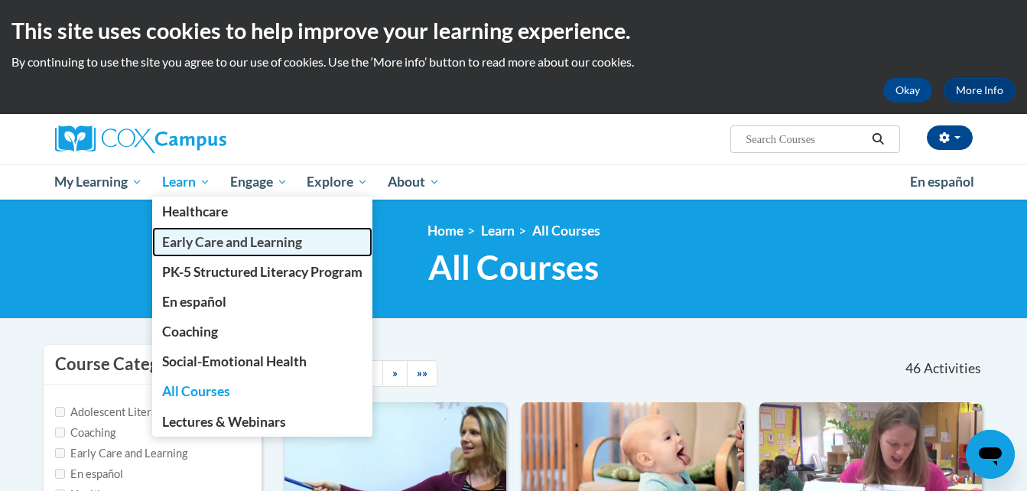
click at [258, 245] on span "Early Care and Learning" at bounding box center [232, 242] width 140 height 16
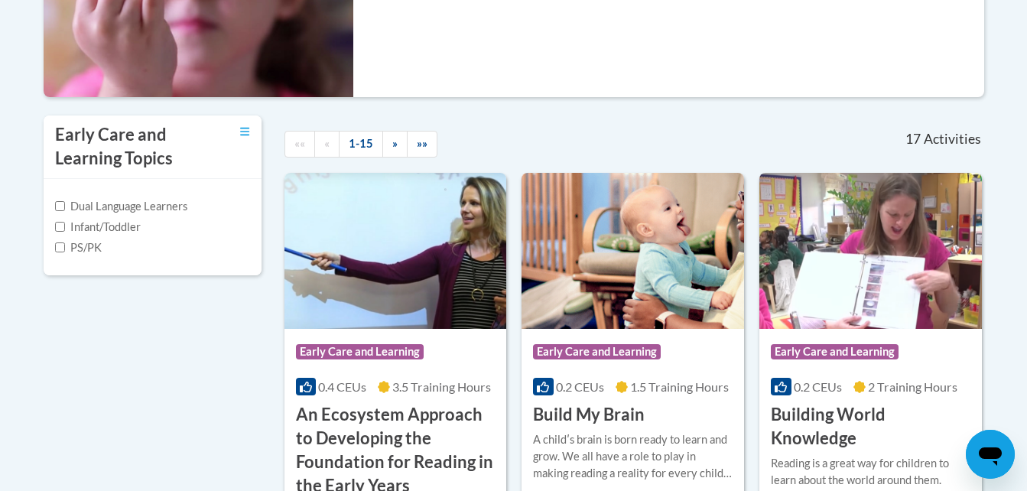
scroll to position [428, 0]
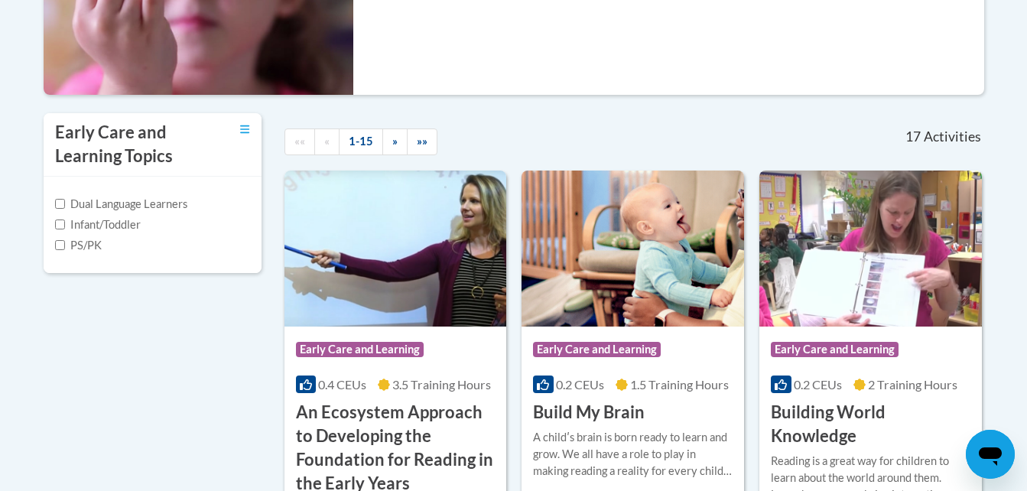
click at [112, 219] on label "Infant/Toddler" at bounding box center [98, 224] width 86 height 17
click at [65, 219] on input "Infant/Toddler" at bounding box center [60, 224] width 10 height 10
checkbox input "true"
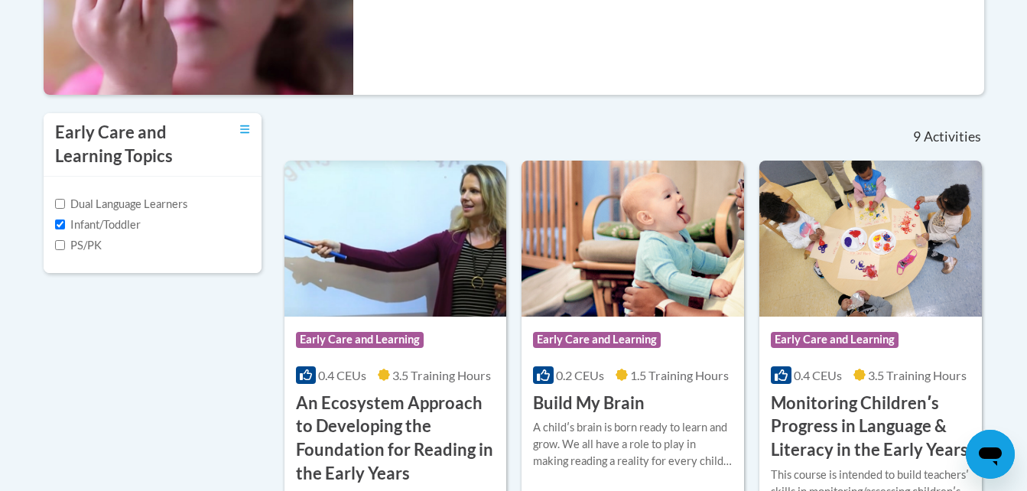
click at [85, 251] on label "PS/PK" at bounding box center [78, 245] width 47 height 17
click at [65, 250] on input "PS/PK" at bounding box center [60, 245] width 10 height 10
checkbox input "true"
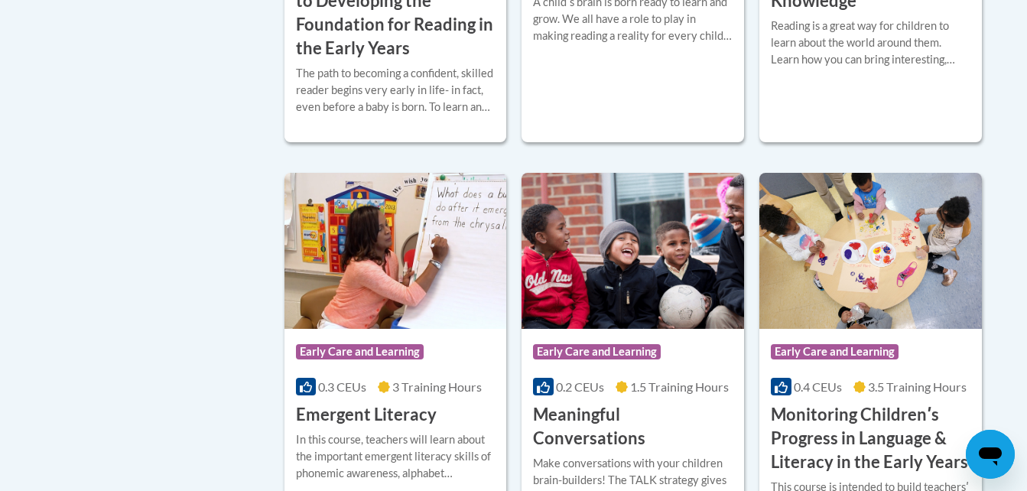
scroll to position [856, 0]
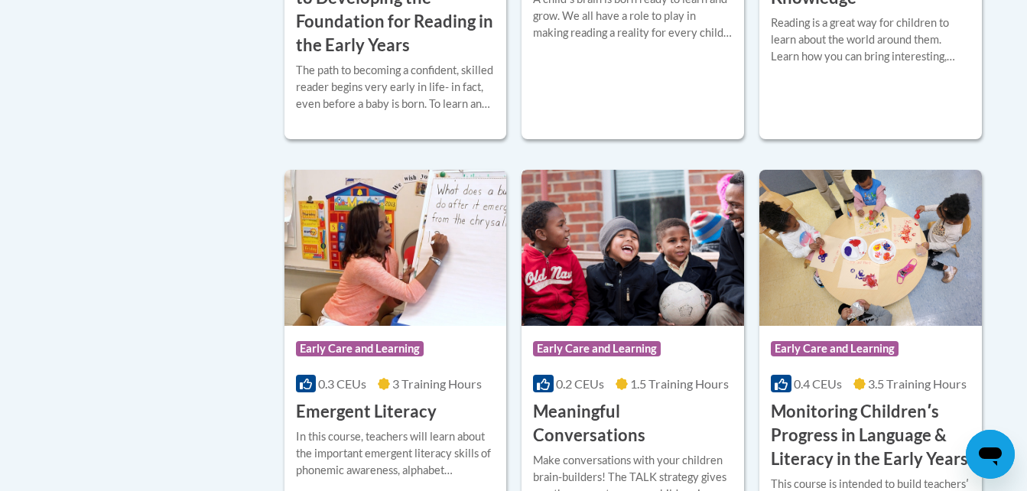
click at [661, 349] on span "Early Care and Learning" at bounding box center [598, 350] width 131 height 19
